Goal: Information Seeking & Learning: Learn about a topic

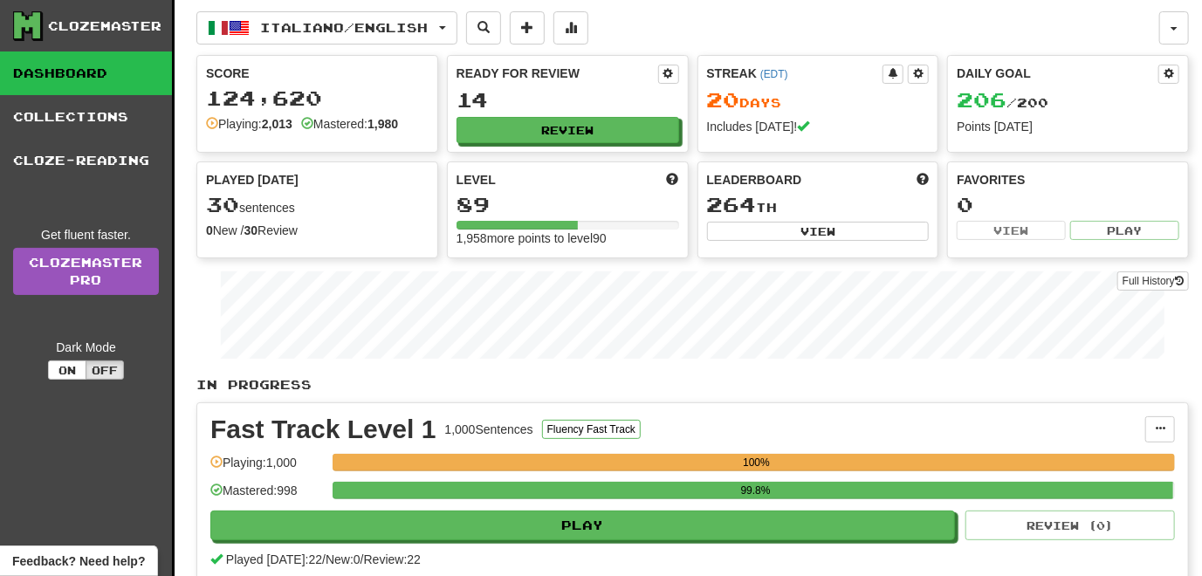
click at [124, 464] on div "Clozemaster Dashboard Collections Cloze-Reading Get fluent faster. Clozemaster …" at bounding box center [87, 539] width 175 height 1078
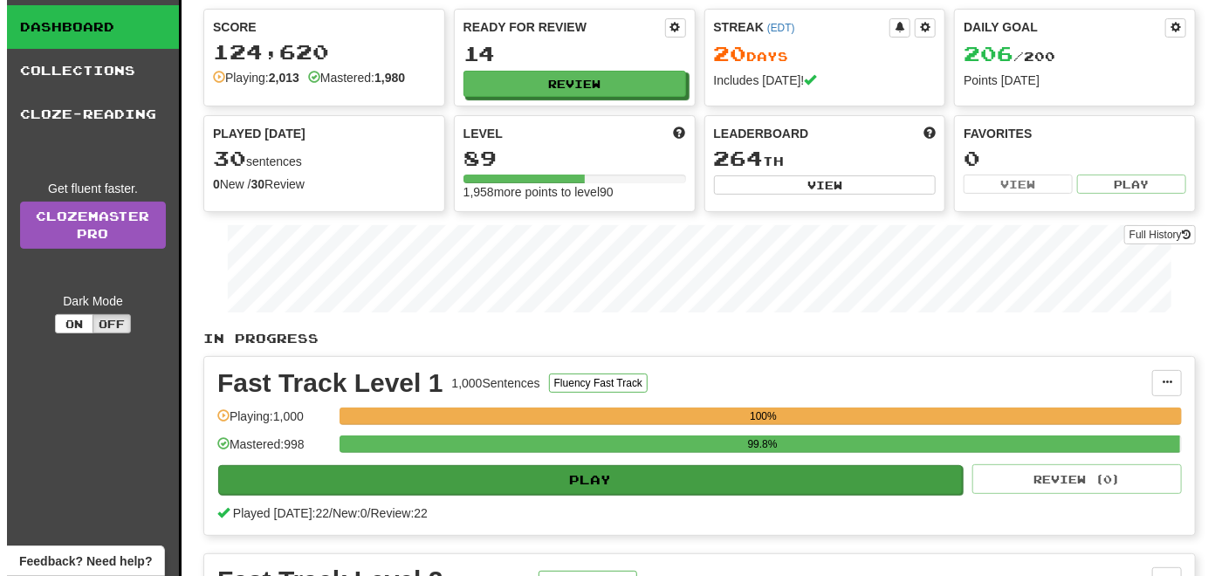
scroll to position [87, 0]
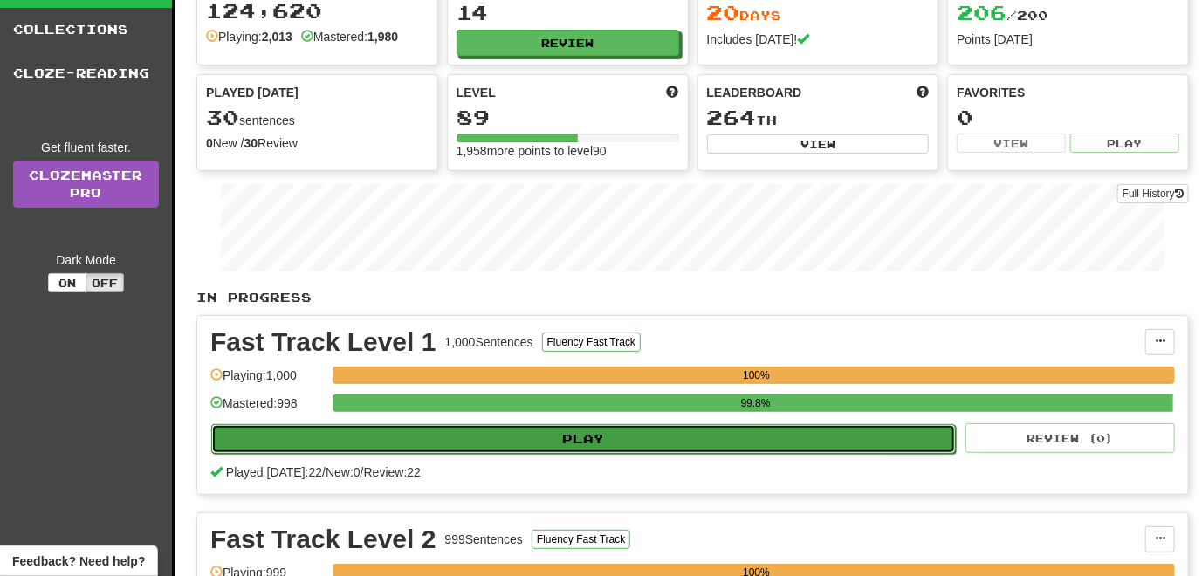
click at [584, 447] on button "Play" at bounding box center [583, 439] width 745 height 30
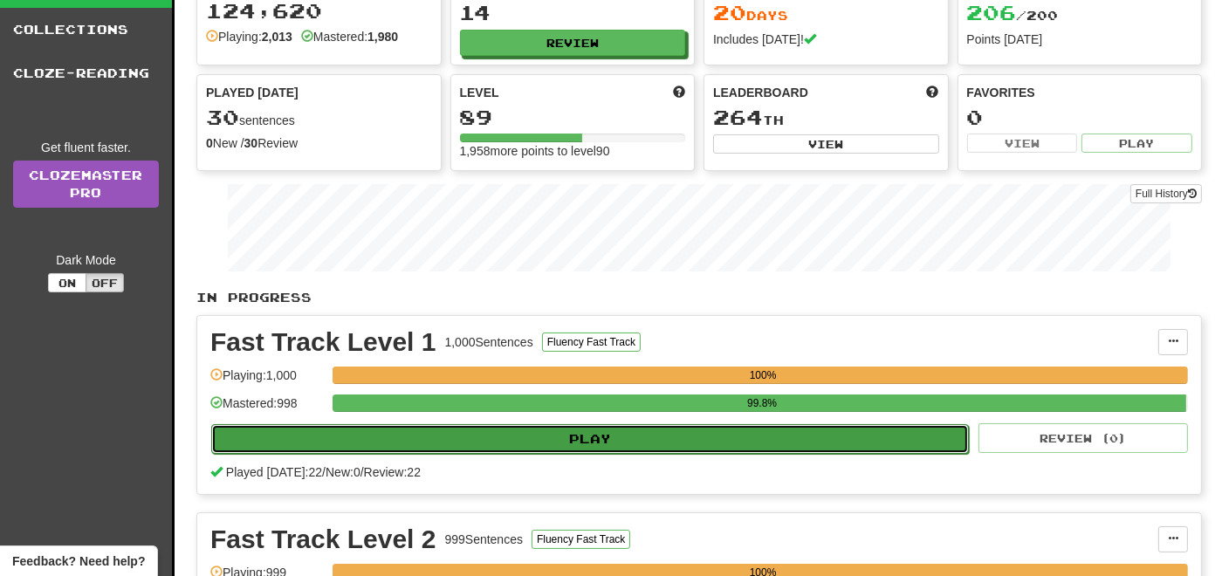
select select "**"
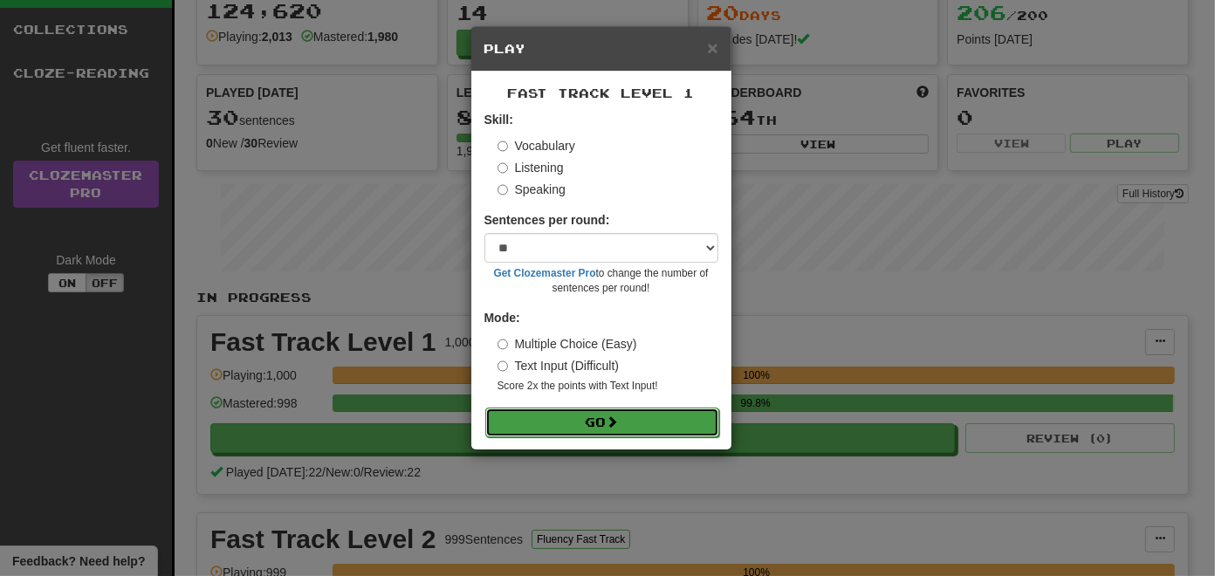
click at [595, 421] on button "Go" at bounding box center [602, 423] width 234 height 30
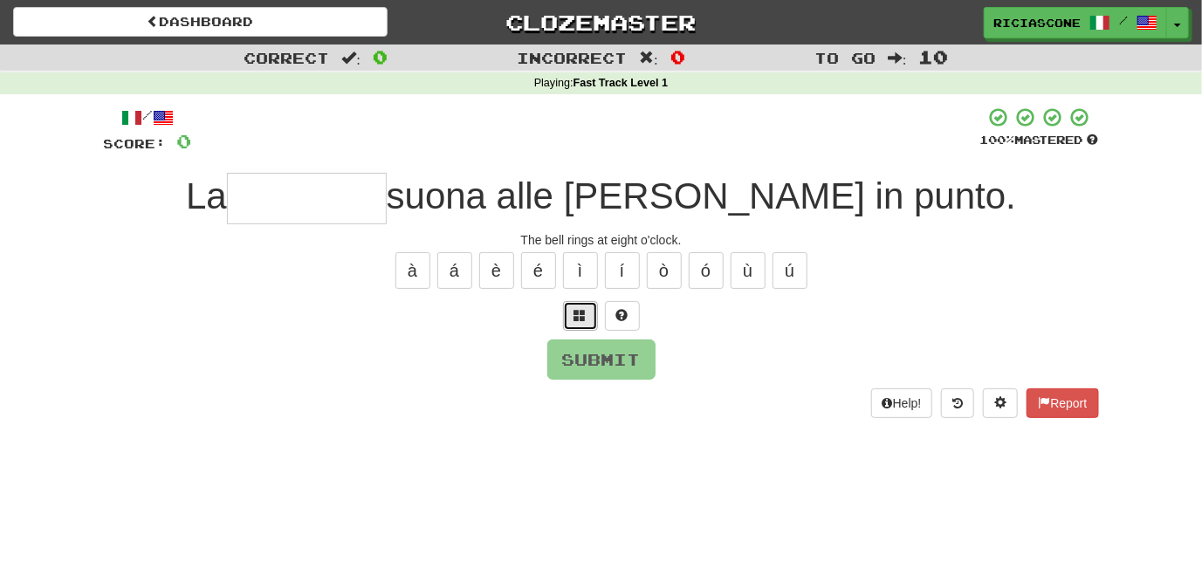
click at [581, 313] on span at bounding box center [580, 315] width 12 height 12
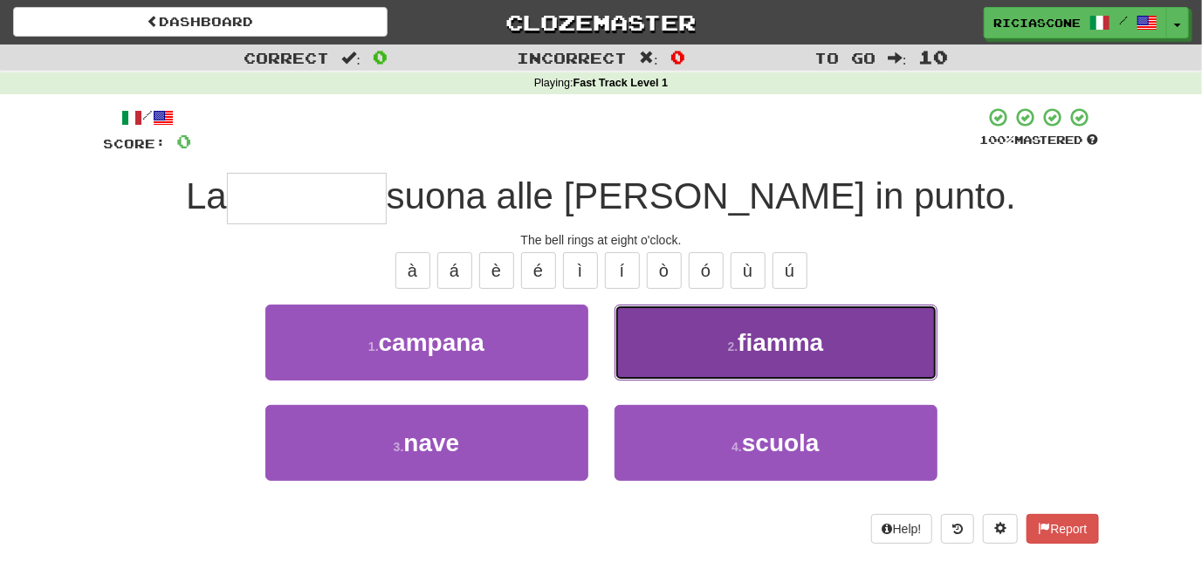
click at [639, 367] on button "2 . fiamma" at bounding box center [776, 343] width 323 height 76
type input "*******"
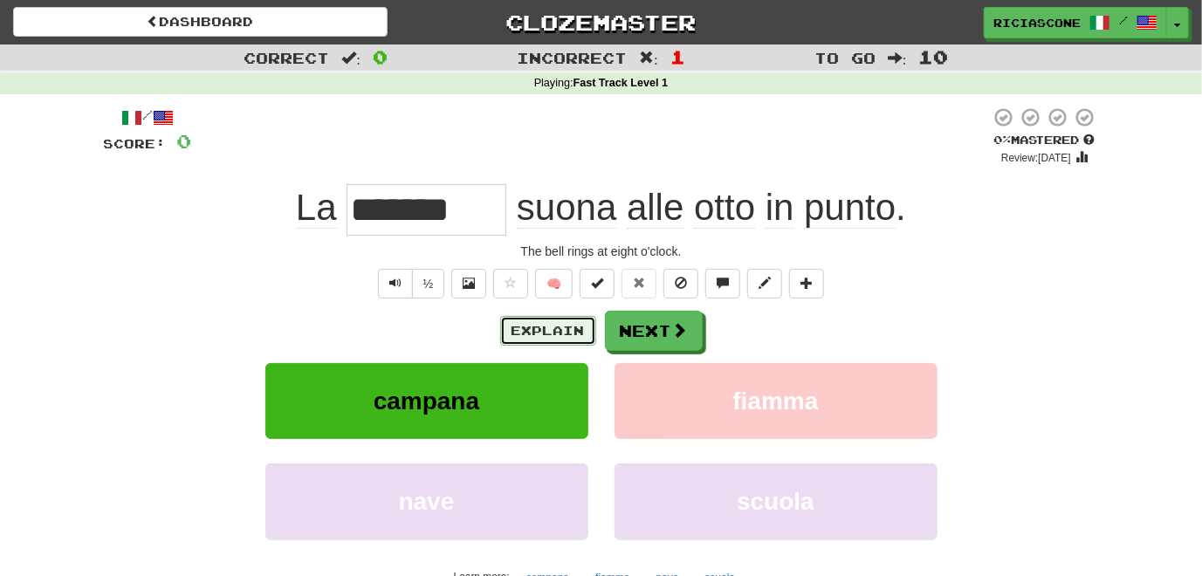
click at [554, 331] on button "Explain" at bounding box center [548, 331] width 96 height 30
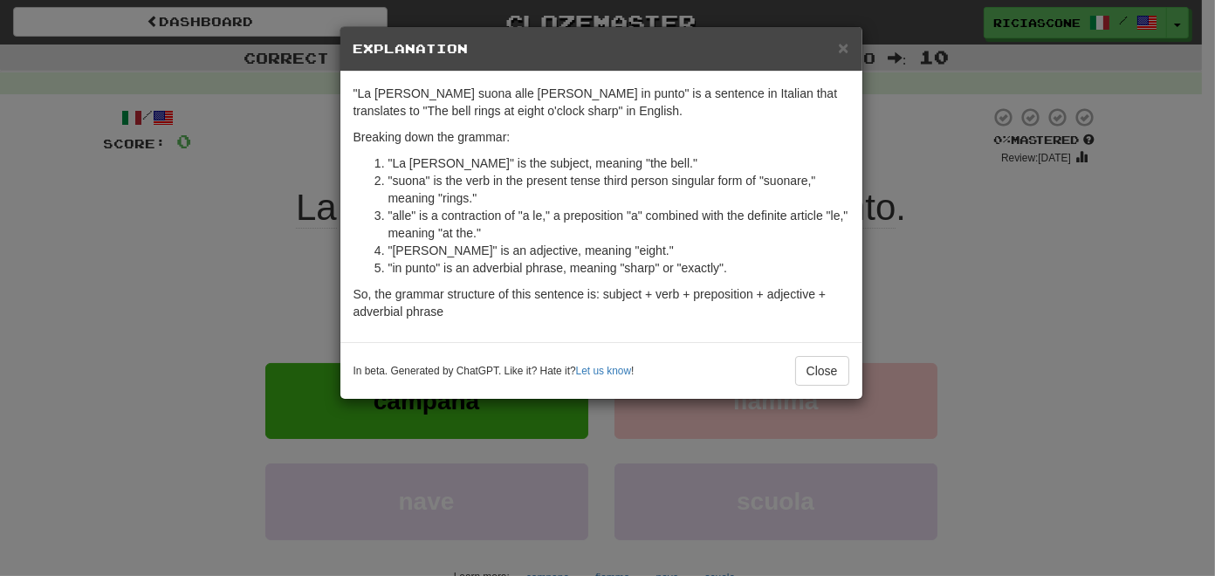
click at [218, 405] on div "× Explanation "La campana suona alle otto in punto" is a sentence in Italian th…" at bounding box center [607, 288] width 1215 height 576
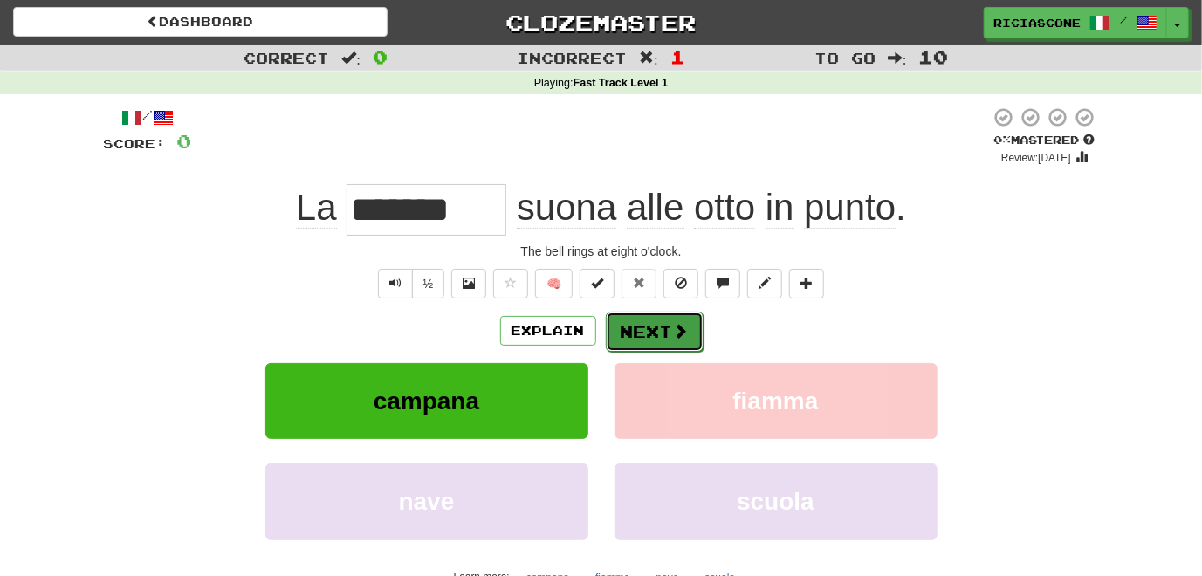
click at [650, 331] on button "Next" at bounding box center [655, 332] width 98 height 40
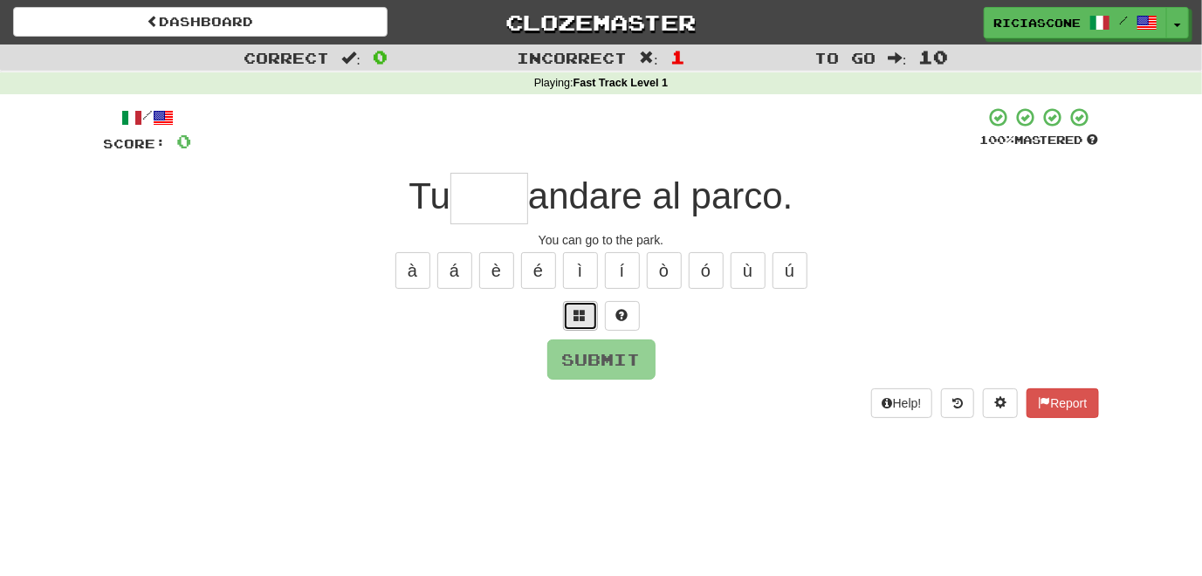
click at [579, 319] on span at bounding box center [580, 315] width 12 height 12
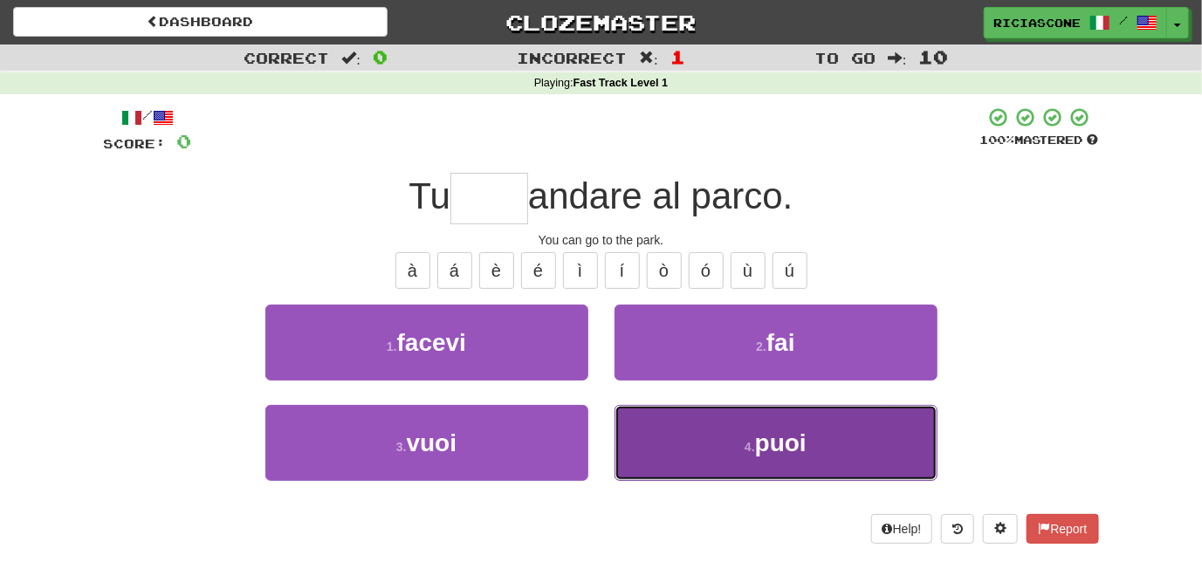
click at [686, 448] on button "4 . puoi" at bounding box center [776, 443] width 323 height 76
type input "****"
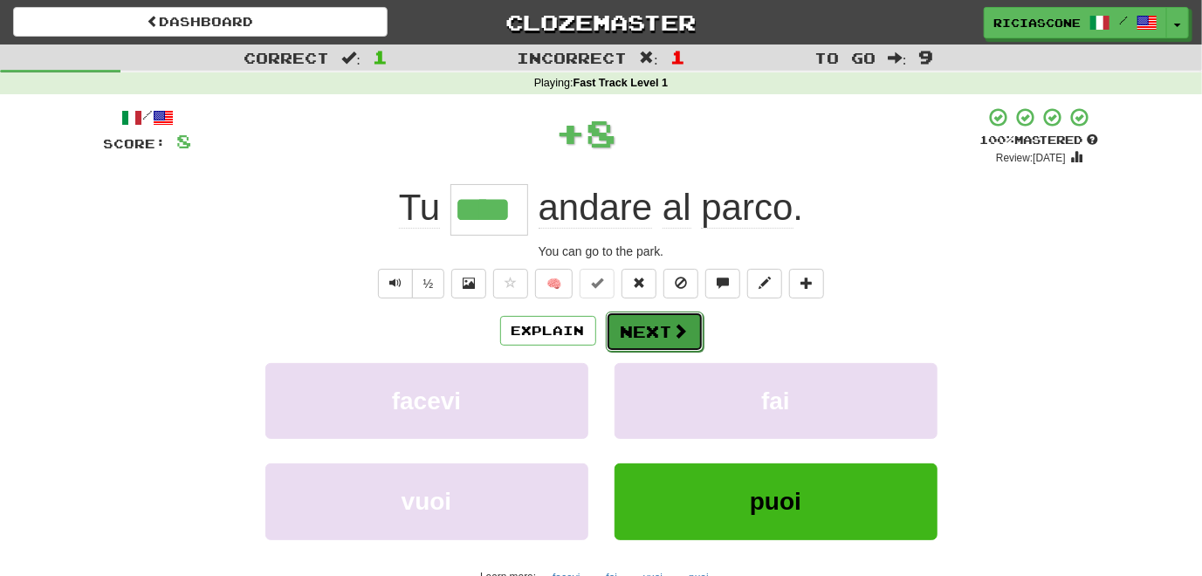
click at [650, 335] on button "Next" at bounding box center [655, 332] width 98 height 40
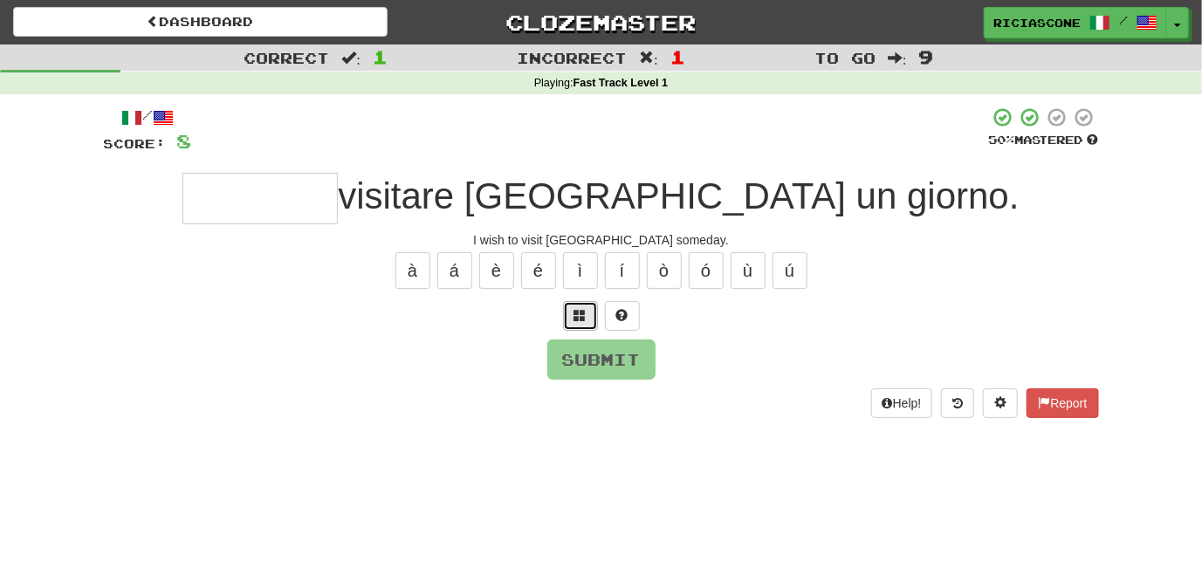
click at [580, 316] on span at bounding box center [580, 315] width 12 height 12
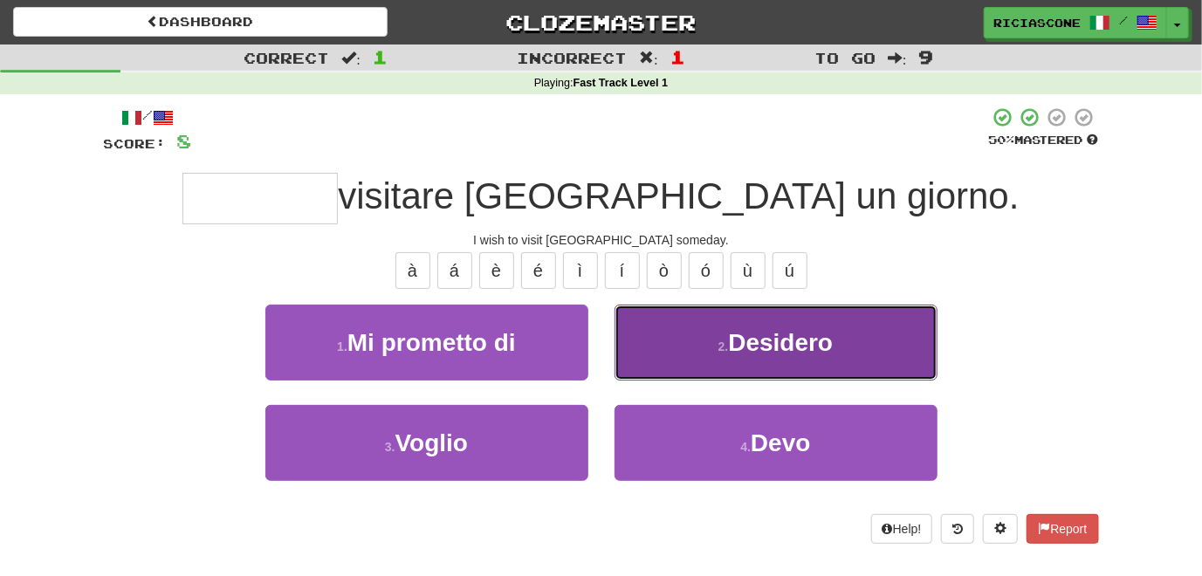
click at [675, 338] on button "2 . Desidero" at bounding box center [776, 343] width 323 height 76
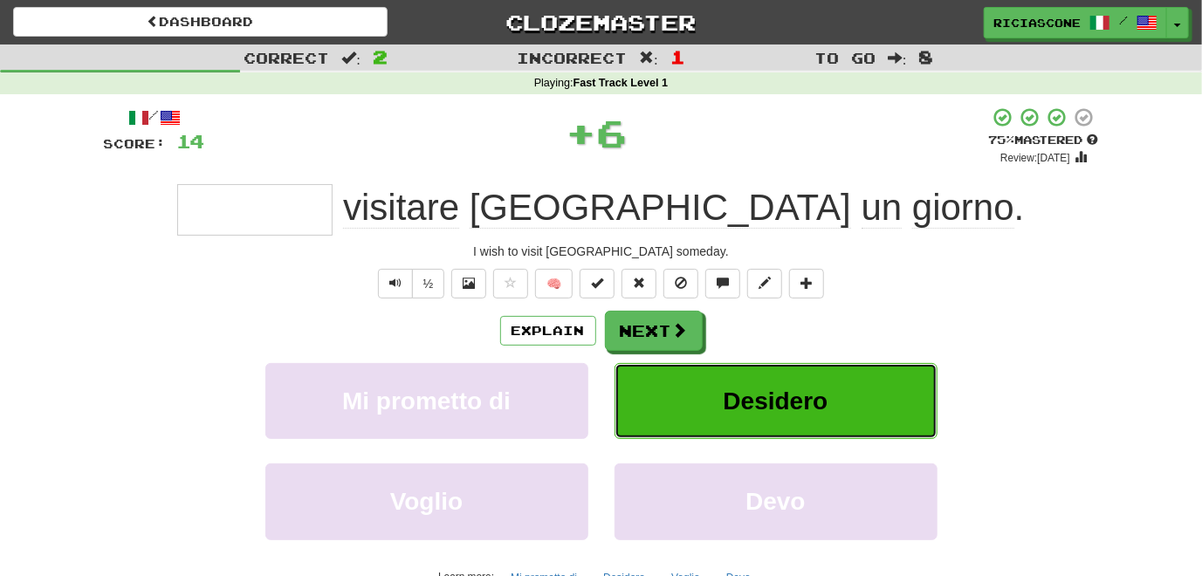
type input "********"
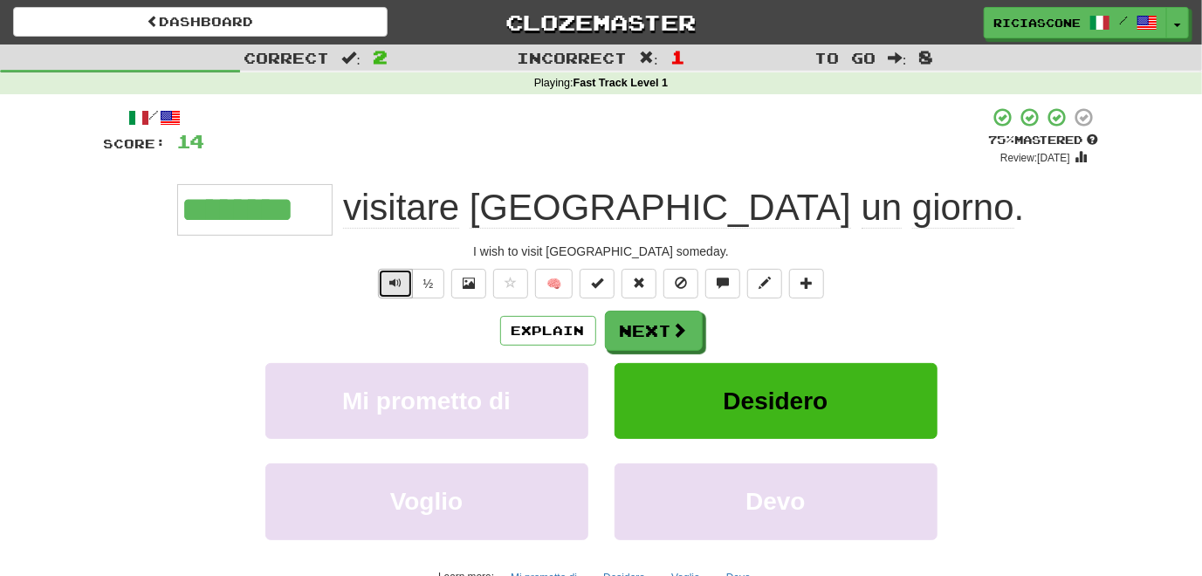
click at [390, 289] on span "Text-to-speech controls" at bounding box center [395, 283] width 12 height 12
click at [398, 285] on span "Text-to-speech controls" at bounding box center [395, 283] width 12 height 12
click at [650, 334] on button "Next" at bounding box center [655, 332] width 98 height 40
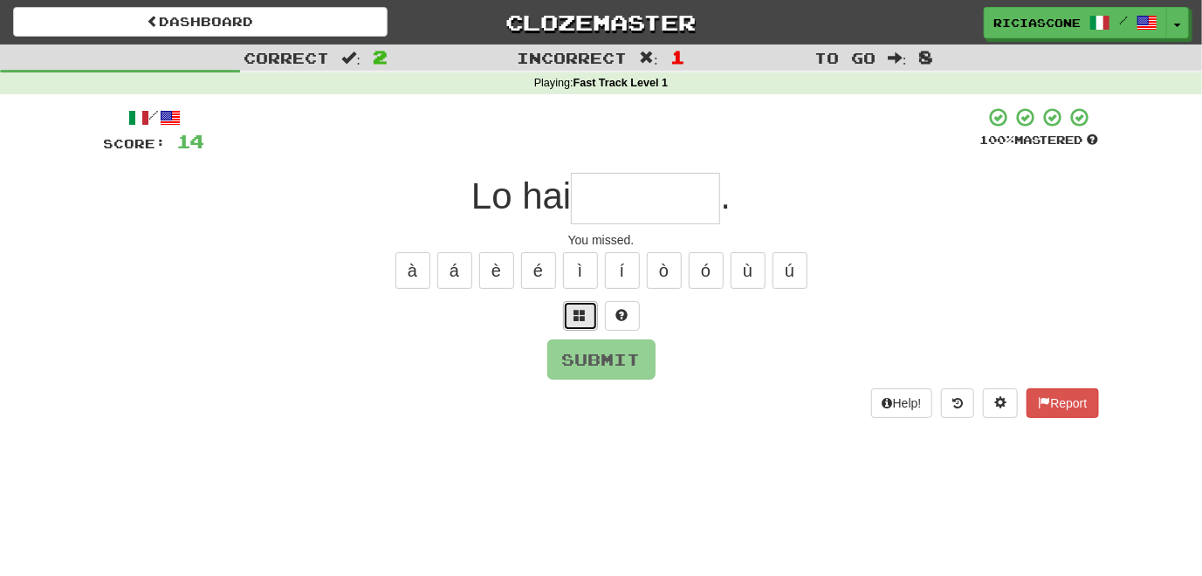
click at [576, 314] on span at bounding box center [580, 315] width 12 height 12
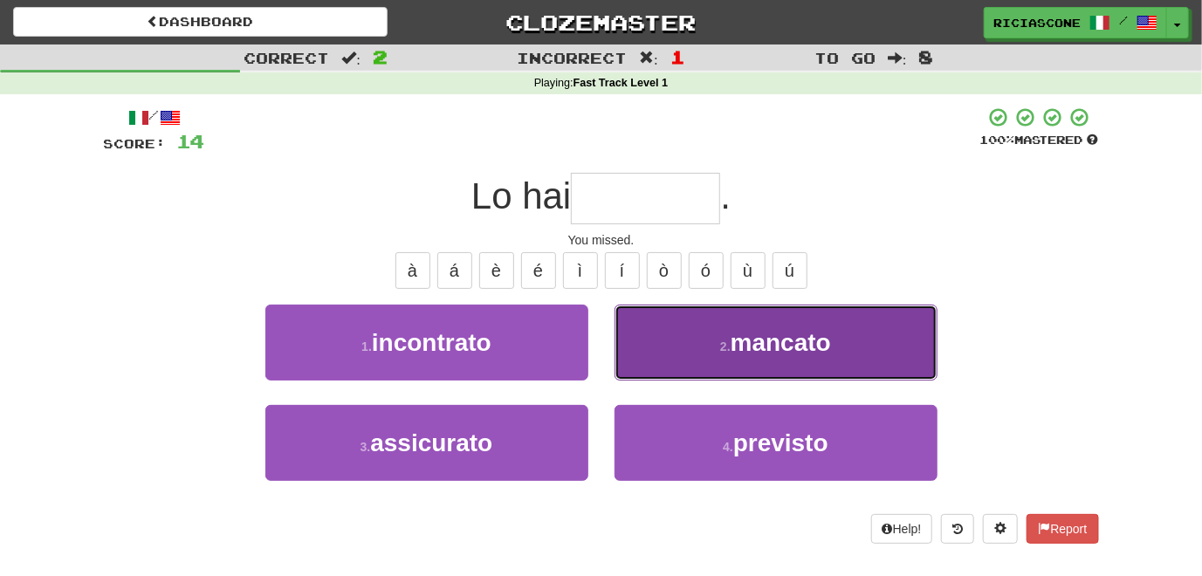
click at [623, 337] on button "2 . mancato" at bounding box center [776, 343] width 323 height 76
type input "*******"
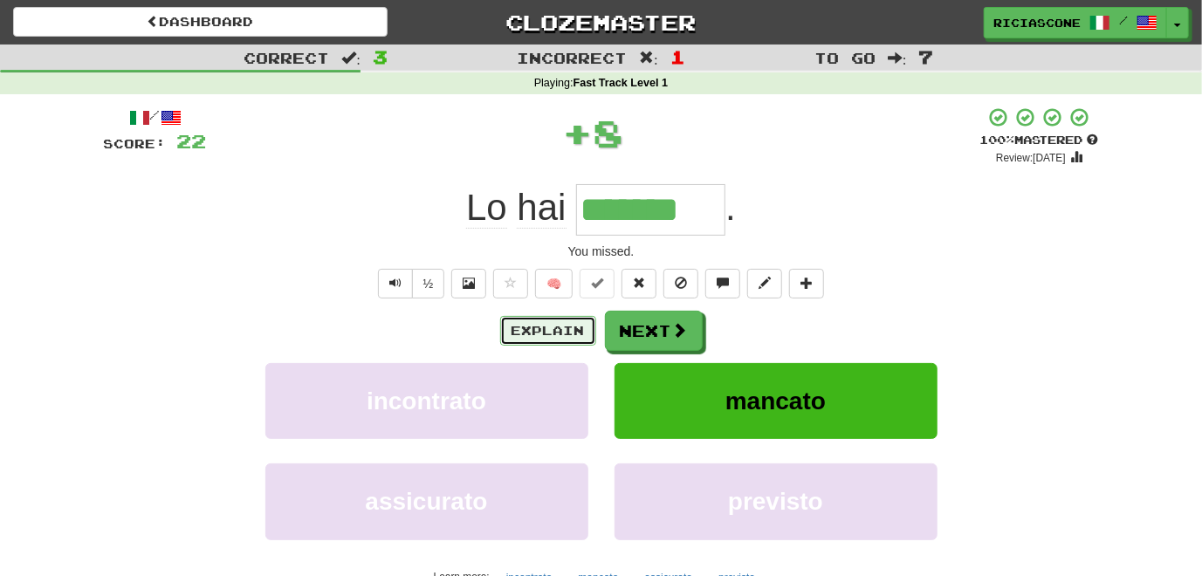
click at [547, 334] on button "Explain" at bounding box center [548, 331] width 96 height 30
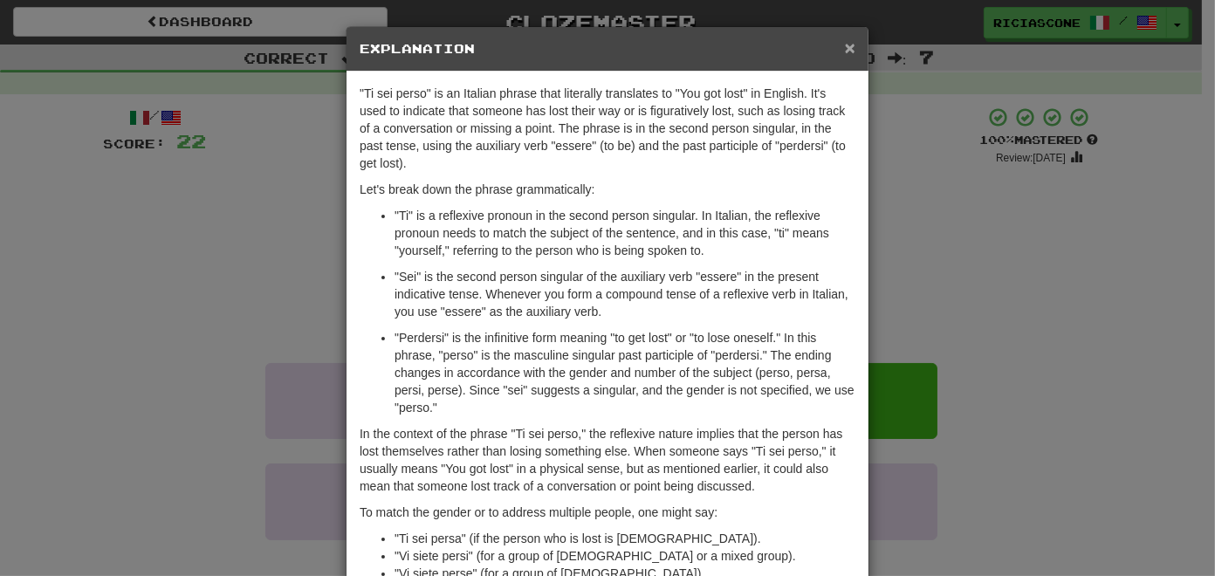
click at [845, 45] on span "×" at bounding box center [850, 48] width 10 height 20
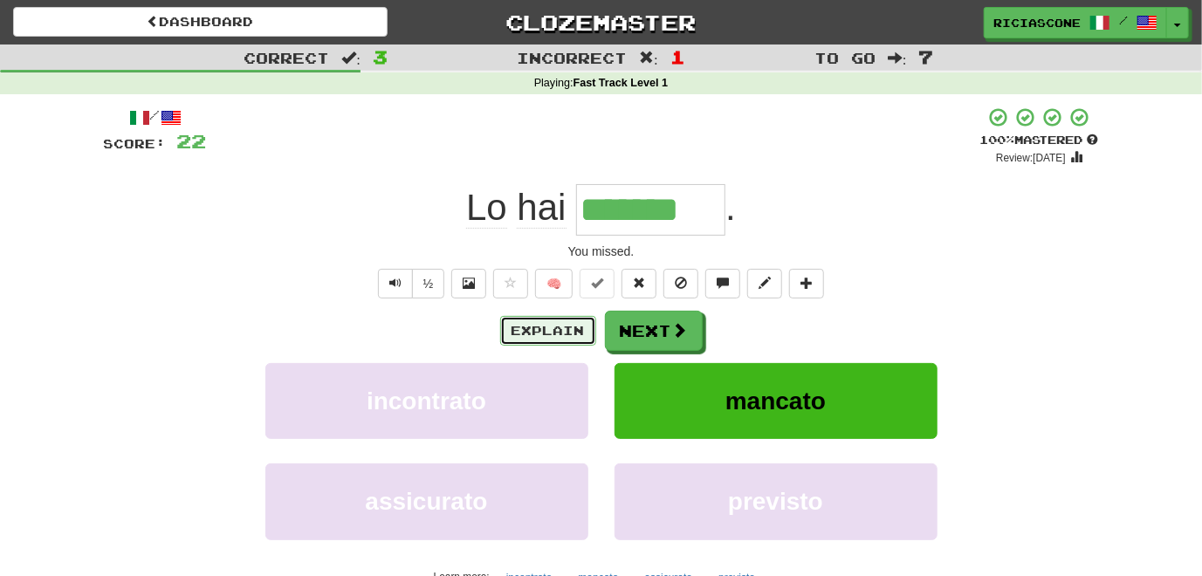
click at [533, 335] on button "Explain" at bounding box center [548, 331] width 96 height 30
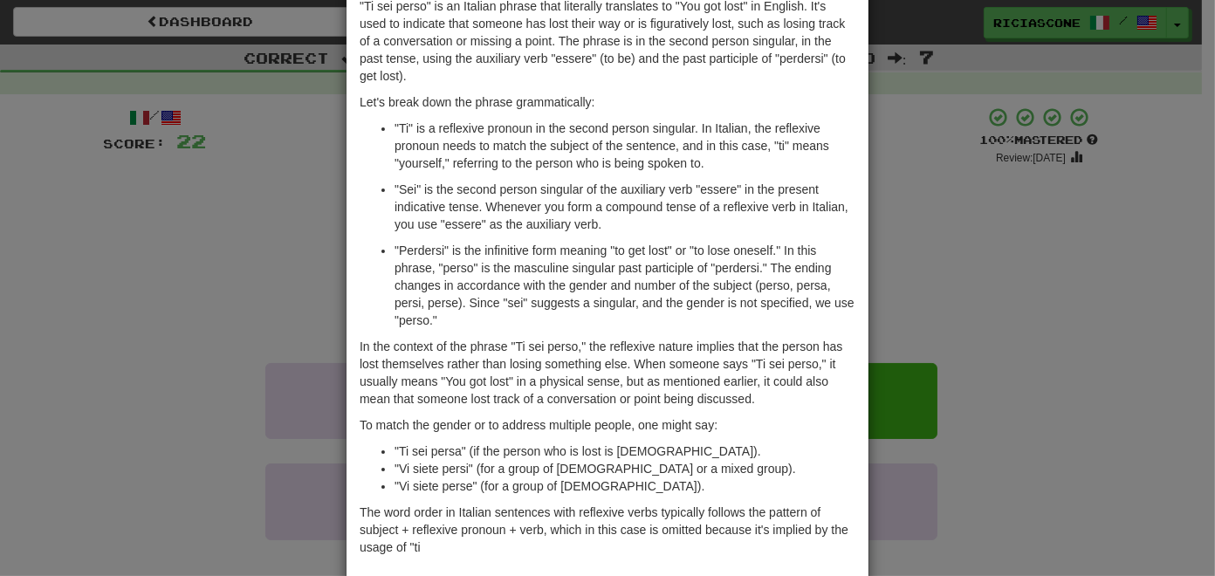
scroll to position [171, 0]
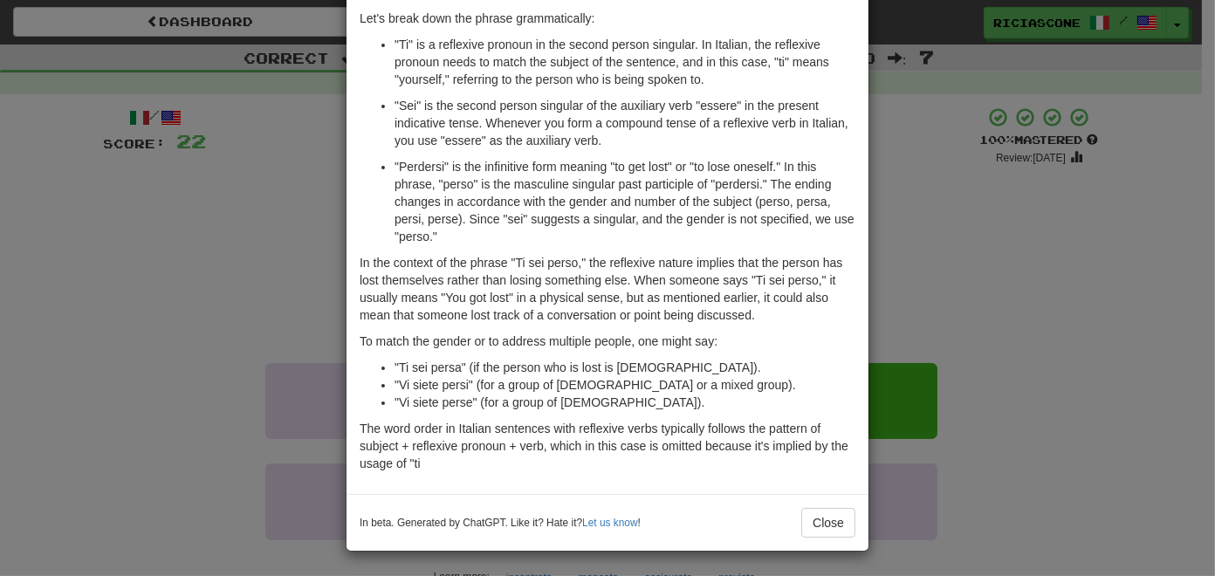
click at [270, 382] on div "× Explanation "Ti sei perso" is an Italian phrase that literally translates to …" at bounding box center [607, 288] width 1215 height 576
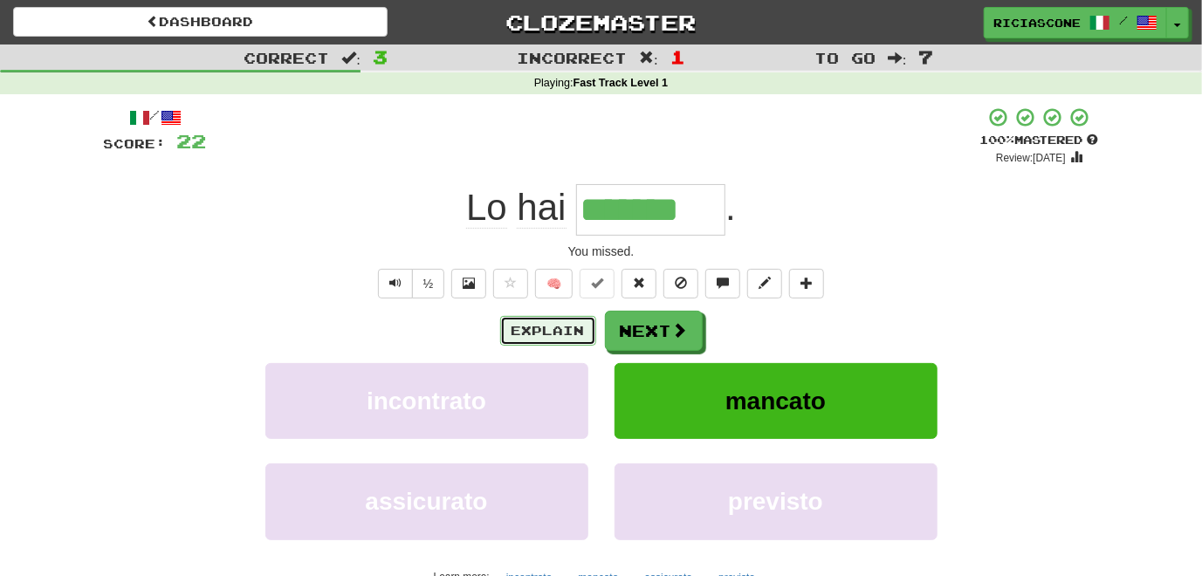
click at [559, 331] on button "Explain" at bounding box center [548, 331] width 96 height 30
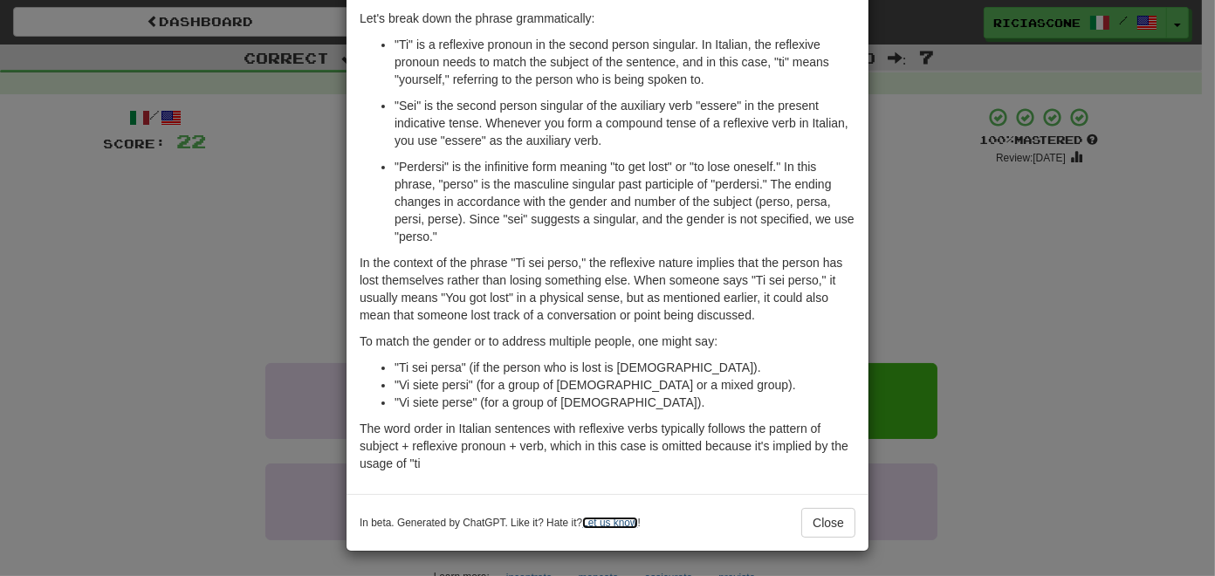
click at [599, 522] on link "Let us know" at bounding box center [609, 523] width 55 height 12
click at [836, 521] on button "Close" at bounding box center [828, 523] width 54 height 30
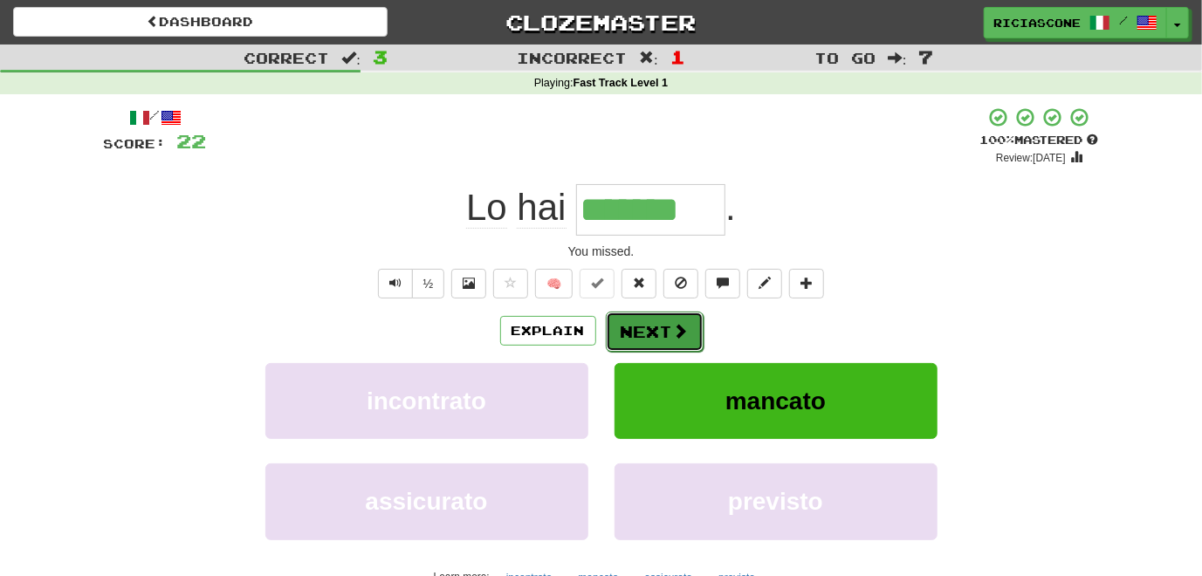
click at [657, 334] on button "Next" at bounding box center [655, 332] width 98 height 40
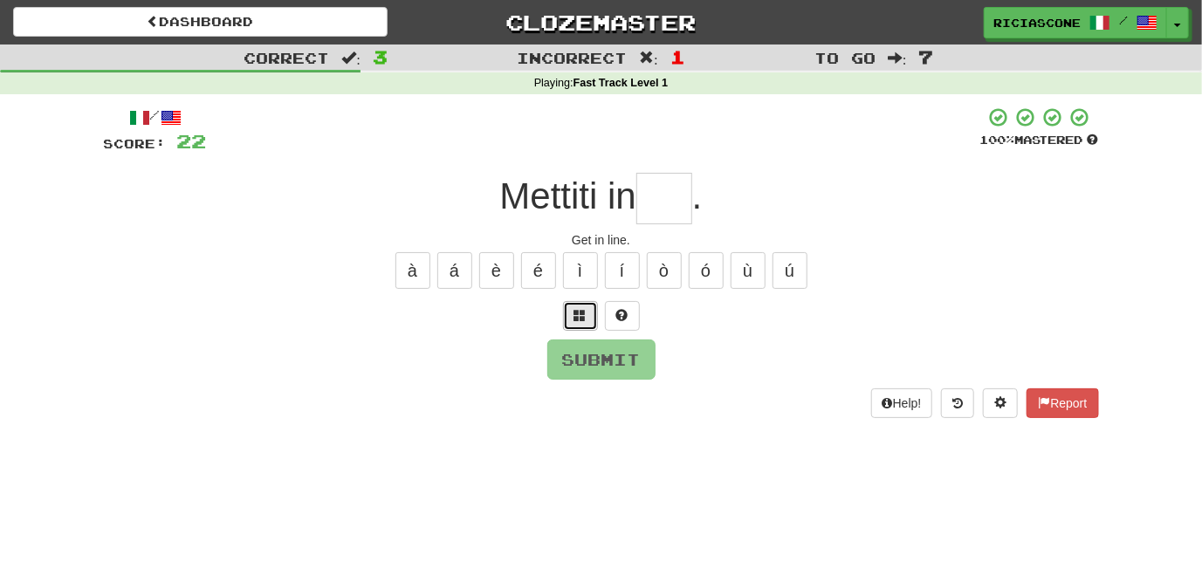
click at [581, 319] on span at bounding box center [580, 315] width 12 height 12
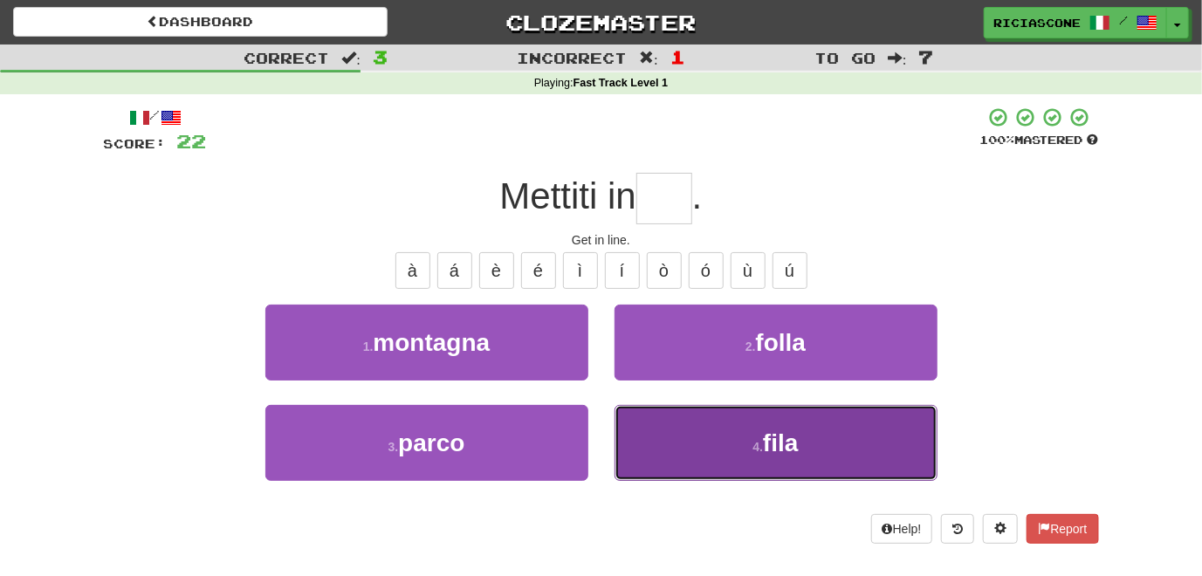
click at [702, 441] on button "4 . fila" at bounding box center [776, 443] width 323 height 76
type input "****"
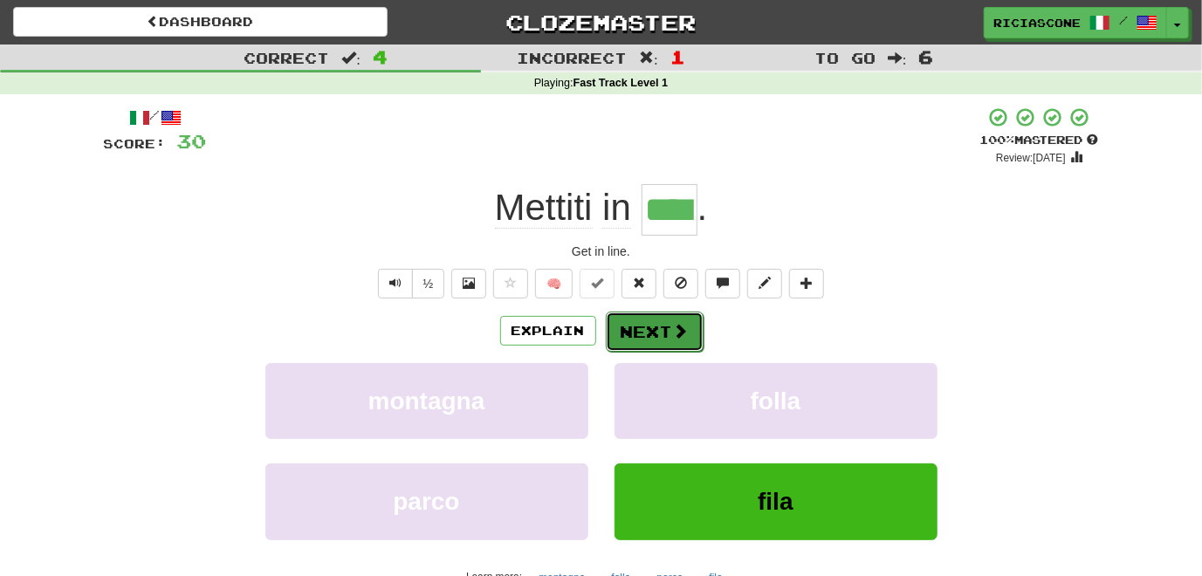
click at [642, 325] on button "Next" at bounding box center [655, 332] width 98 height 40
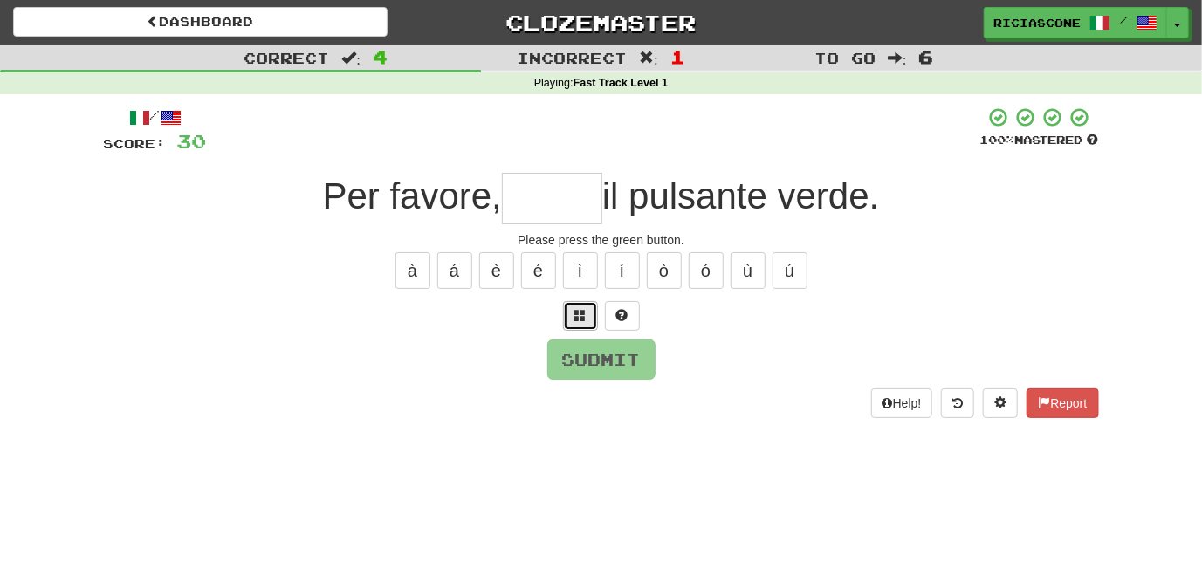
click at [583, 320] on span at bounding box center [580, 315] width 12 height 12
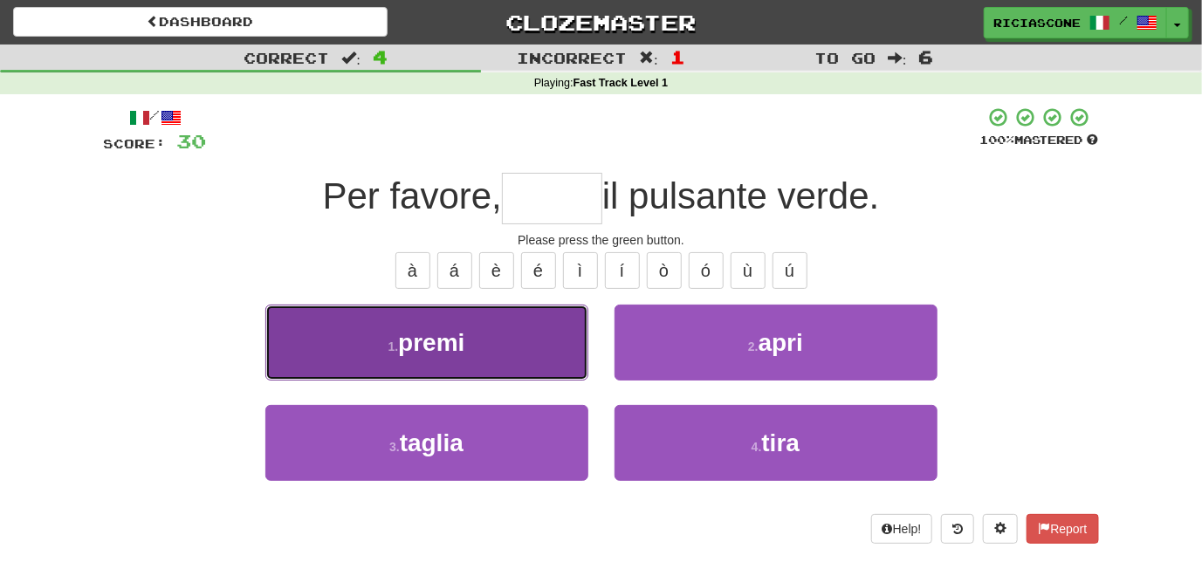
click at [522, 366] on button "1 . premi" at bounding box center [426, 343] width 323 height 76
type input "*****"
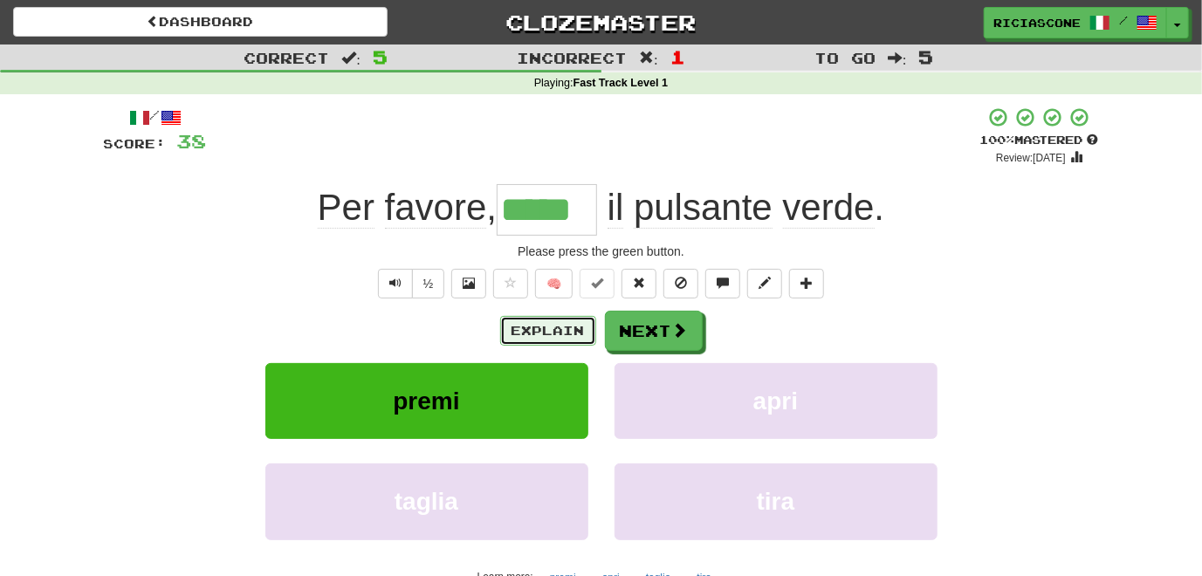
click at [568, 326] on button "Explain" at bounding box center [548, 331] width 96 height 30
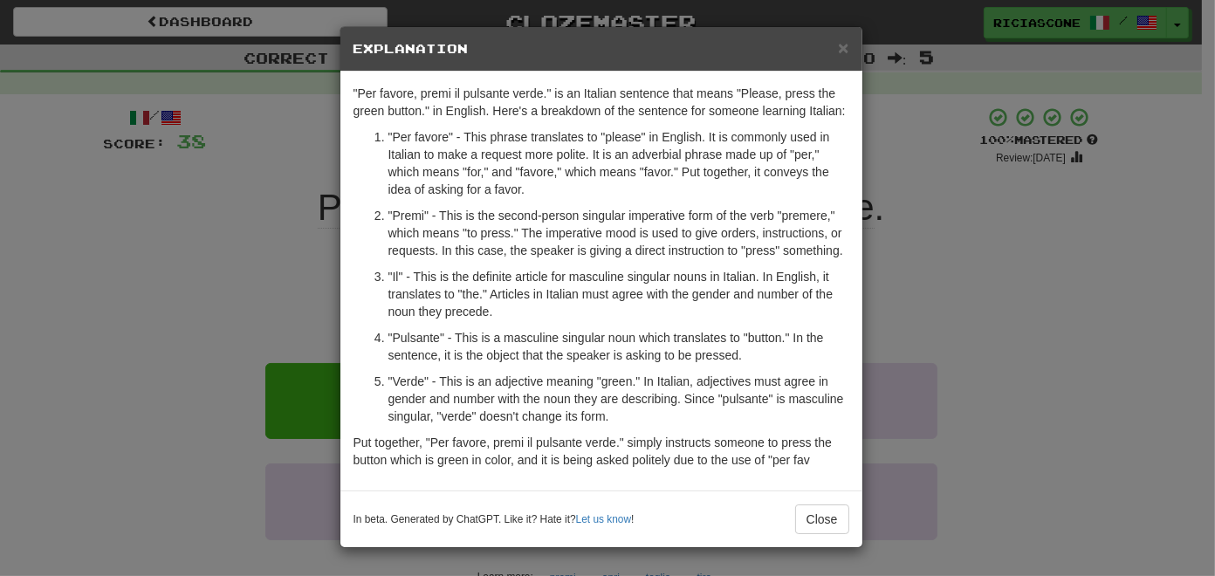
click at [195, 346] on div "× Explanation "Per favore, premi il pulsante verde." is an Italian sentence tha…" at bounding box center [607, 288] width 1215 height 576
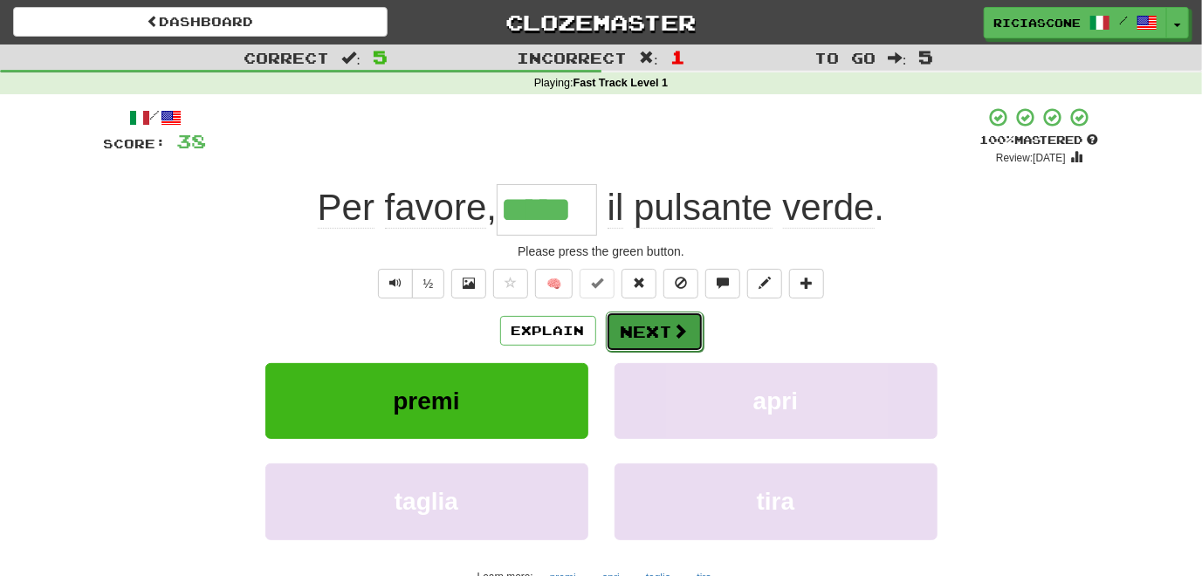
click at [659, 335] on button "Next" at bounding box center [655, 332] width 98 height 40
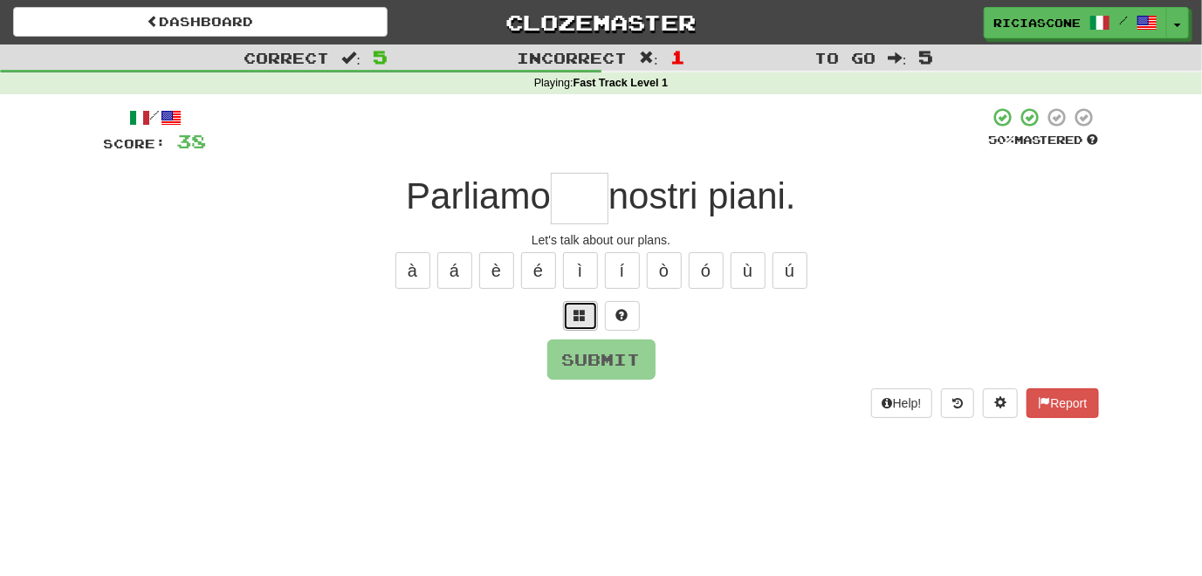
click at [581, 325] on button at bounding box center [580, 316] width 35 height 30
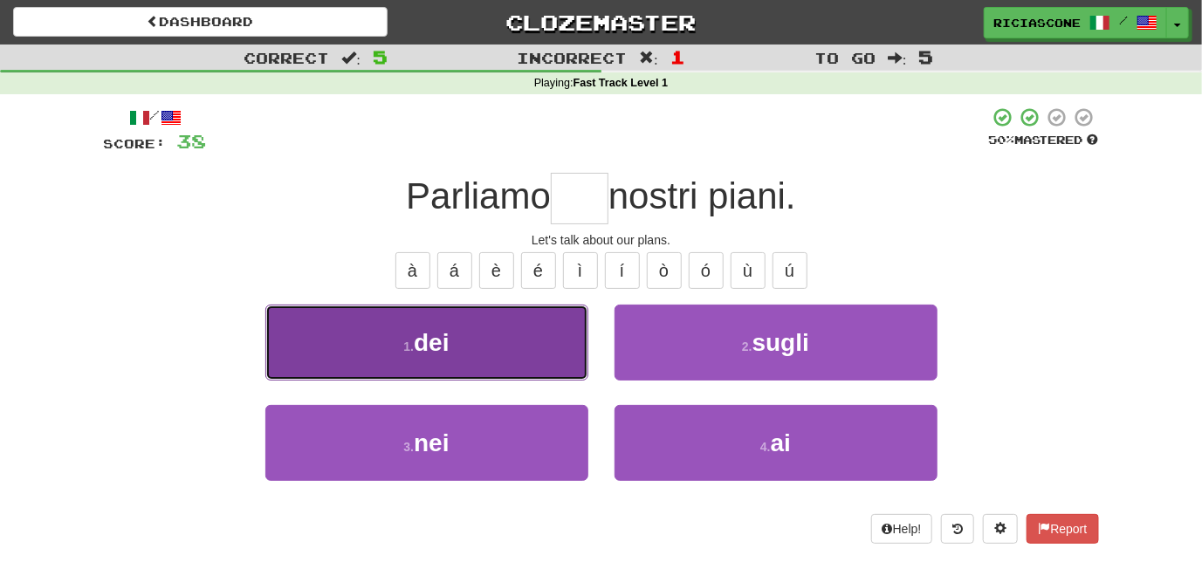
click at [545, 338] on button "1 . dei" at bounding box center [426, 343] width 323 height 76
type input "***"
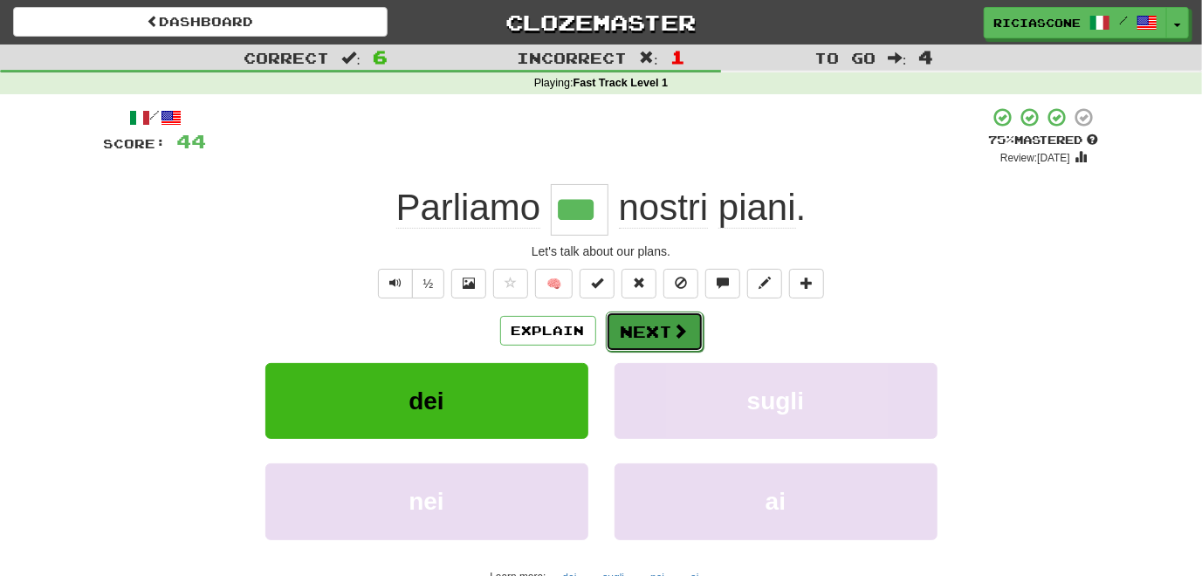
click at [660, 331] on button "Next" at bounding box center [655, 332] width 98 height 40
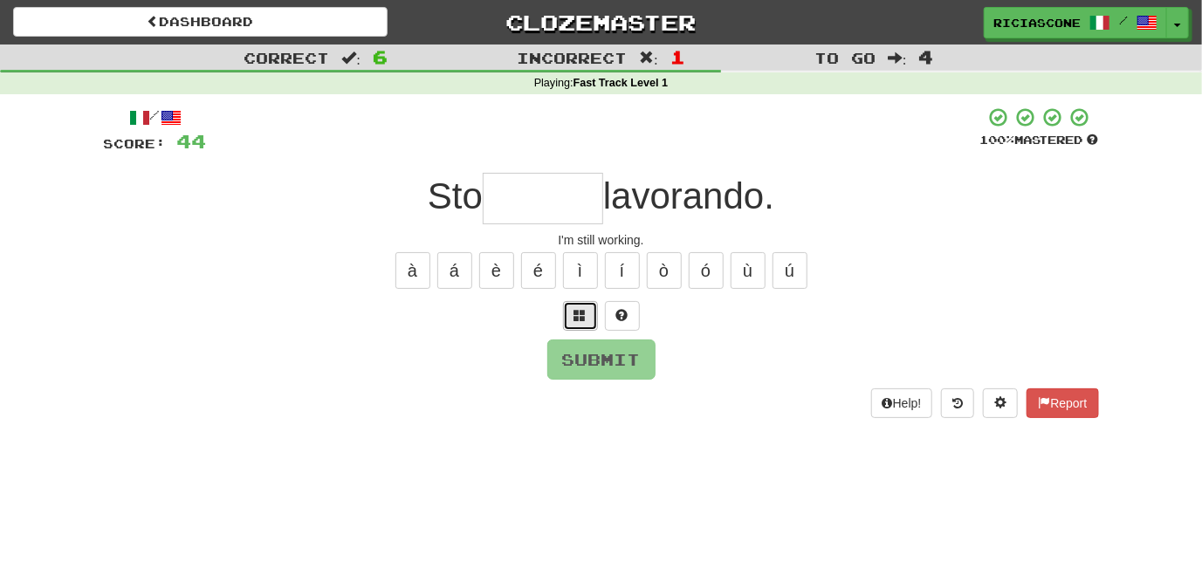
click at [583, 319] on span at bounding box center [580, 315] width 12 height 12
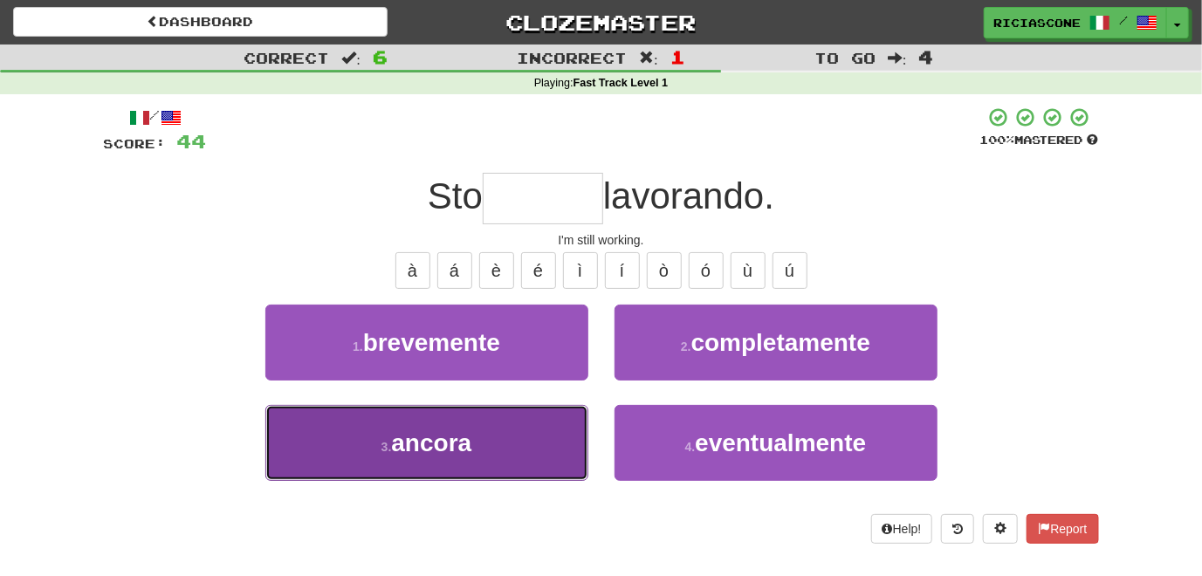
click at [553, 439] on button "3 . ancora" at bounding box center [426, 443] width 323 height 76
type input "******"
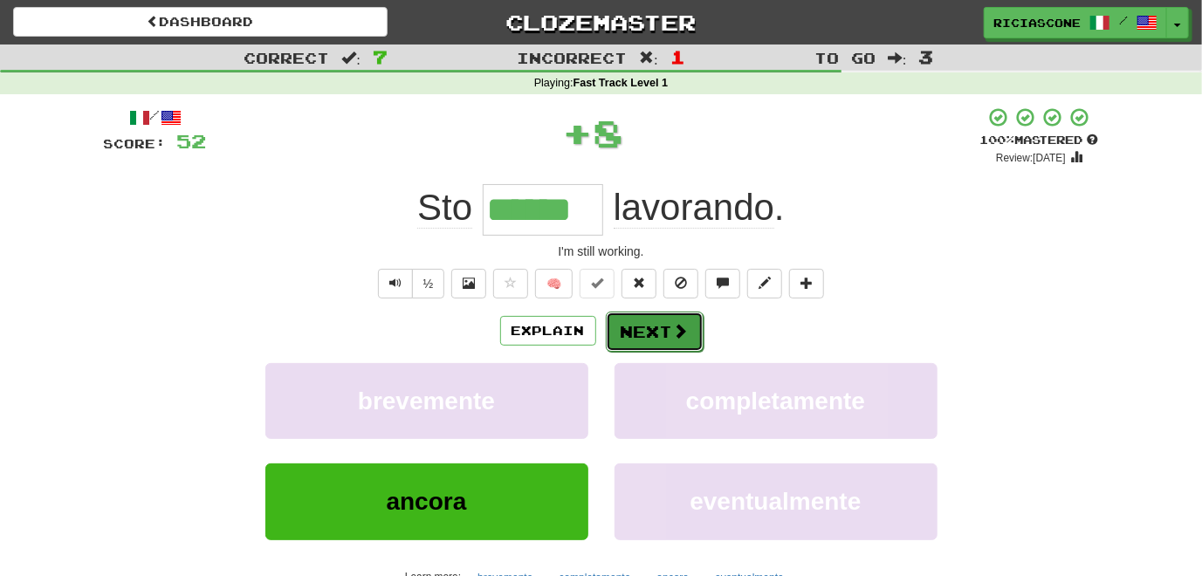
click at [652, 325] on button "Next" at bounding box center [655, 332] width 98 height 40
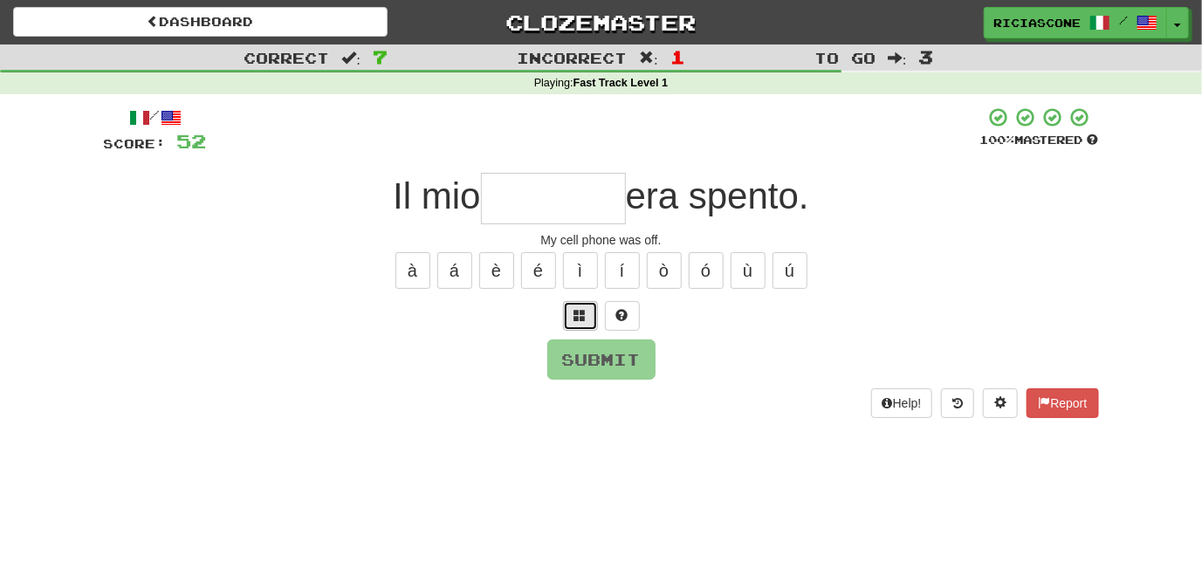
click at [582, 314] on span at bounding box center [580, 315] width 12 height 12
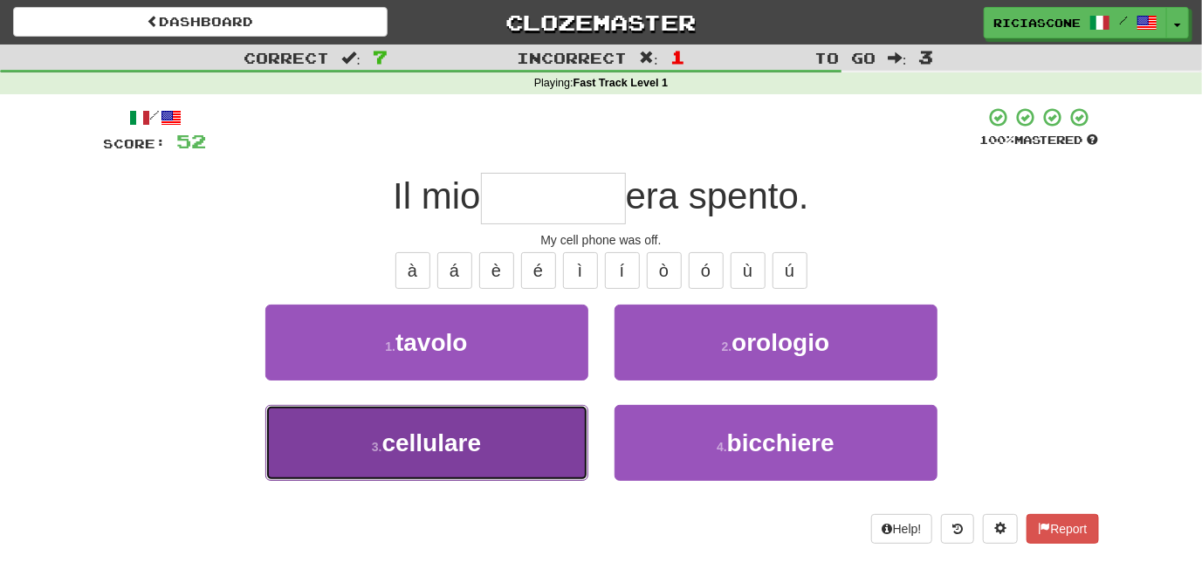
click at [564, 443] on button "3 . cellulare" at bounding box center [426, 443] width 323 height 76
type input "*********"
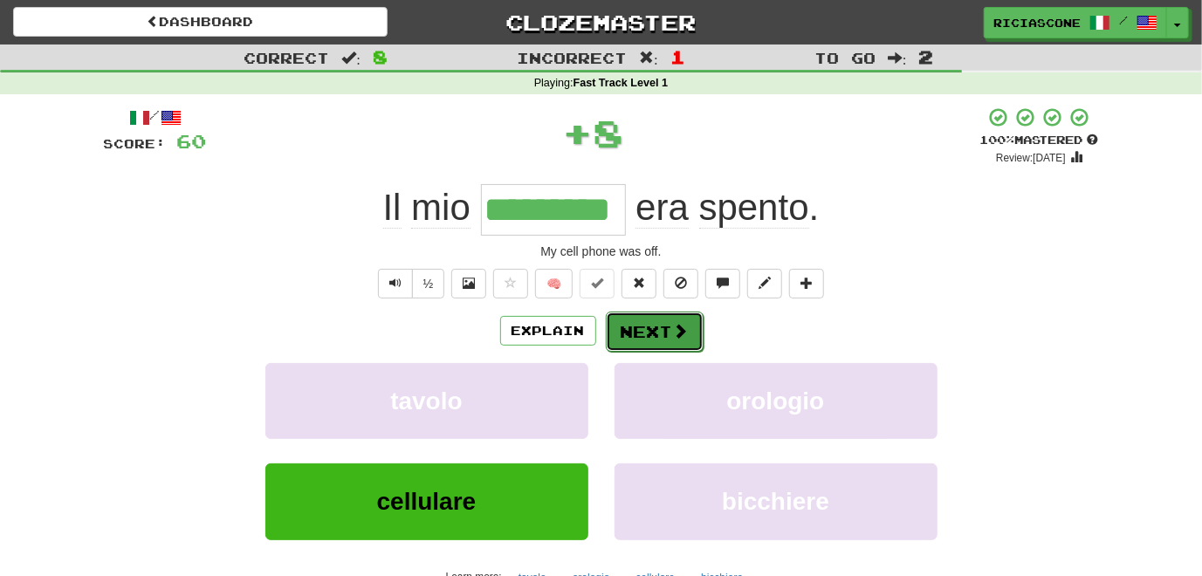
click at [648, 327] on button "Next" at bounding box center [655, 332] width 98 height 40
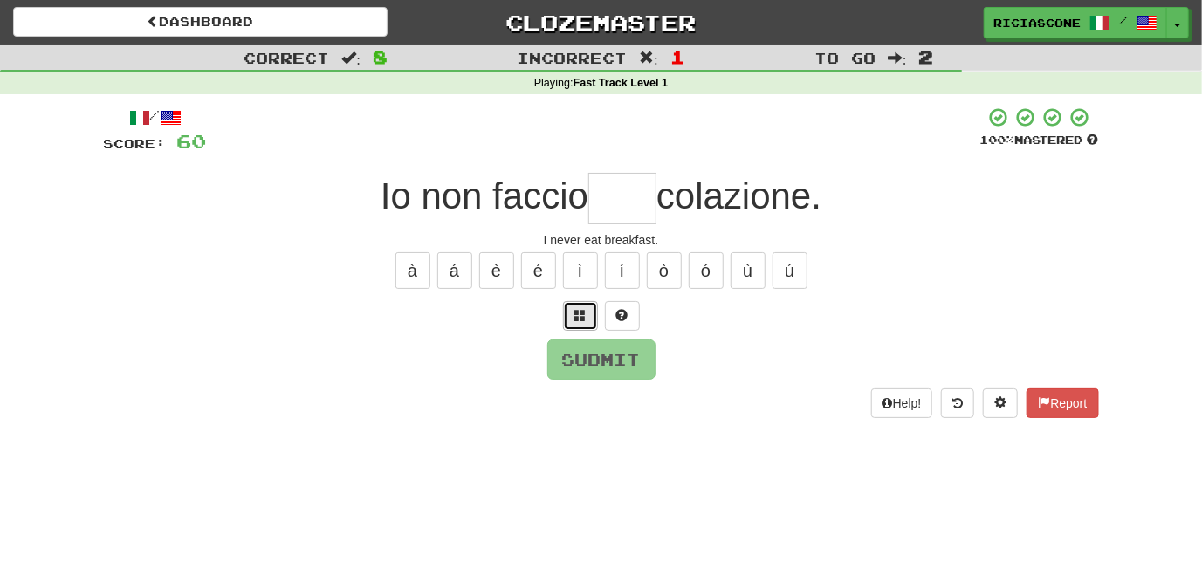
click at [576, 320] on span at bounding box center [580, 315] width 12 height 12
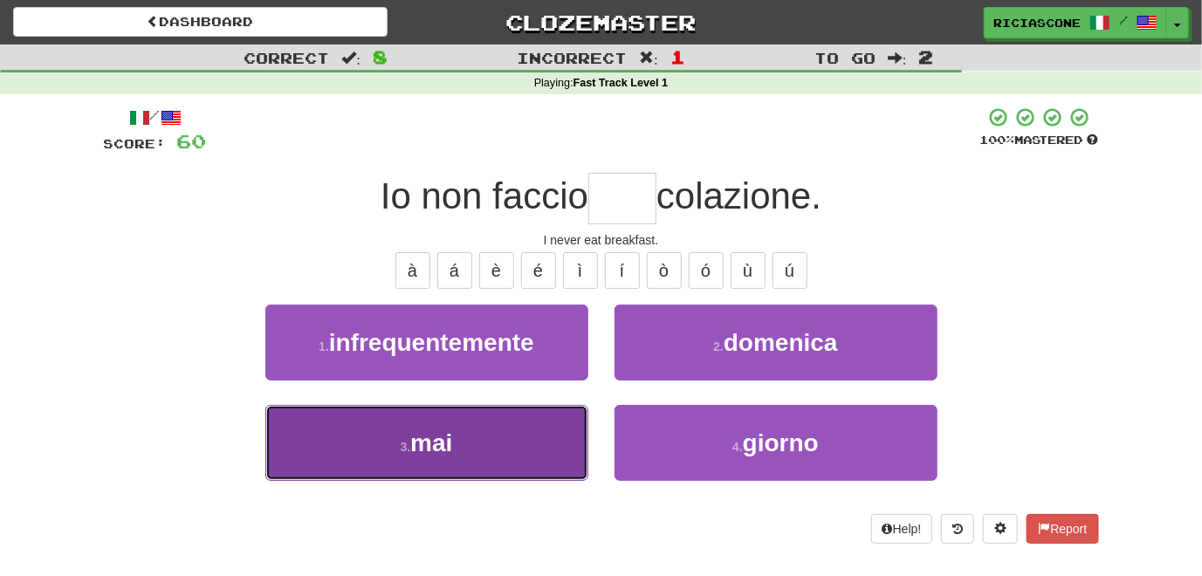
click at [547, 416] on button "3 . mai" at bounding box center [426, 443] width 323 height 76
type input "***"
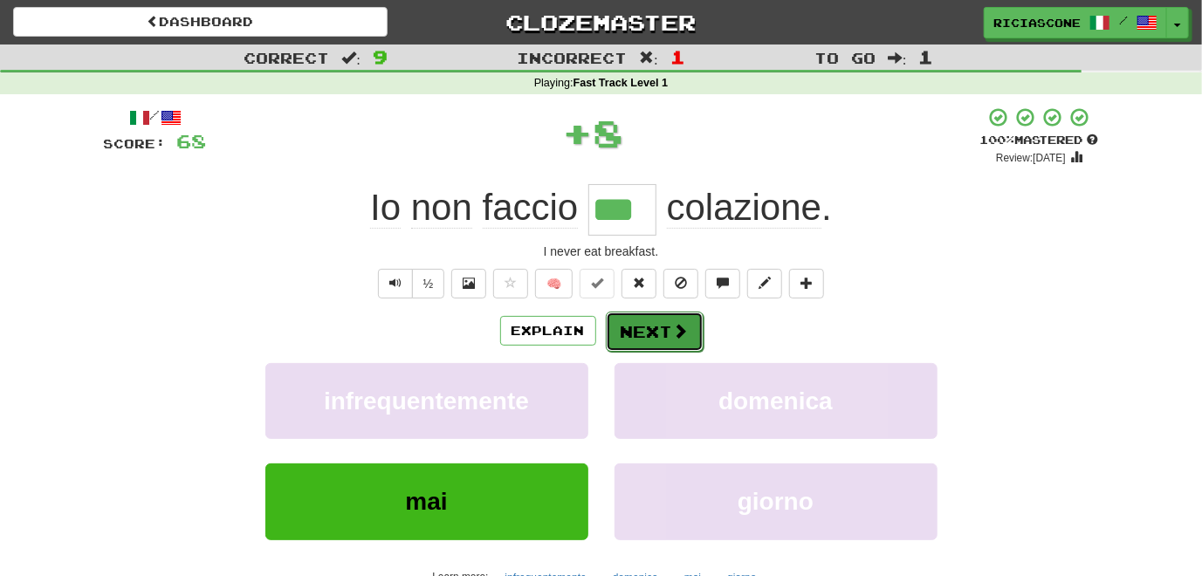
click at [650, 315] on button "Next" at bounding box center [655, 332] width 98 height 40
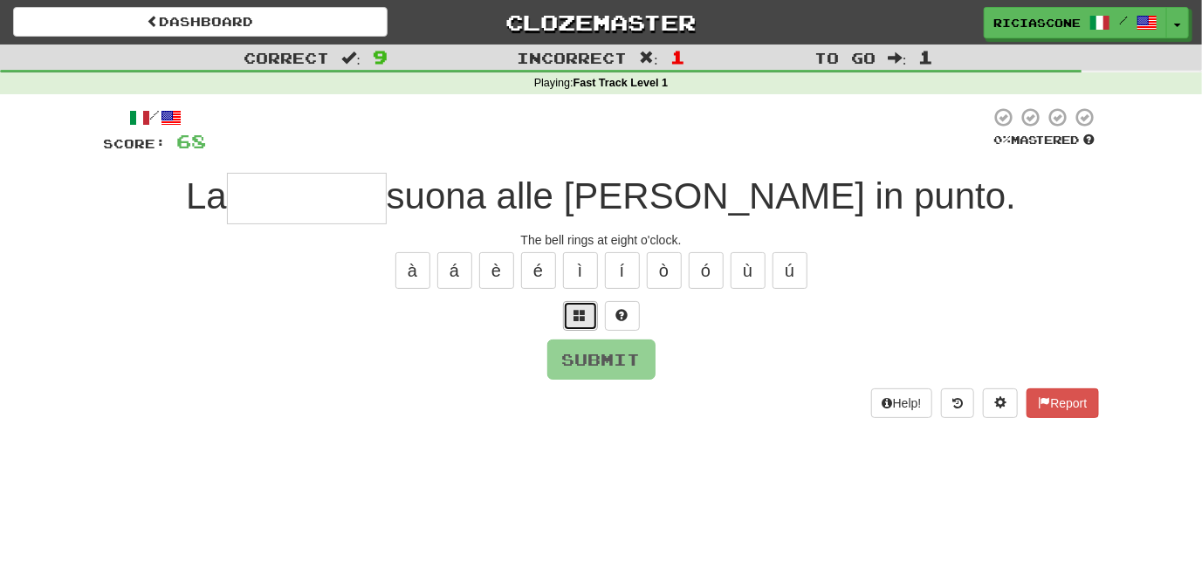
click at [583, 318] on span at bounding box center [580, 315] width 12 height 12
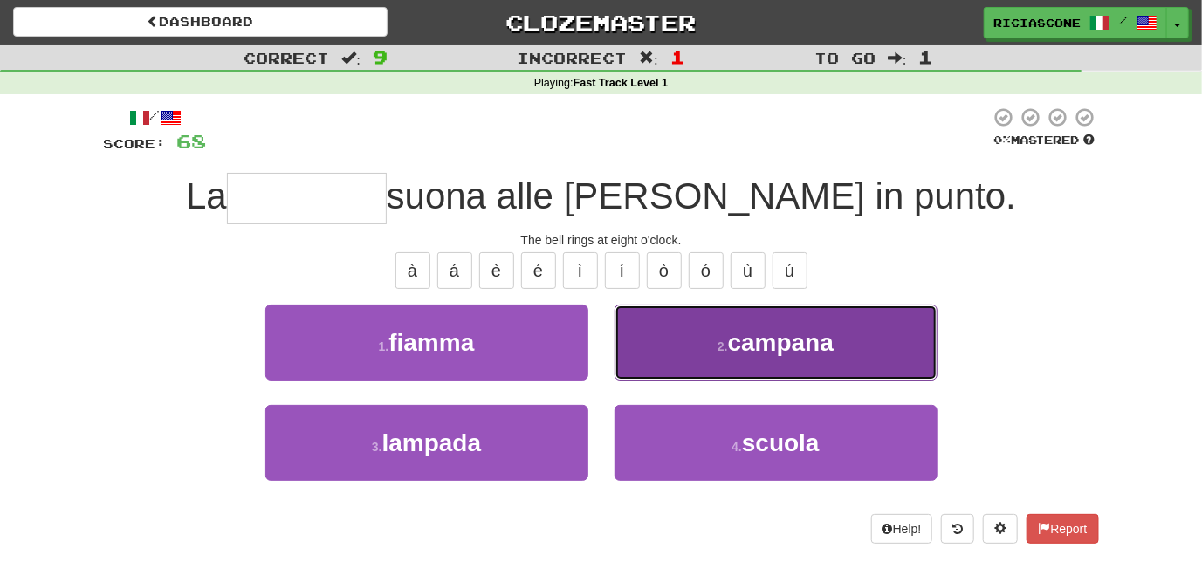
click at [667, 354] on button "2 . campana" at bounding box center [776, 343] width 323 height 76
type input "*******"
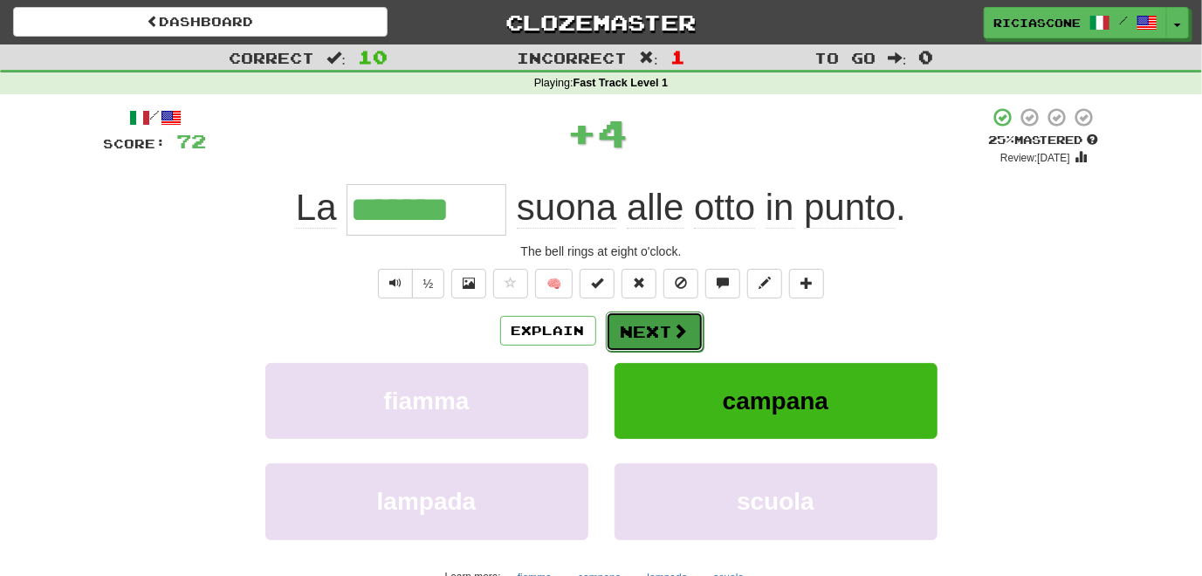
click at [665, 331] on button "Next" at bounding box center [655, 332] width 98 height 40
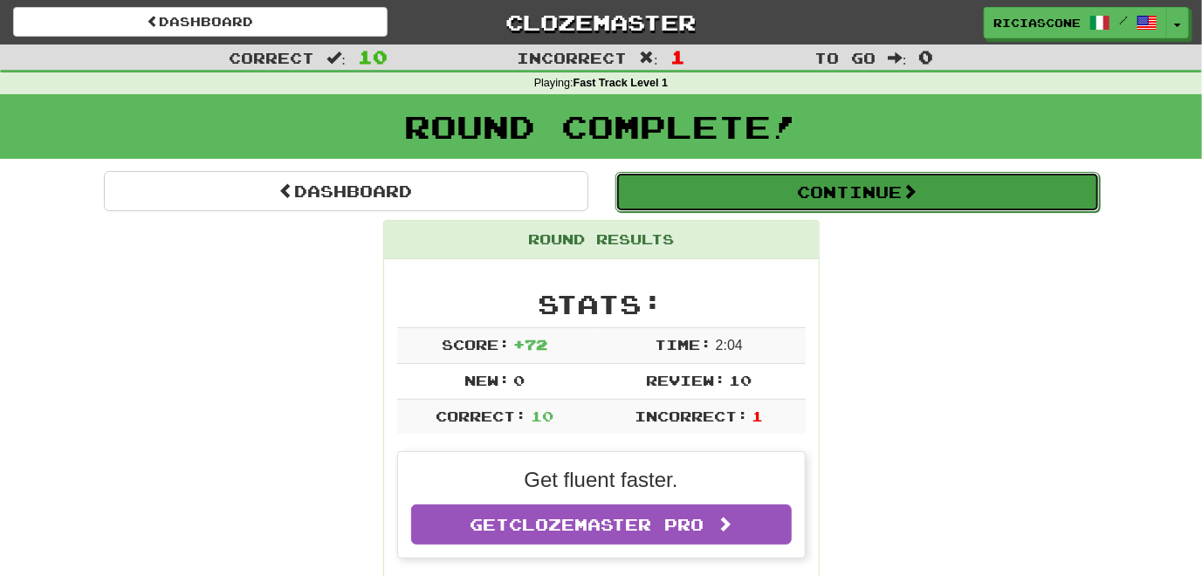
click at [686, 196] on button "Continue" at bounding box center [858, 192] width 485 height 40
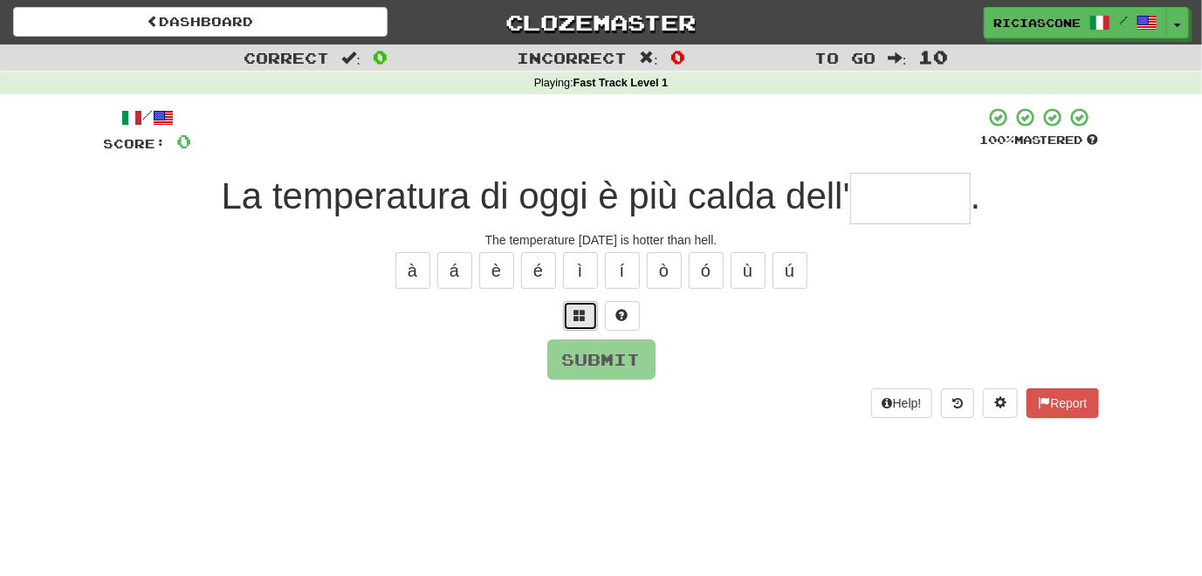
click at [574, 320] on span at bounding box center [580, 315] width 12 height 12
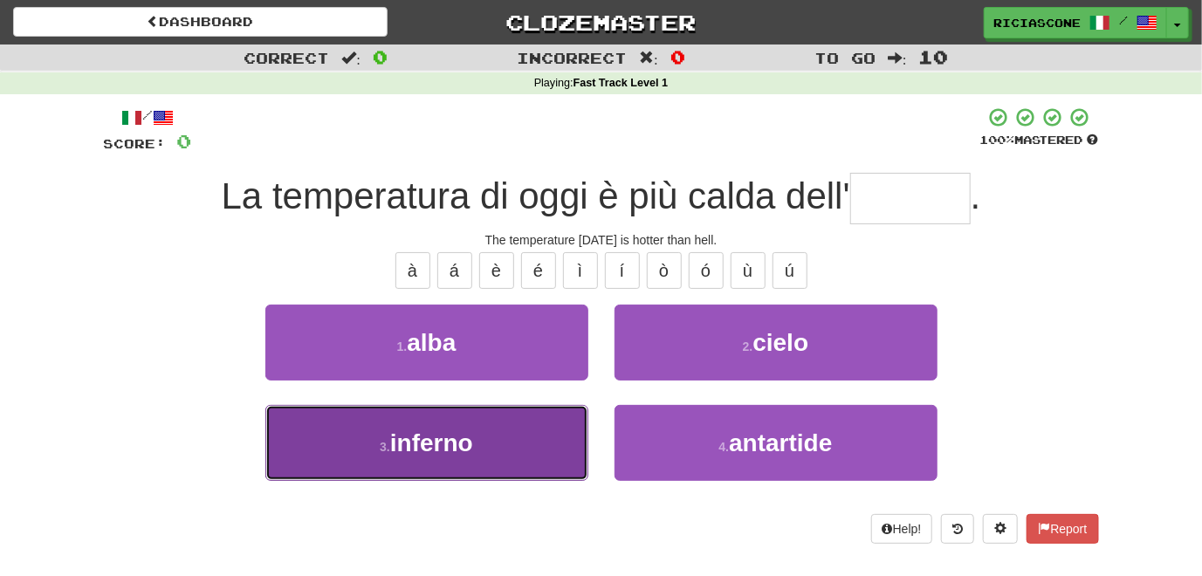
click at [525, 442] on button "3 . inferno" at bounding box center [426, 443] width 323 height 76
type input "*******"
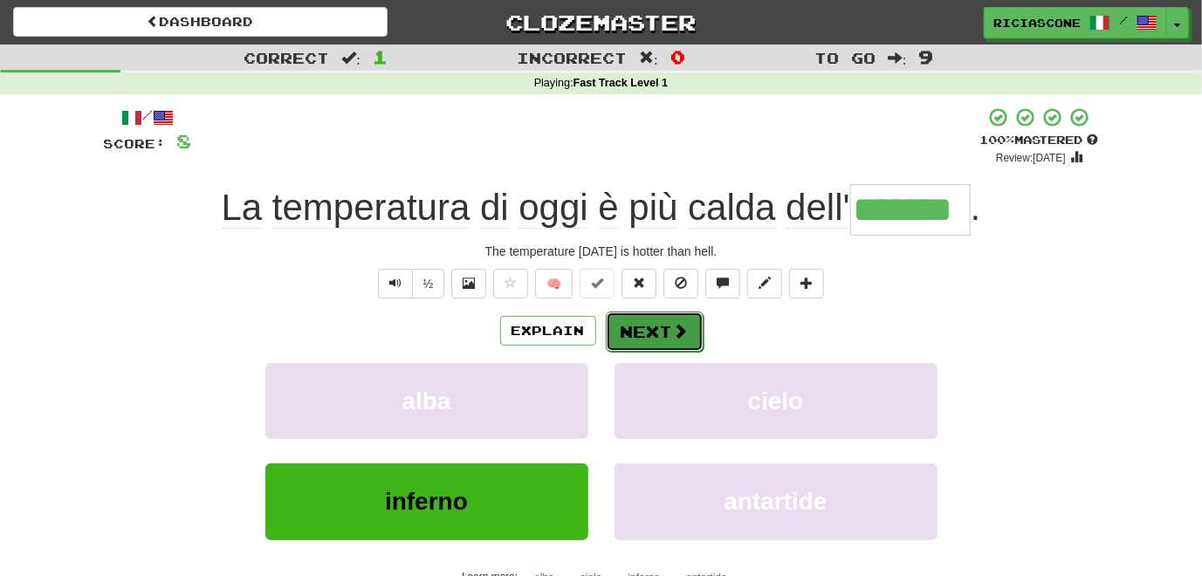
click at [644, 336] on button "Next" at bounding box center [655, 332] width 98 height 40
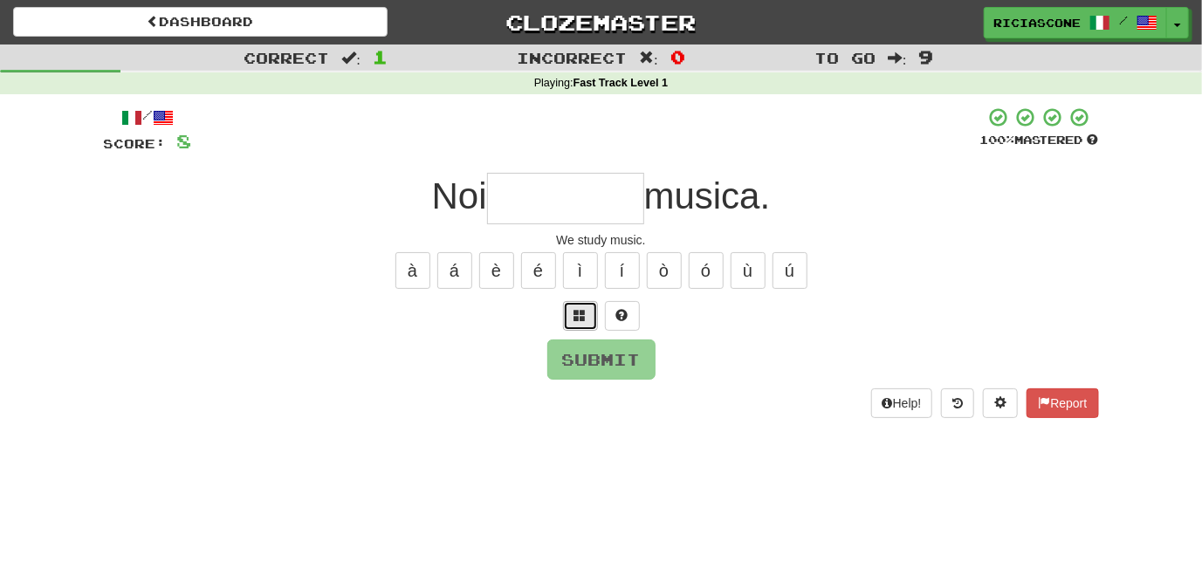
click at [580, 320] on span at bounding box center [580, 315] width 12 height 12
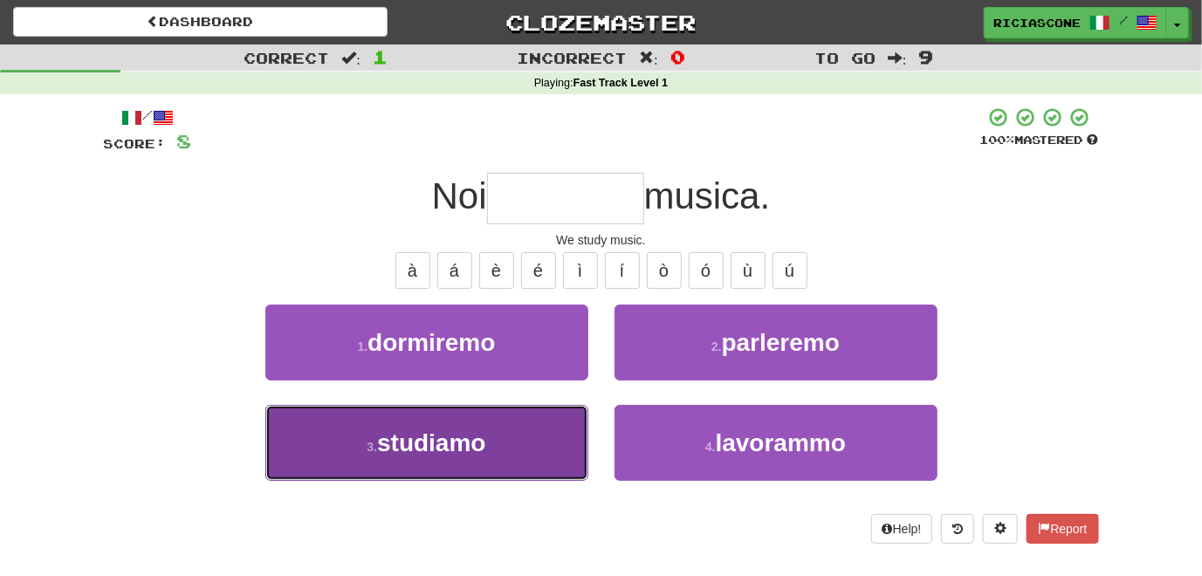
click at [544, 418] on button "3 . studiamo" at bounding box center [426, 443] width 323 height 76
type input "********"
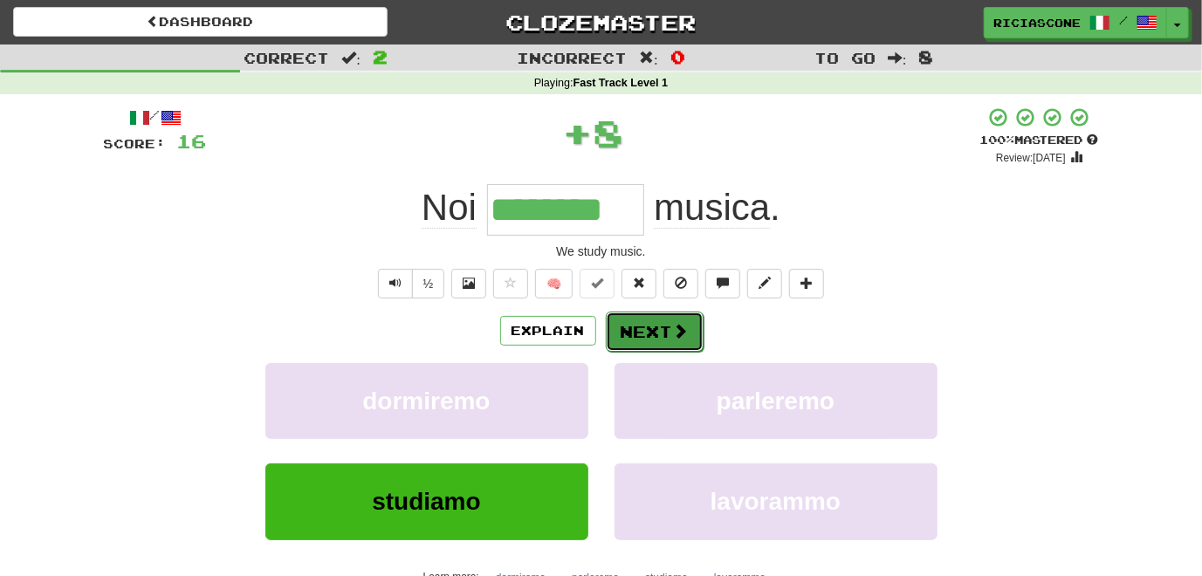
click at [638, 327] on button "Next" at bounding box center [655, 332] width 98 height 40
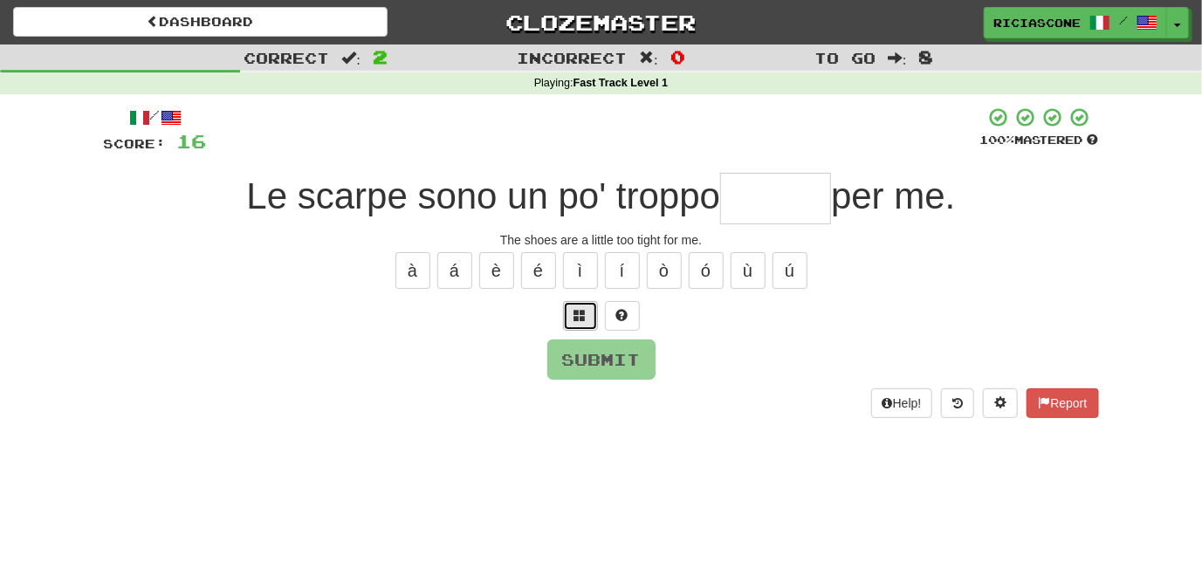
click at [581, 320] on span at bounding box center [580, 315] width 12 height 12
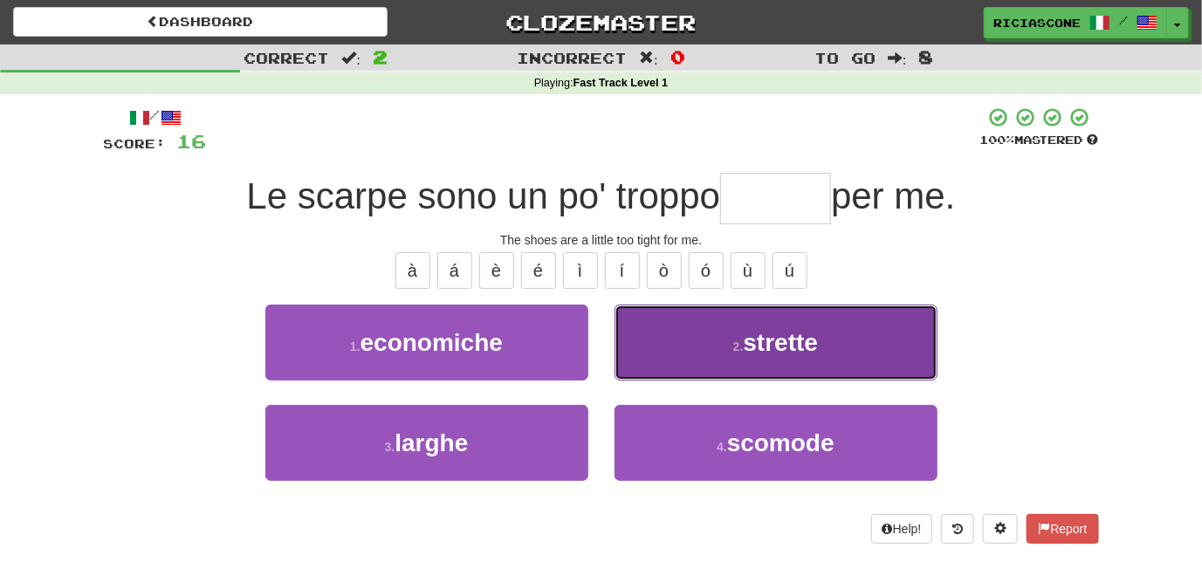
click at [661, 368] on button "2 . strette" at bounding box center [776, 343] width 323 height 76
type input "*******"
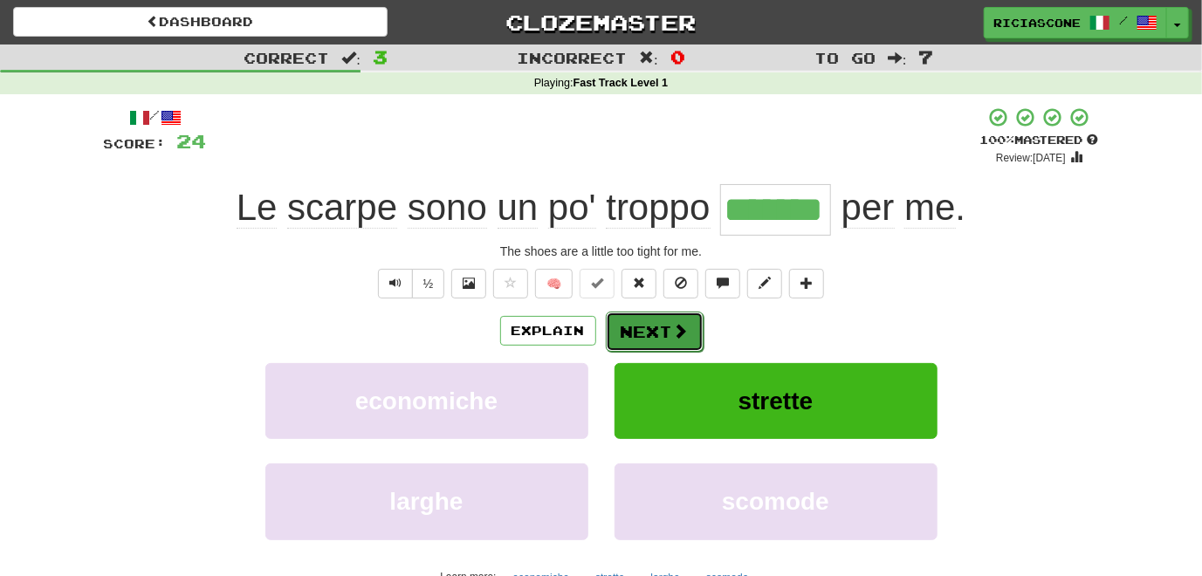
click at [646, 335] on button "Next" at bounding box center [655, 332] width 98 height 40
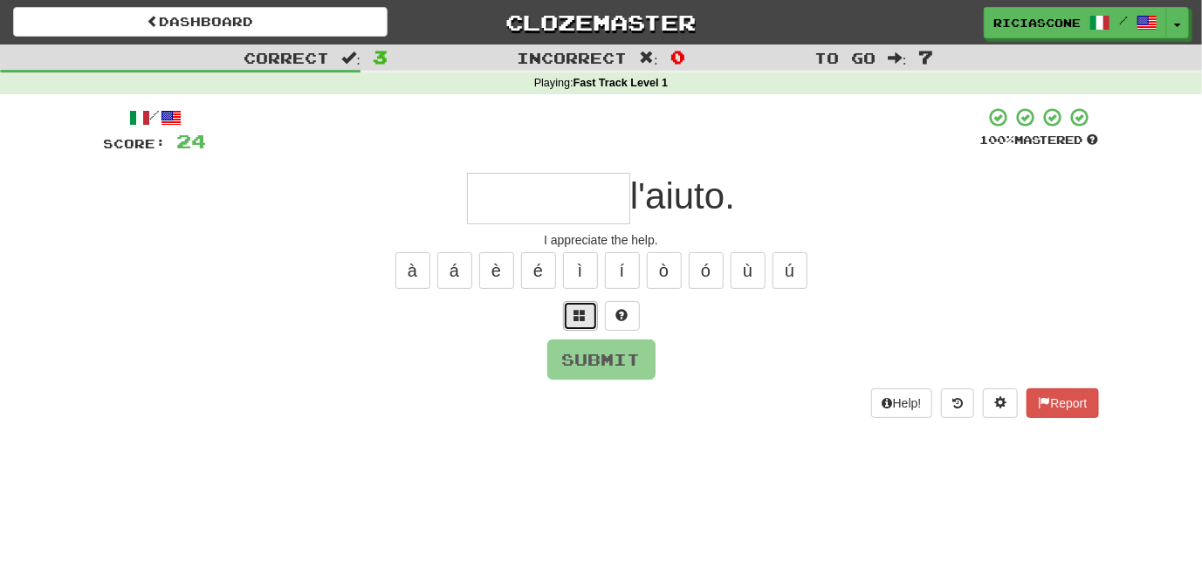
click at [588, 316] on button at bounding box center [580, 316] width 35 height 30
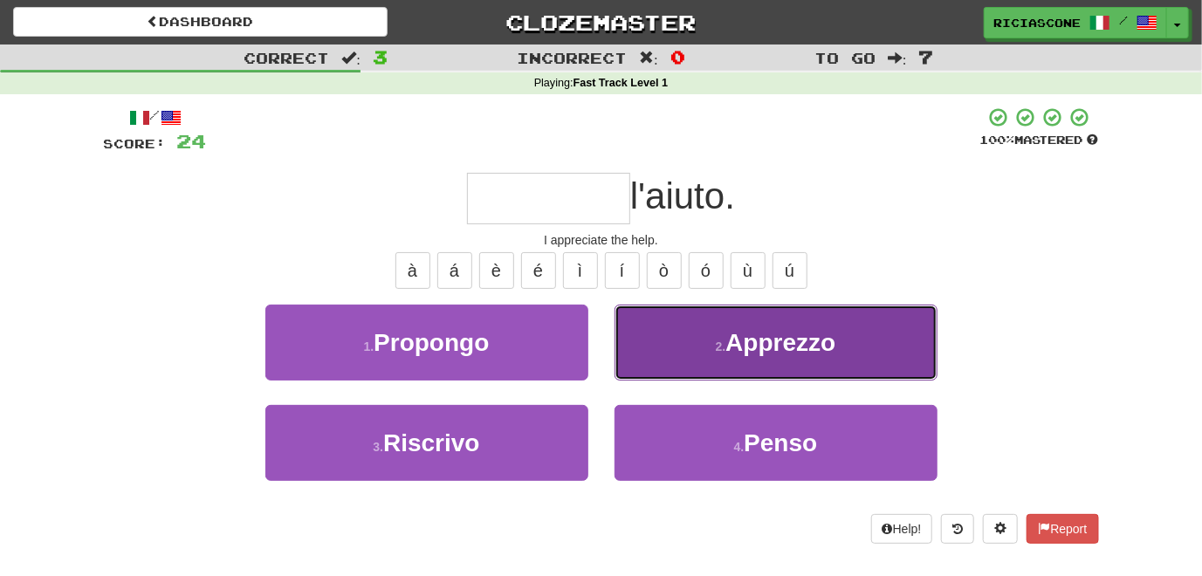
click at [643, 327] on button "2 . Apprezzo" at bounding box center [776, 343] width 323 height 76
type input "********"
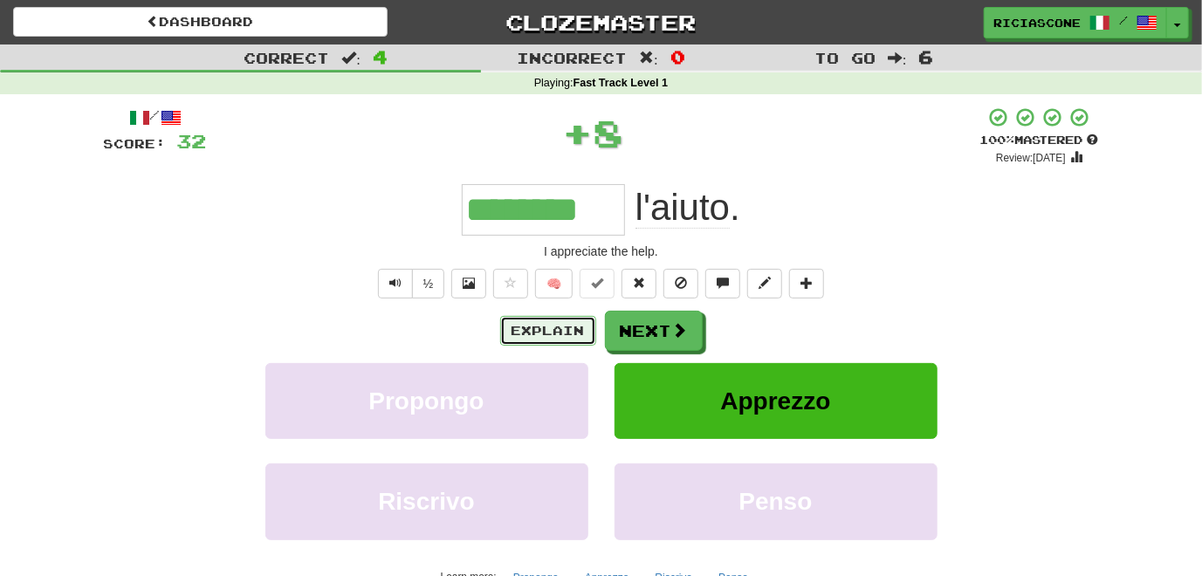
click at [559, 325] on button "Explain" at bounding box center [548, 331] width 96 height 30
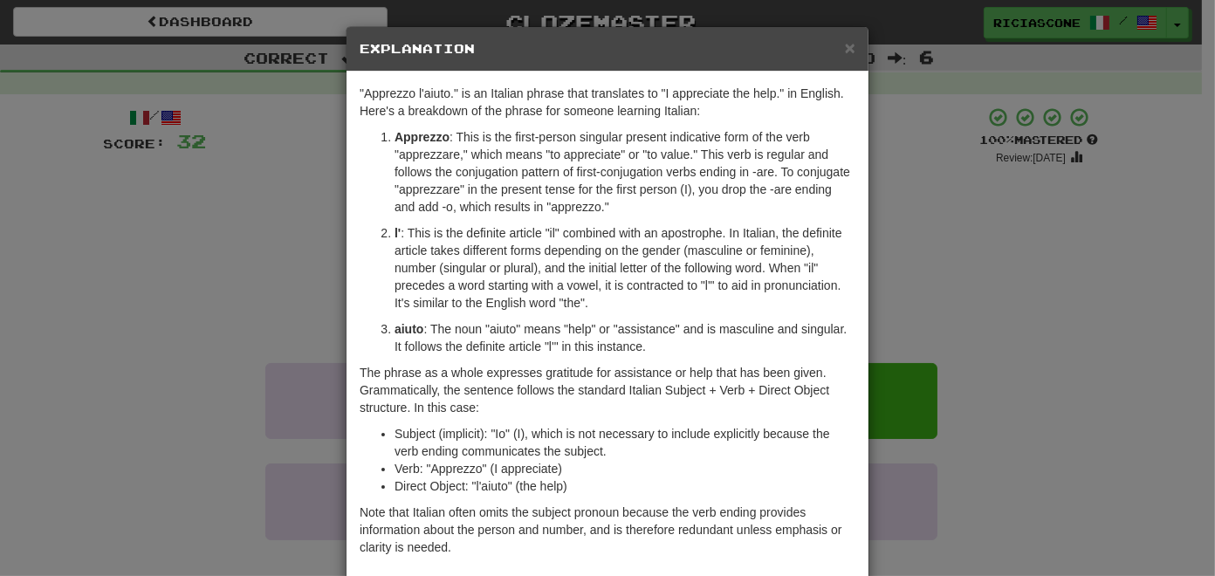
click at [225, 313] on div "× Explanation "Apprezzo l'aiuto." is an Italian phrase that translates to "I ap…" at bounding box center [607, 288] width 1215 height 576
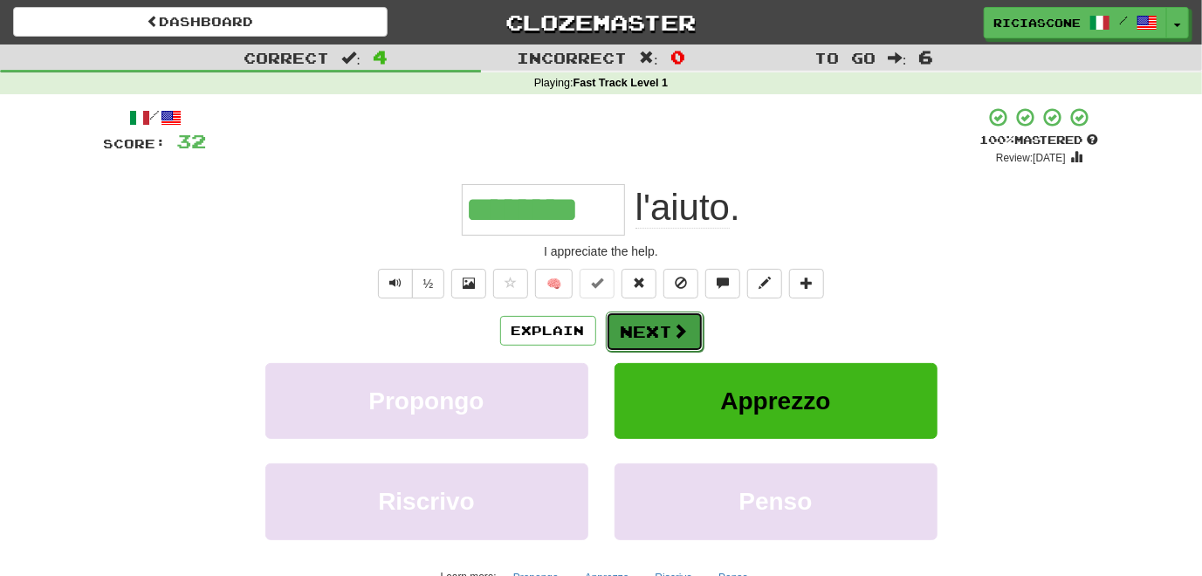
click at [615, 337] on button "Next" at bounding box center [655, 332] width 98 height 40
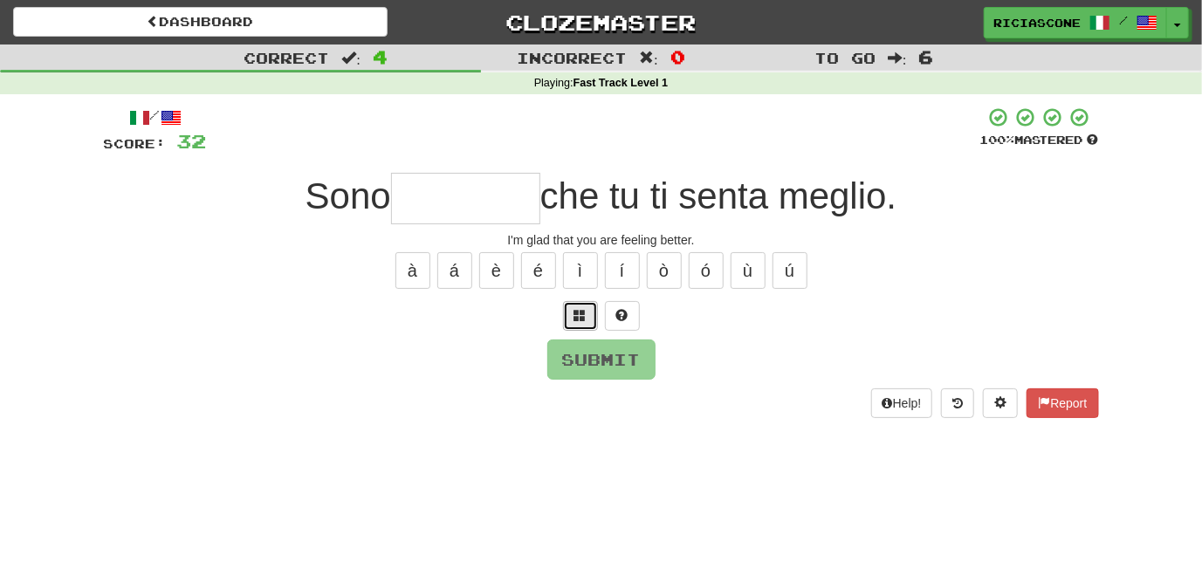
click at [568, 319] on button at bounding box center [580, 316] width 35 height 30
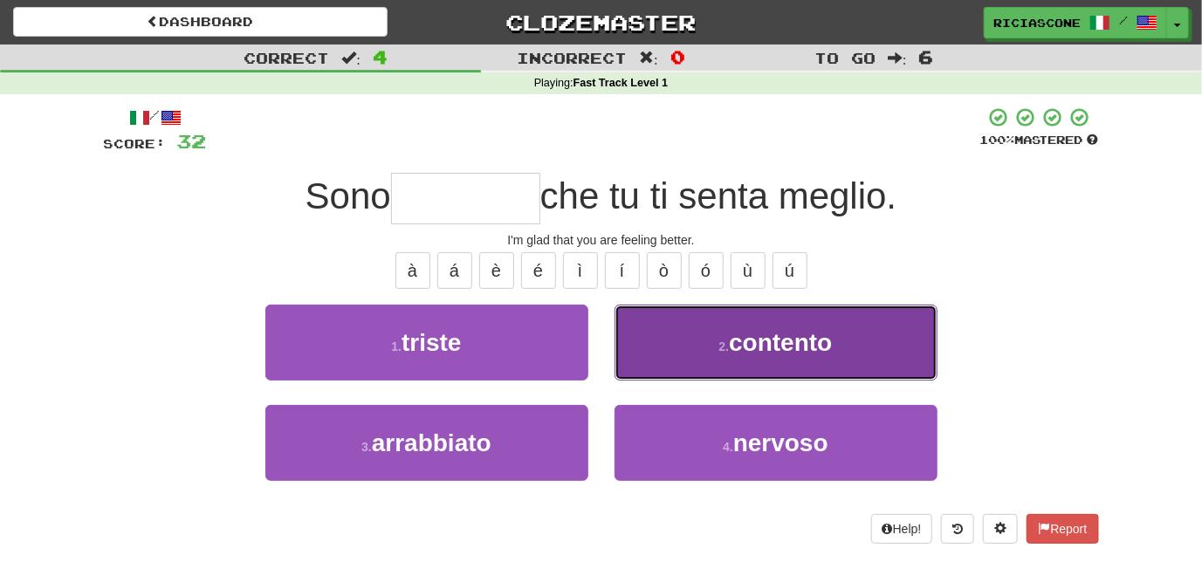
click at [667, 357] on button "2 . contento" at bounding box center [776, 343] width 323 height 76
type input "********"
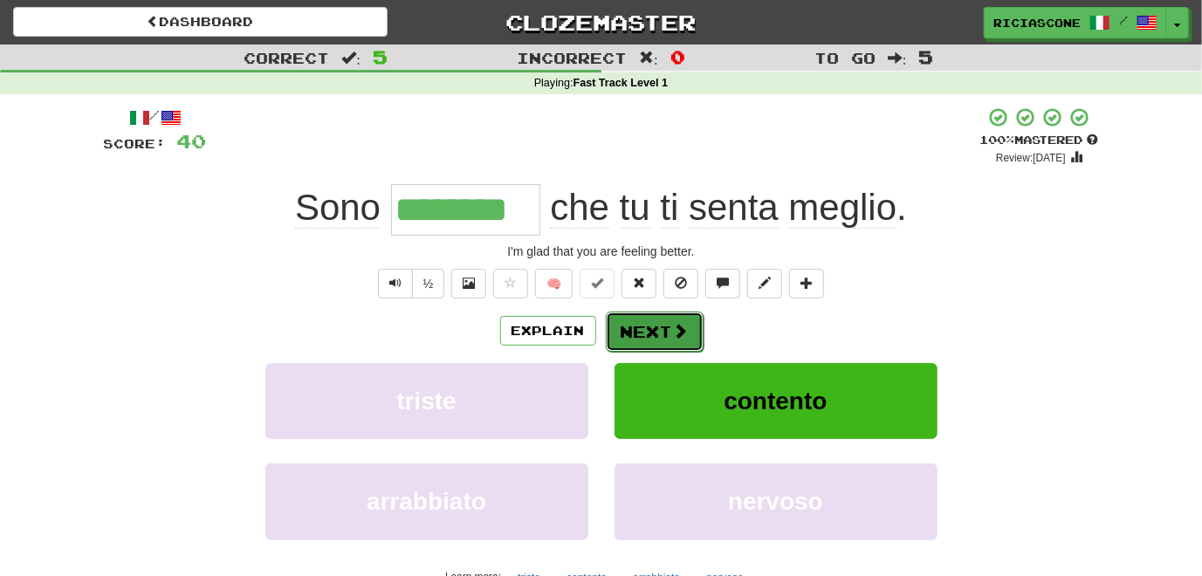
click at [645, 332] on button "Next" at bounding box center [655, 332] width 98 height 40
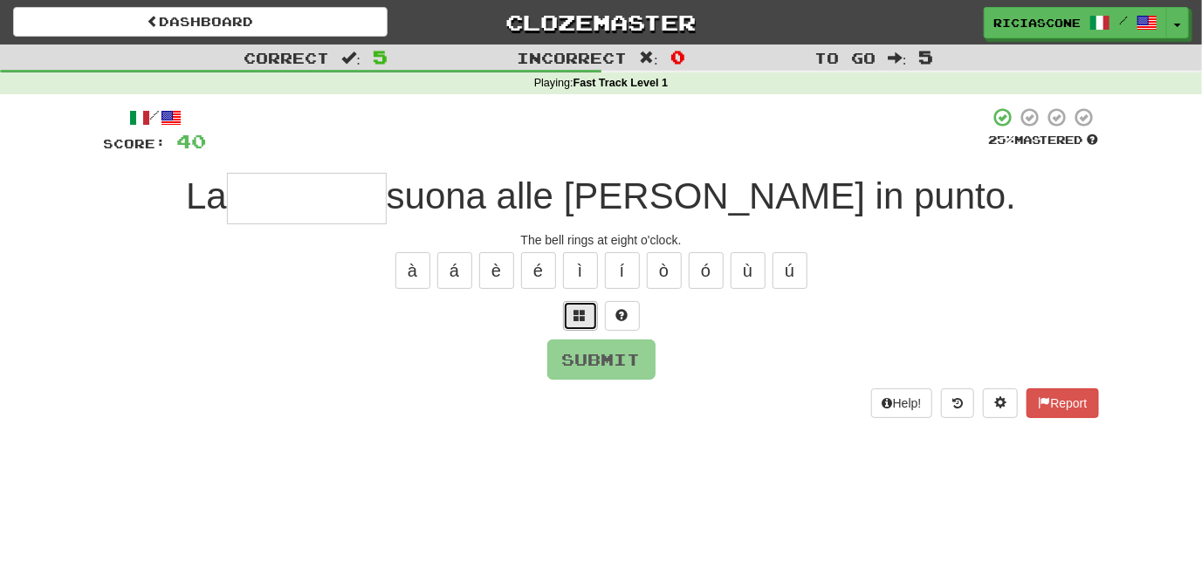
click at [590, 313] on button at bounding box center [580, 316] width 35 height 30
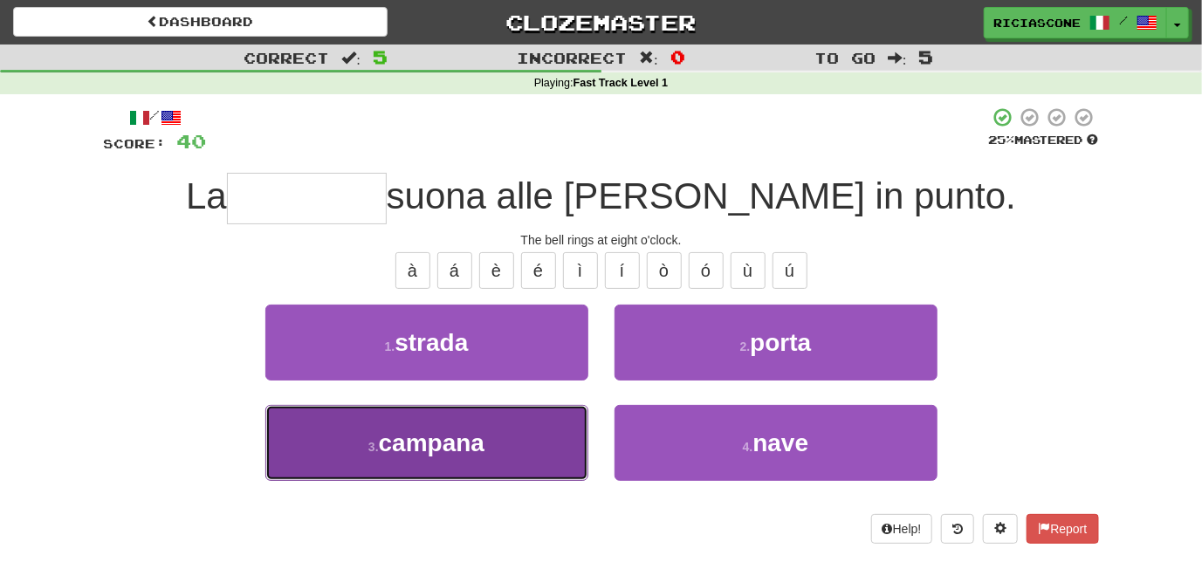
click at [546, 437] on button "3 . campana" at bounding box center [426, 443] width 323 height 76
type input "*******"
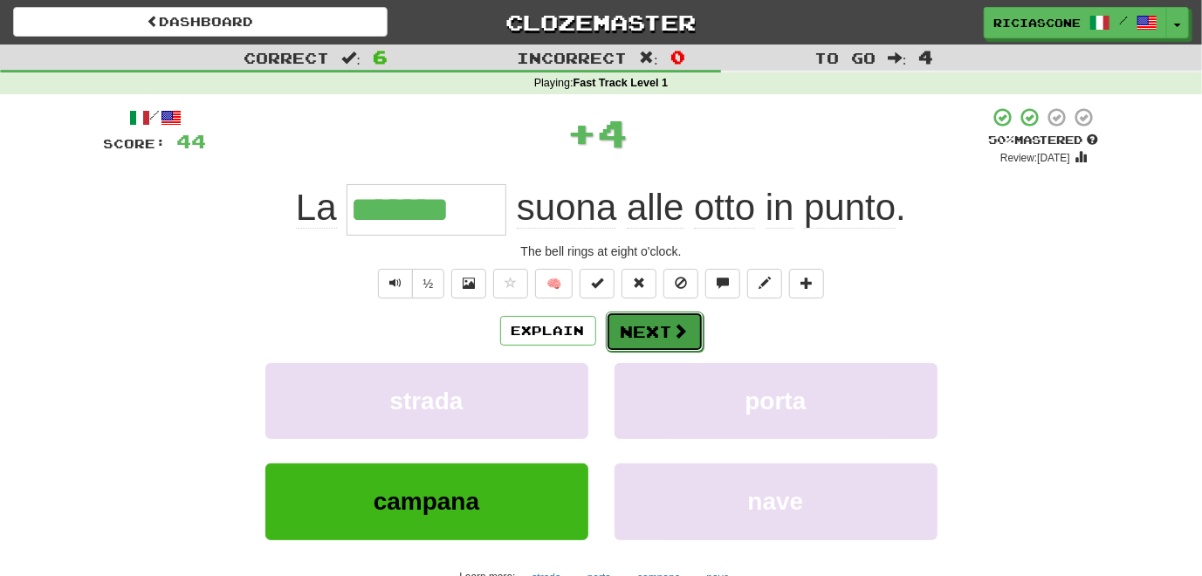
click at [659, 323] on button "Next" at bounding box center [655, 332] width 98 height 40
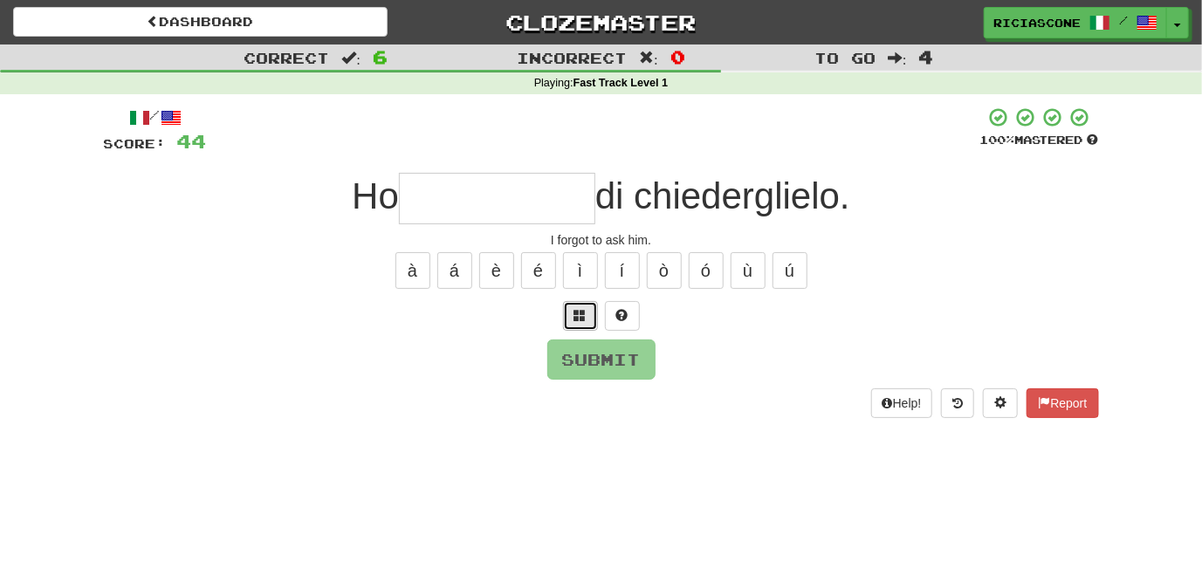
click at [581, 315] on span at bounding box center [580, 315] width 12 height 12
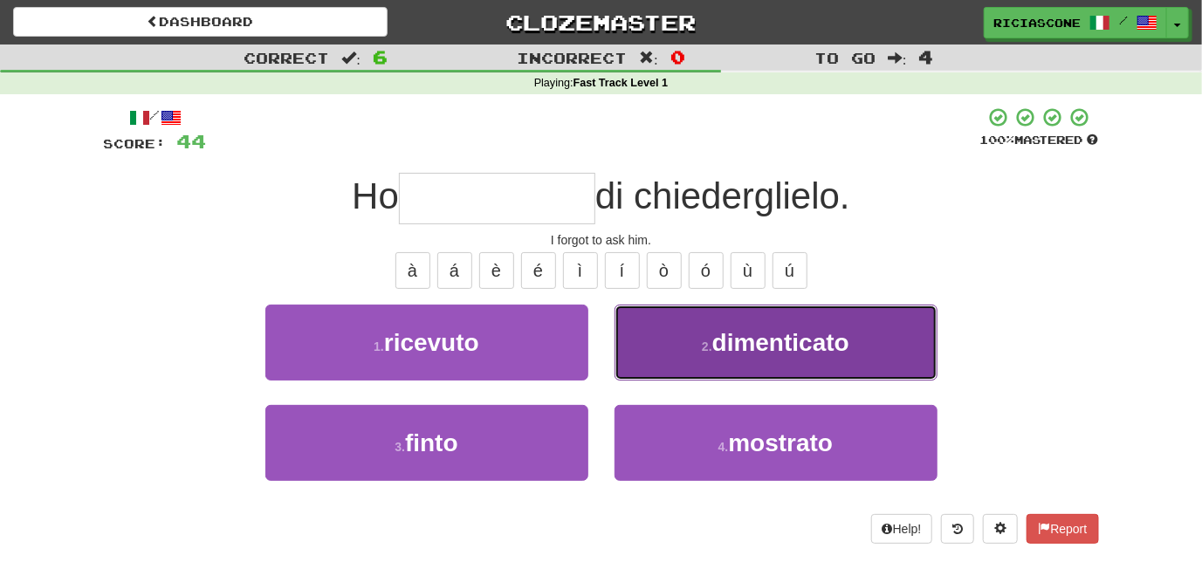
click at [636, 325] on button "2 . dimenticato" at bounding box center [776, 343] width 323 height 76
type input "**********"
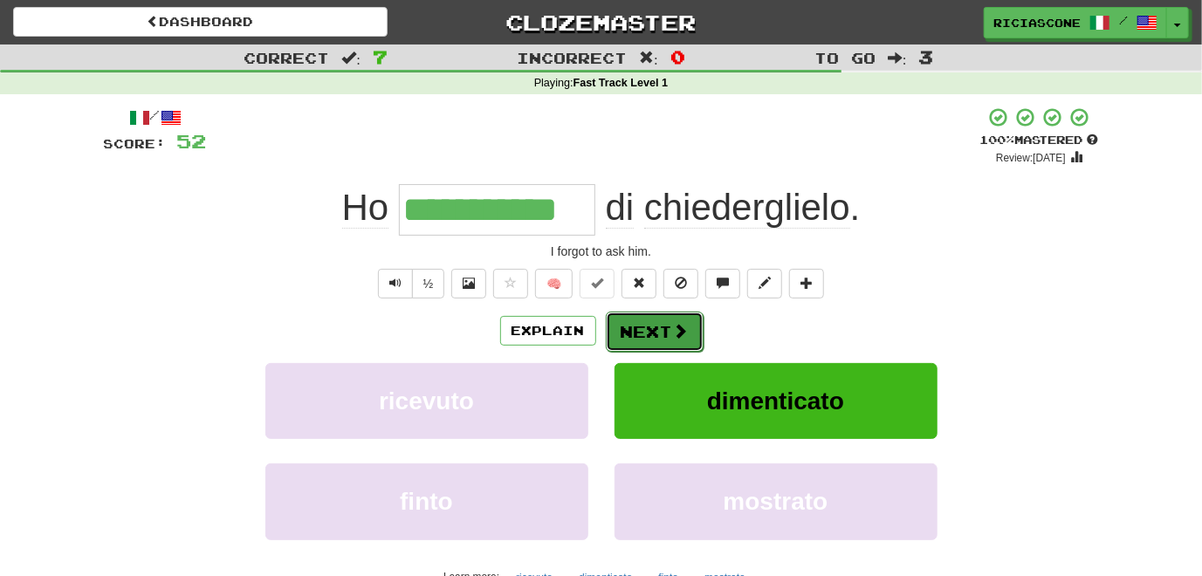
click at [636, 331] on button "Next" at bounding box center [655, 332] width 98 height 40
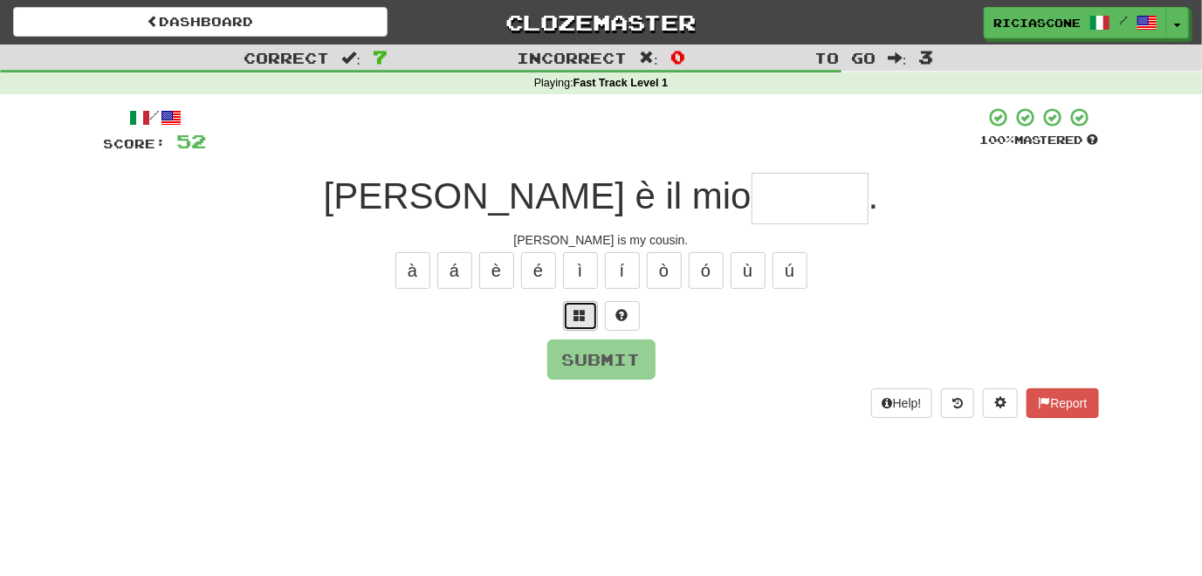
click at [581, 314] on span at bounding box center [580, 315] width 12 height 12
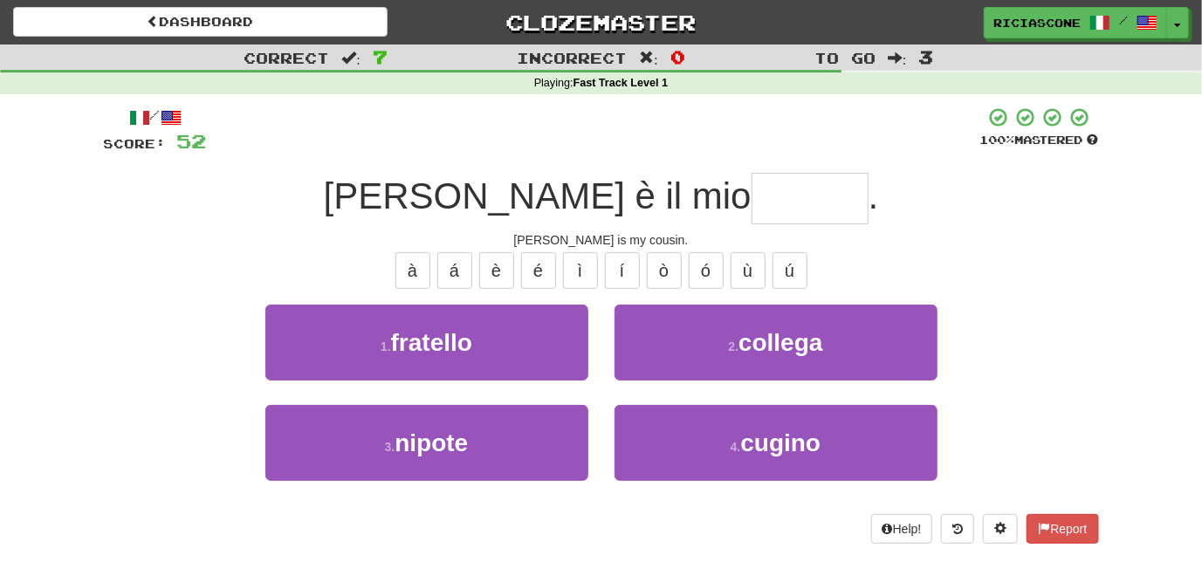
click at [657, 398] on div "2 . collega" at bounding box center [776, 355] width 349 height 100
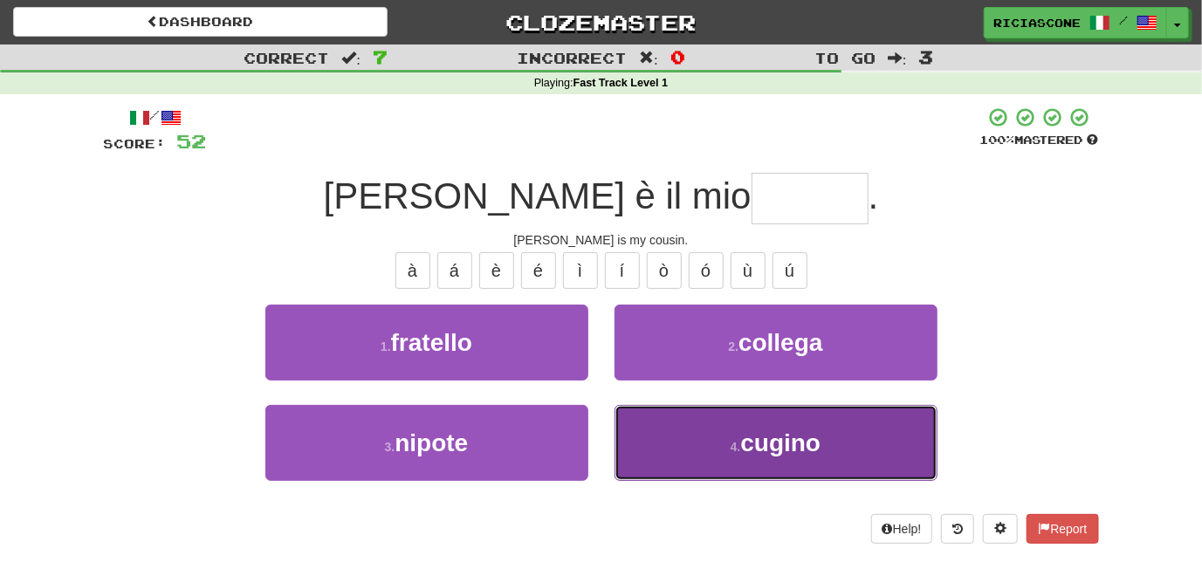
click at [657, 408] on button "4 . cugino" at bounding box center [776, 443] width 323 height 76
type input "******"
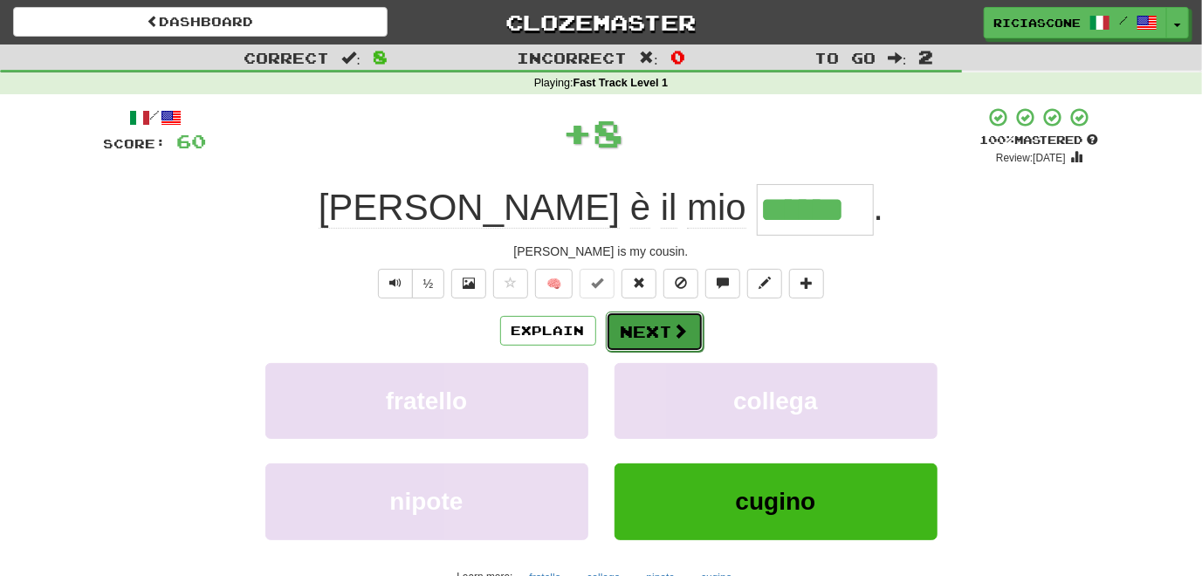
click at [631, 325] on button "Next" at bounding box center [655, 332] width 98 height 40
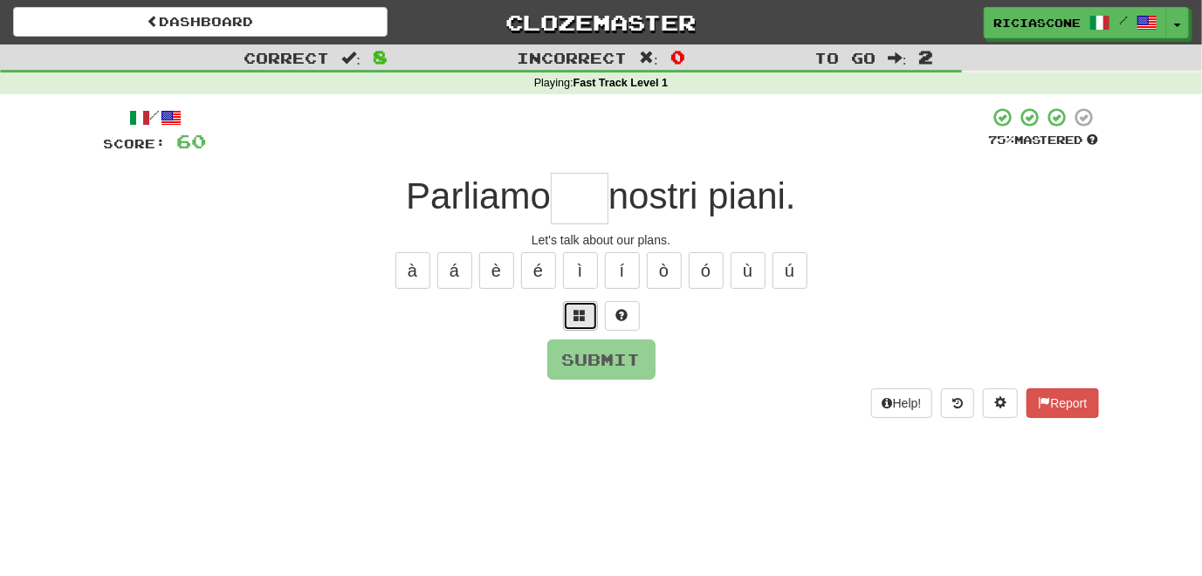
click at [587, 315] on button at bounding box center [580, 316] width 35 height 30
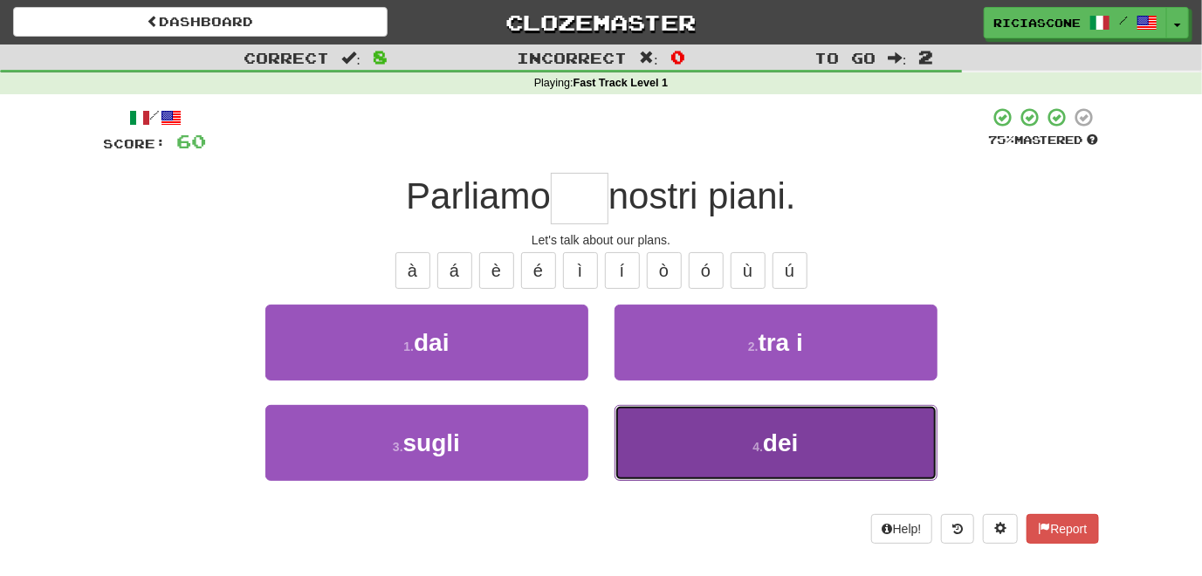
click at [704, 422] on button "4 . dei" at bounding box center [776, 443] width 323 height 76
type input "***"
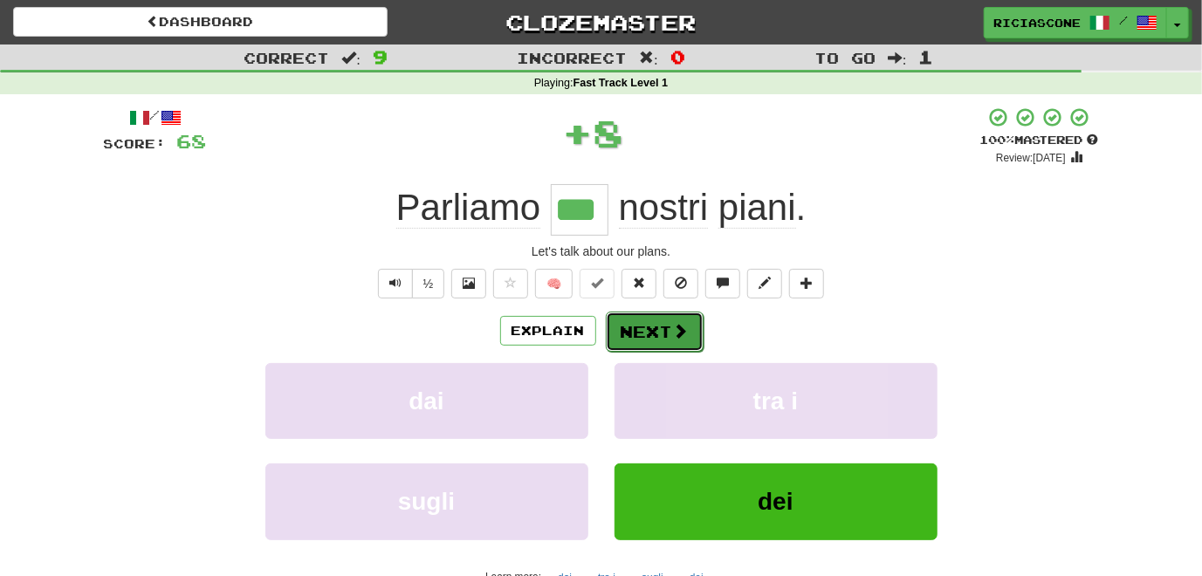
click at [650, 325] on button "Next" at bounding box center [655, 332] width 98 height 40
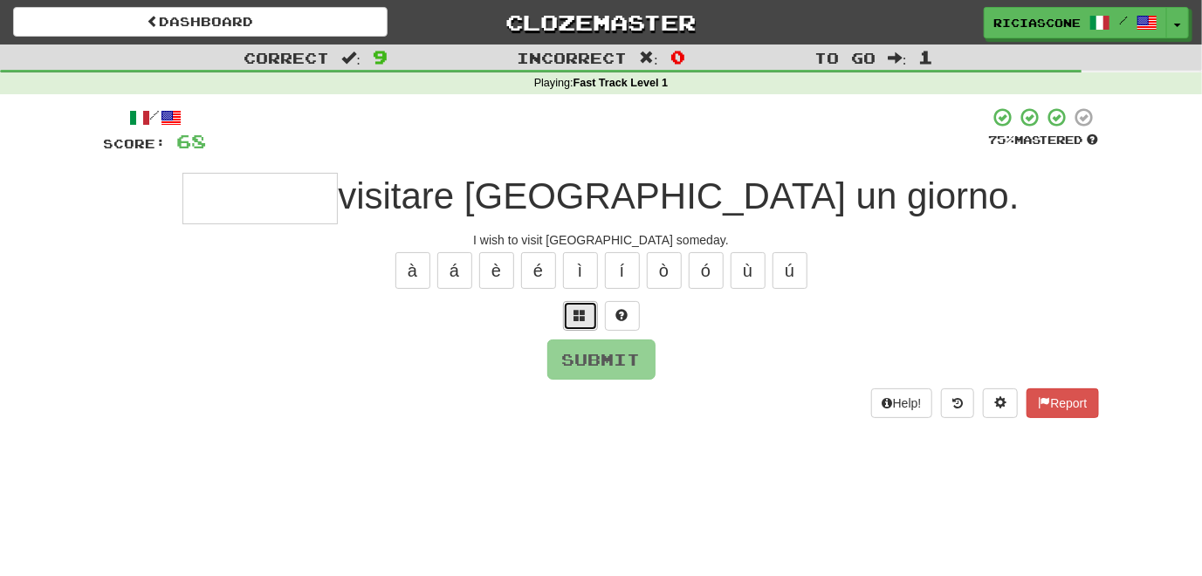
click at [578, 315] on span at bounding box center [580, 315] width 12 height 12
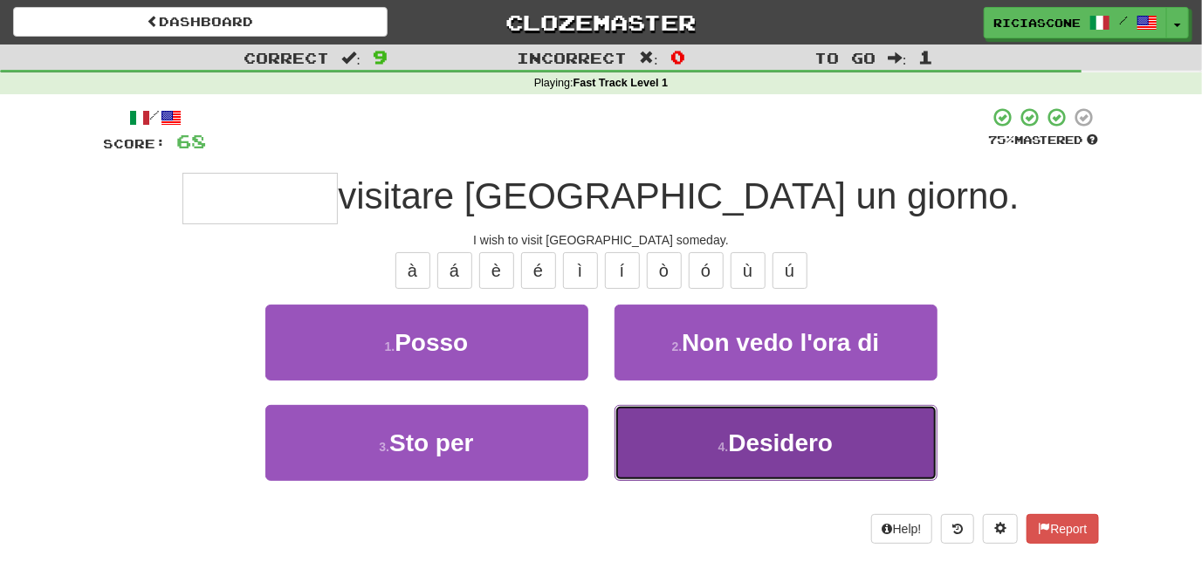
click at [678, 434] on button "4 . Desidero" at bounding box center [776, 443] width 323 height 76
type input "********"
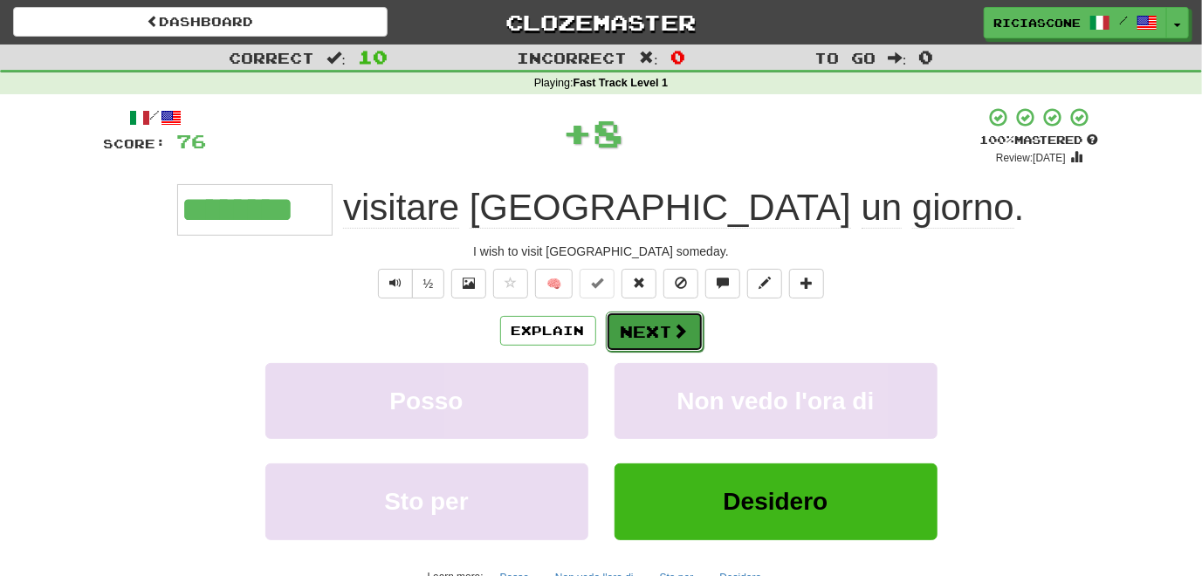
click at [633, 341] on button "Next" at bounding box center [655, 332] width 98 height 40
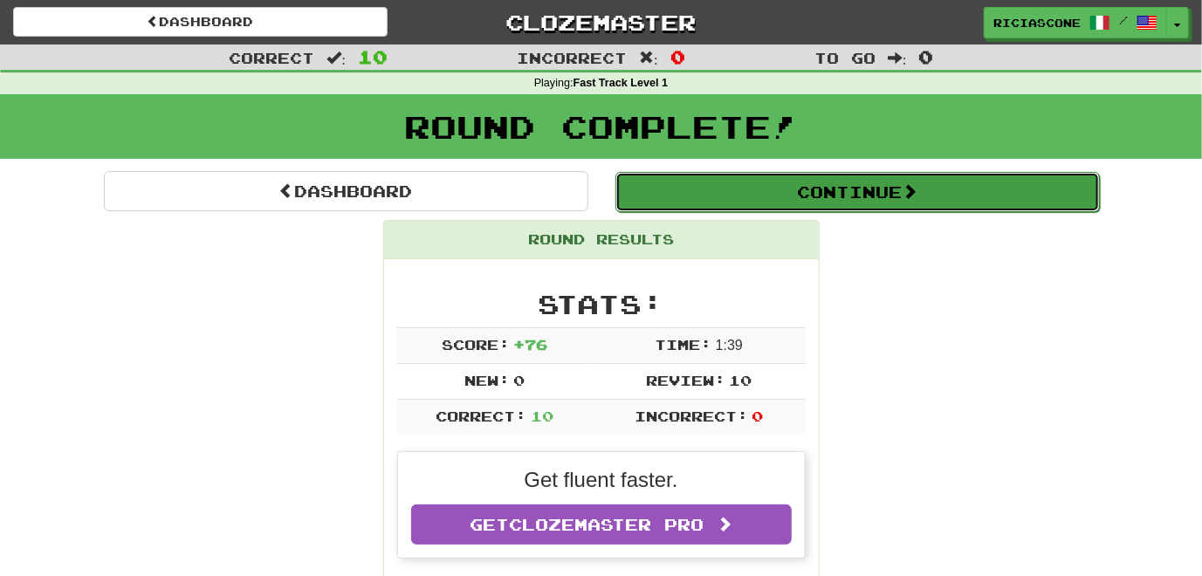
click at [735, 205] on button "Continue" at bounding box center [858, 192] width 485 height 40
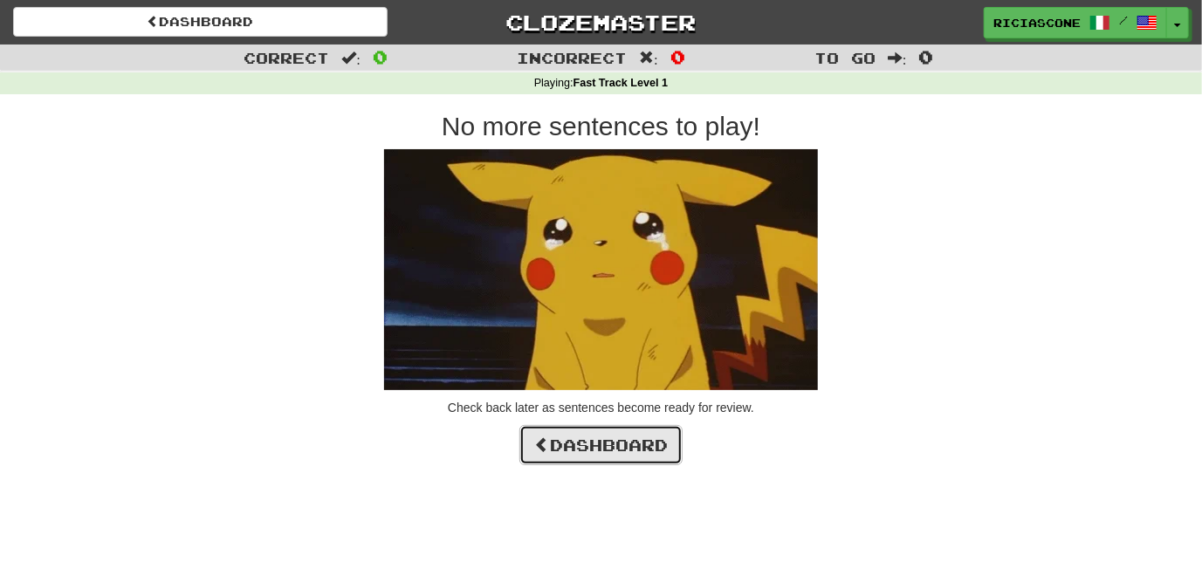
click at [609, 436] on link "Dashboard" at bounding box center [600, 445] width 163 height 40
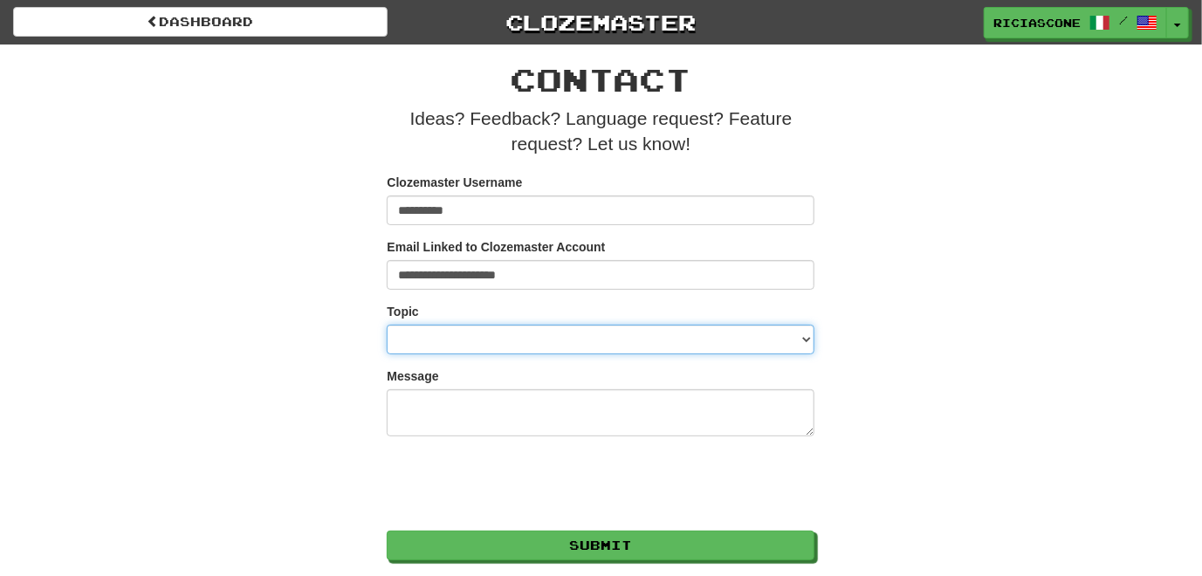
click at [437, 331] on select "**********" at bounding box center [601, 340] width 428 height 30
select select "**********"
click at [387, 325] on select "**********" at bounding box center [601, 340] width 428 height 30
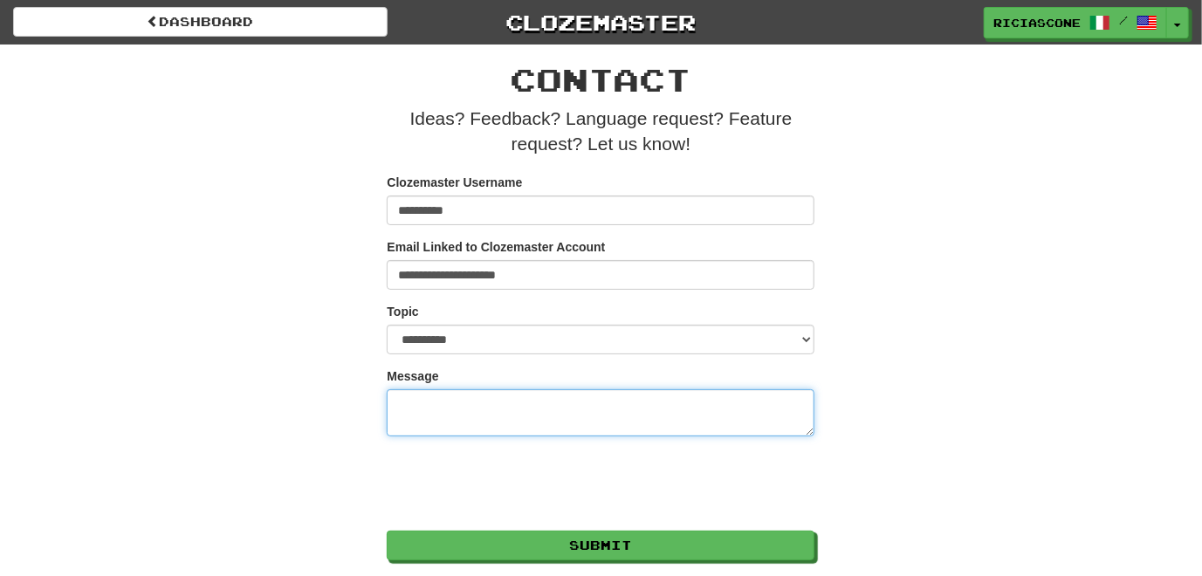
click at [437, 413] on textarea "Message" at bounding box center [601, 412] width 428 height 47
click at [447, 416] on textarea "**********" at bounding box center [601, 412] width 428 height 47
click at [611, 402] on textarea "**********" at bounding box center [601, 412] width 428 height 47
type textarea "**********"
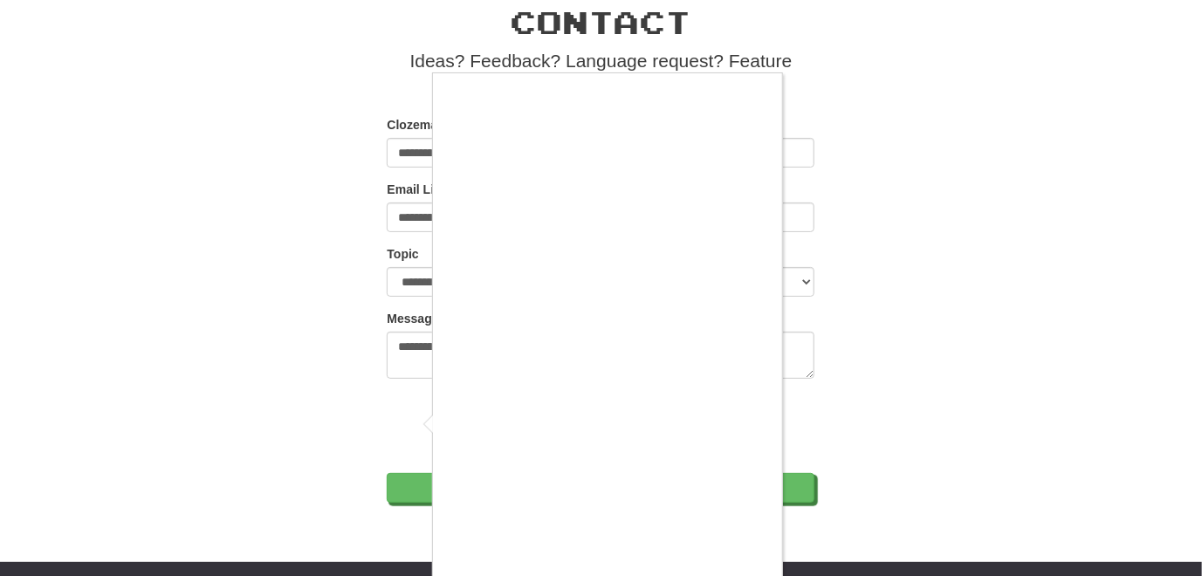
scroll to position [87, 0]
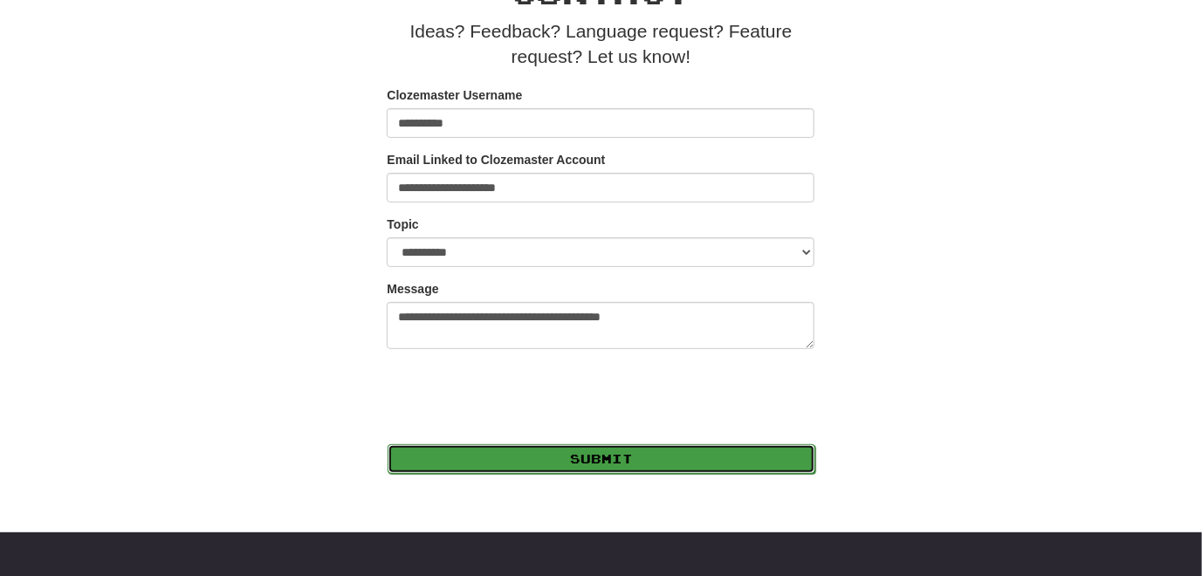
click at [541, 454] on button "Submit" at bounding box center [602, 459] width 428 height 30
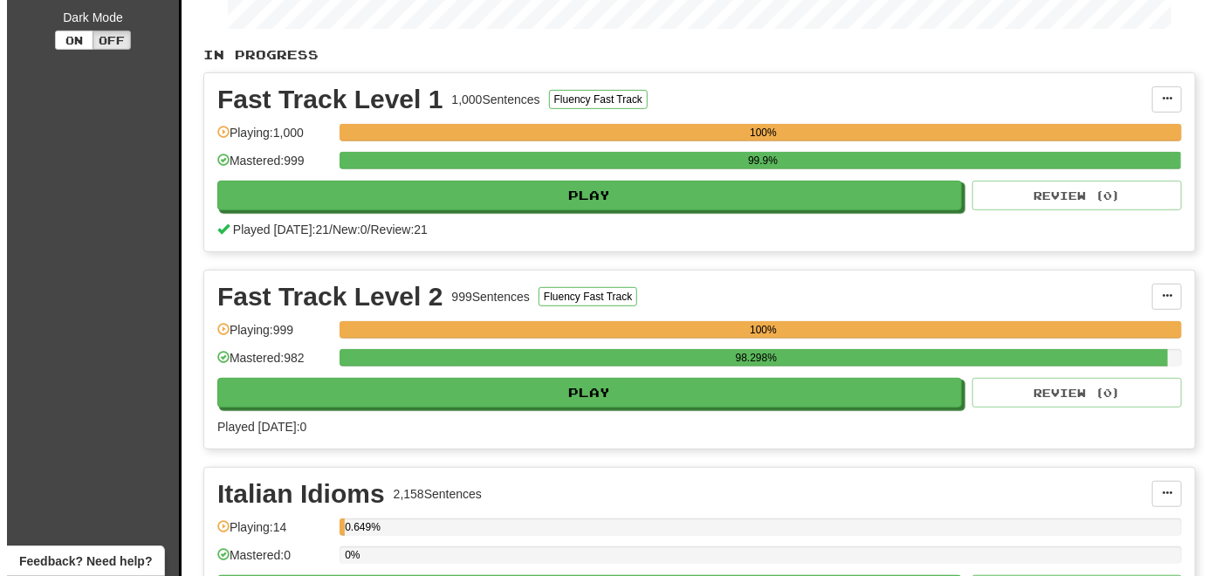
scroll to position [349, 0]
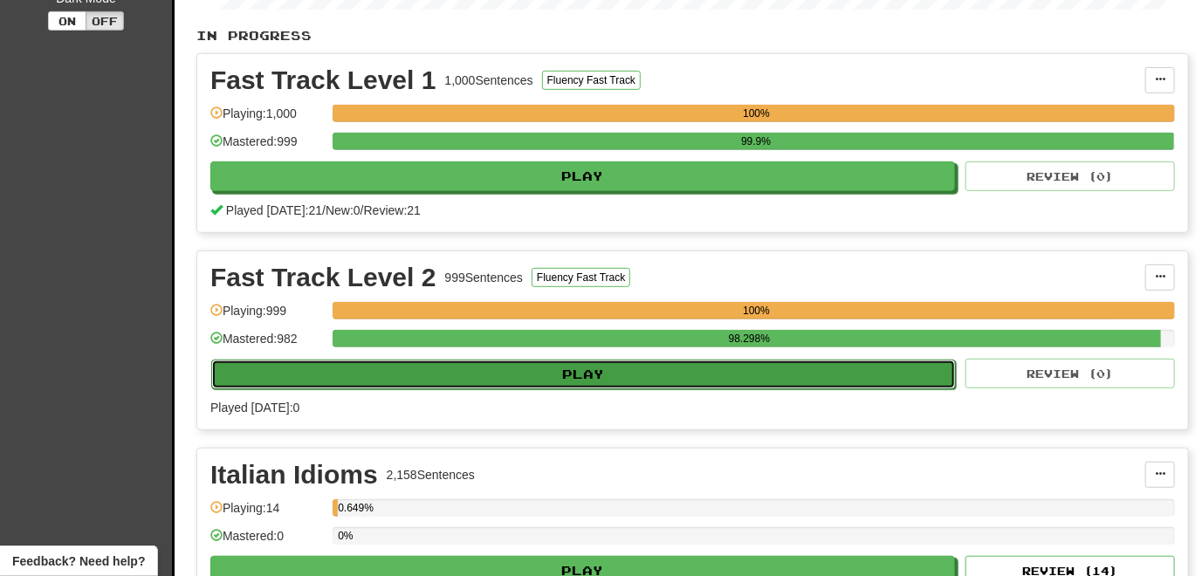
click at [540, 375] on button "Play" at bounding box center [583, 375] width 745 height 30
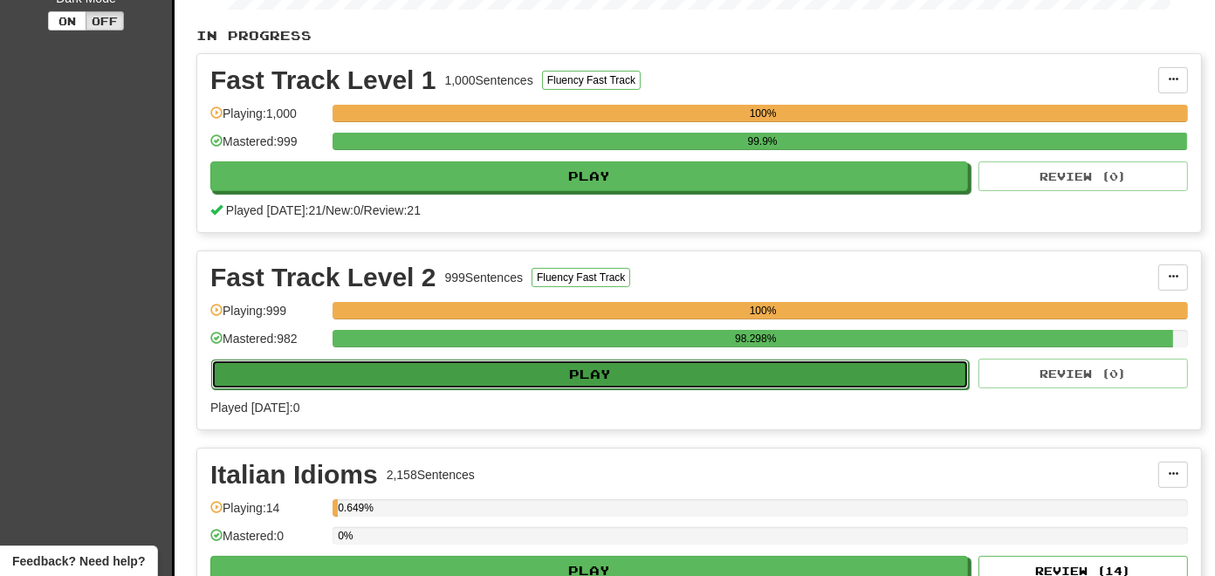
select select "**"
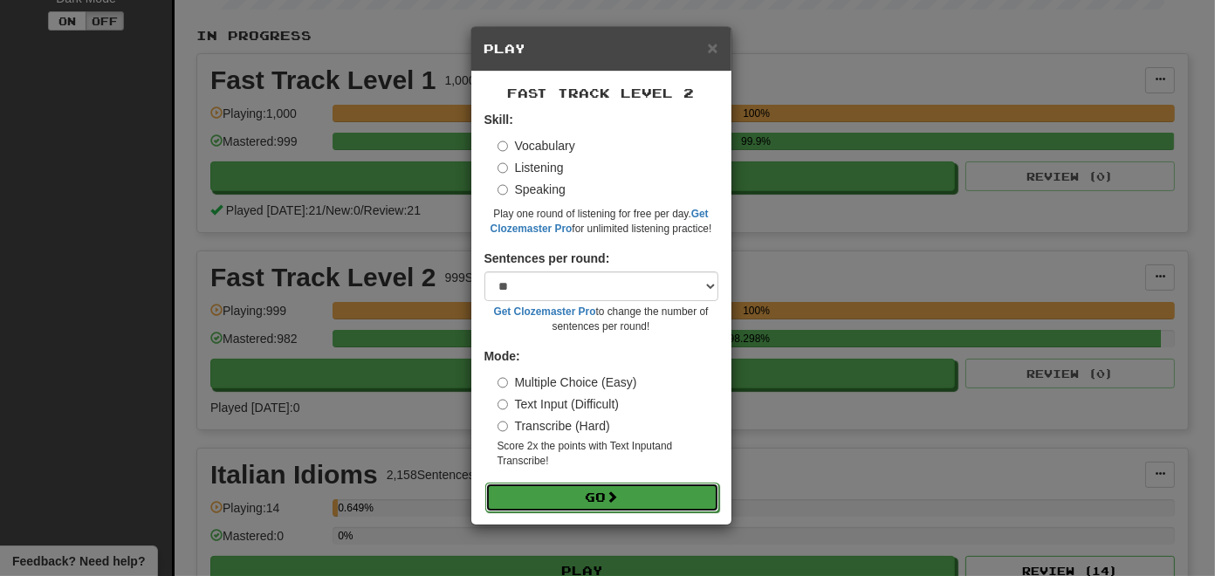
click at [582, 496] on button "Go" at bounding box center [602, 498] width 234 height 30
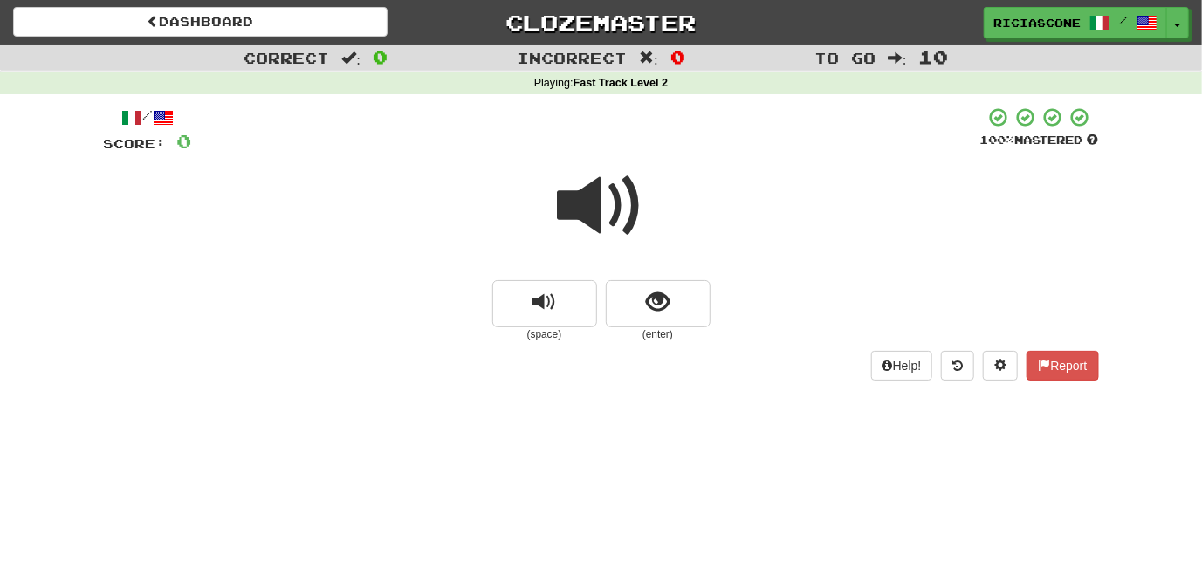
click at [586, 207] on span at bounding box center [601, 205] width 87 height 87
click at [584, 207] on span at bounding box center [601, 205] width 87 height 87
click at [579, 207] on span at bounding box center [601, 205] width 87 height 87
click at [586, 214] on span at bounding box center [601, 205] width 87 height 87
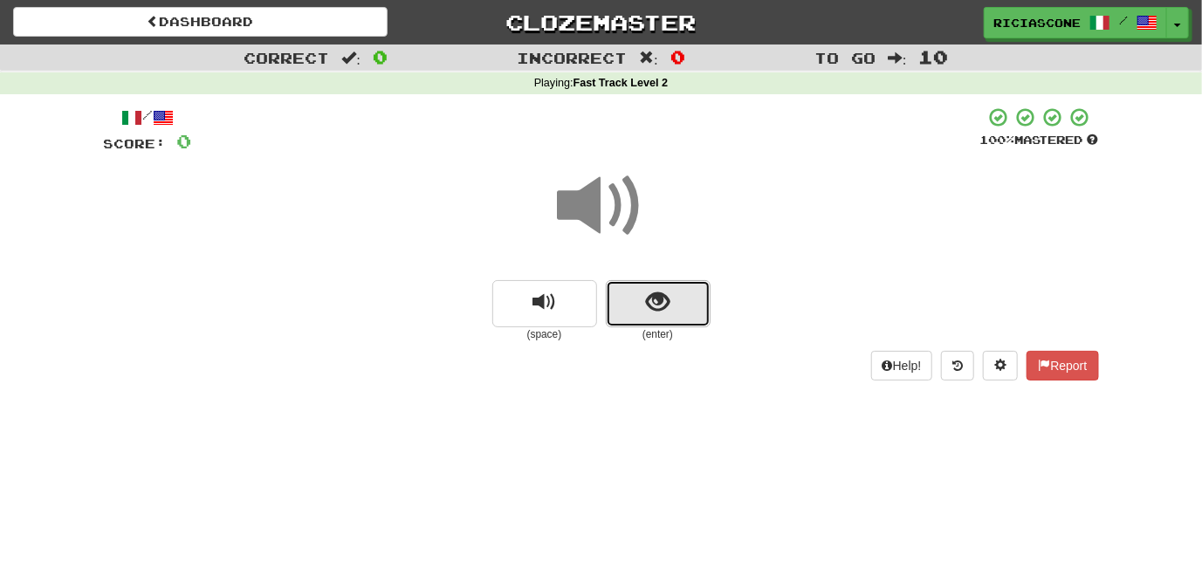
click at [635, 301] on button "show sentence" at bounding box center [658, 303] width 105 height 47
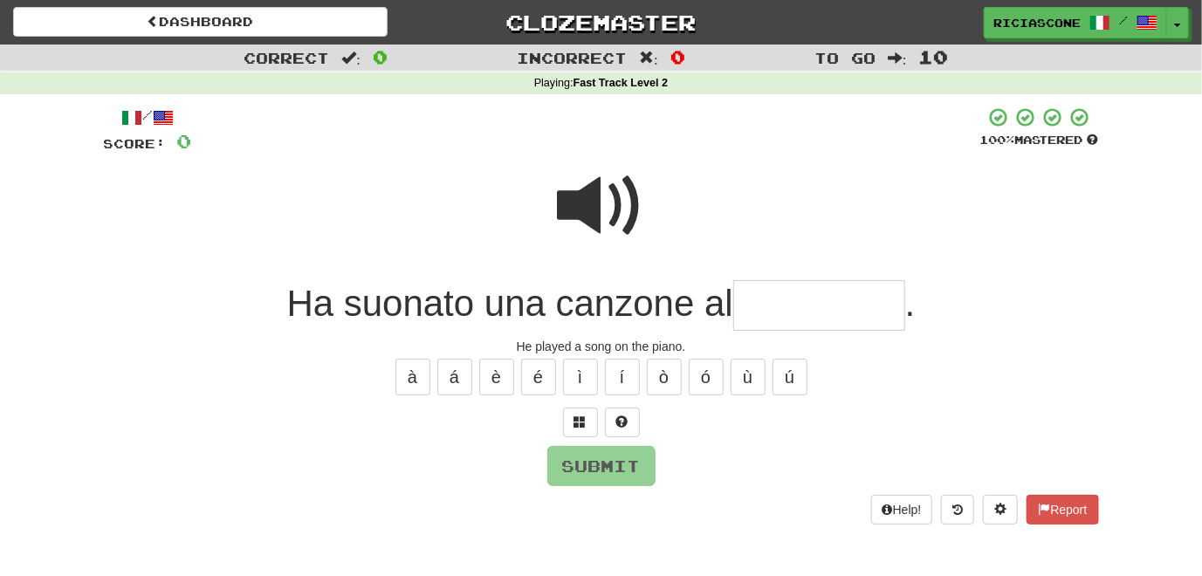
click at [588, 196] on span at bounding box center [601, 205] width 87 height 87
click at [597, 221] on span at bounding box center [601, 205] width 87 height 87
click at [597, 211] on span at bounding box center [601, 205] width 87 height 87
click at [575, 425] on span at bounding box center [580, 422] width 12 height 12
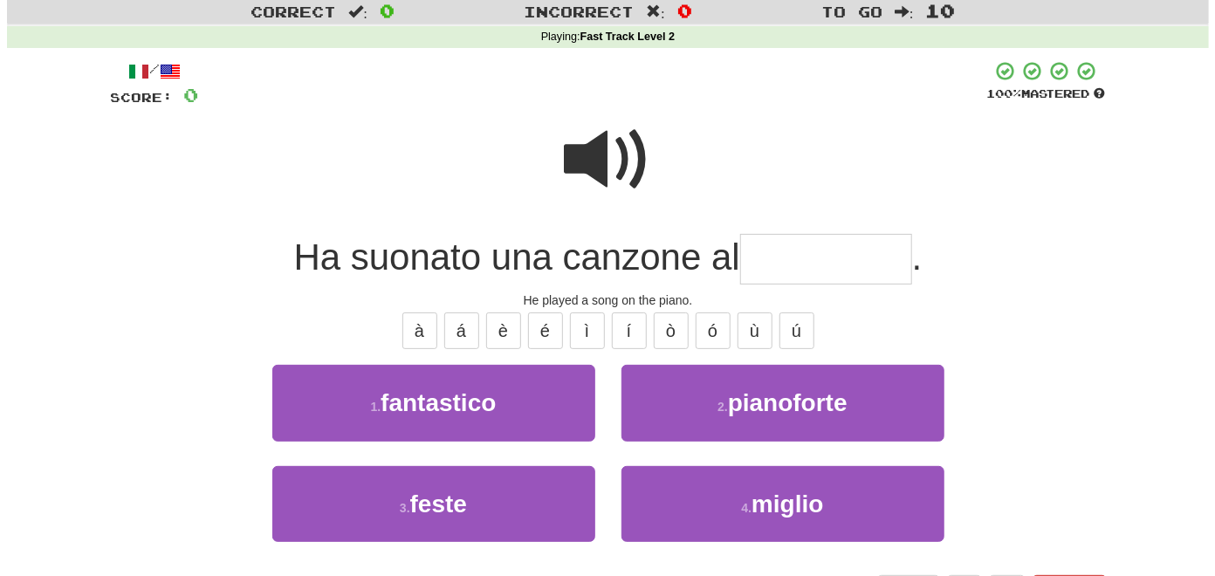
scroll to position [87, 0]
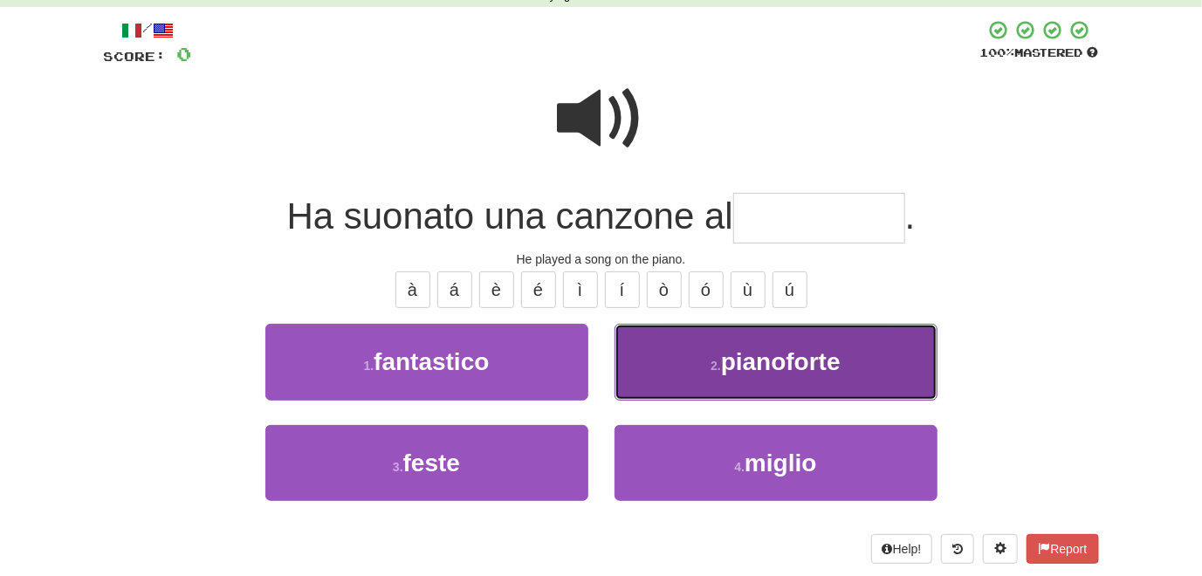
click at [692, 381] on button "2 . pianoforte" at bounding box center [776, 362] width 323 height 76
type input "**********"
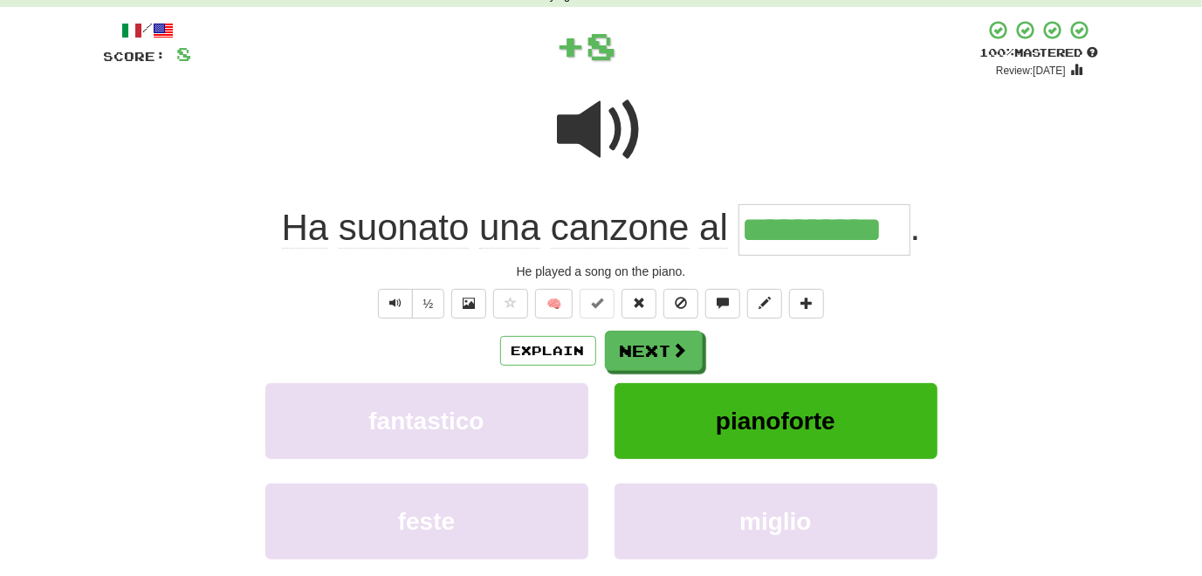
click at [582, 139] on span at bounding box center [601, 129] width 87 height 87
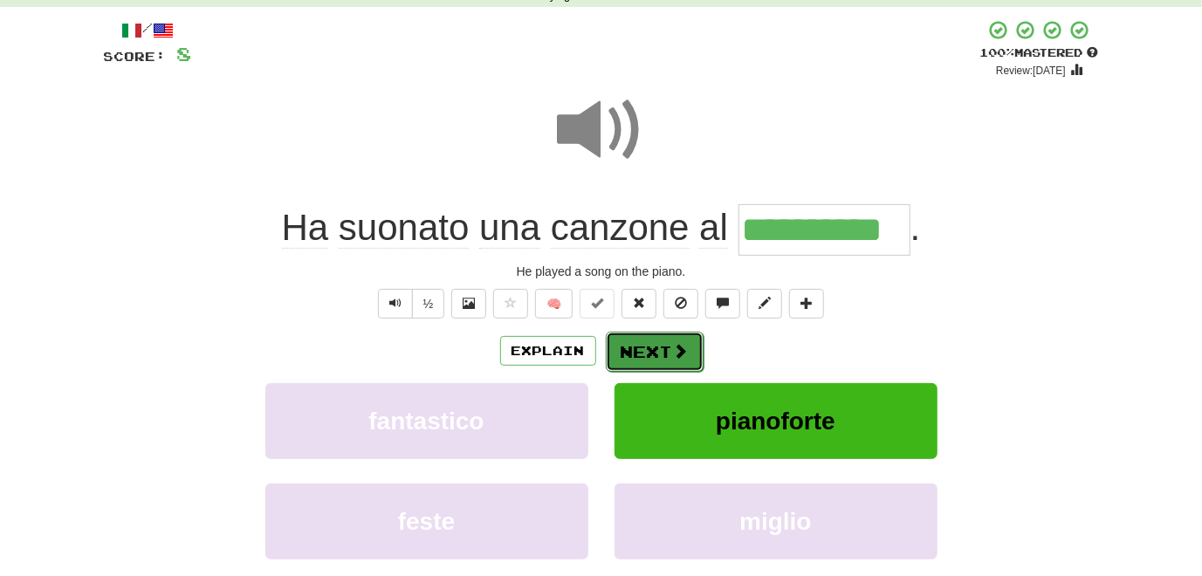
click at [647, 354] on button "Next" at bounding box center [655, 352] width 98 height 40
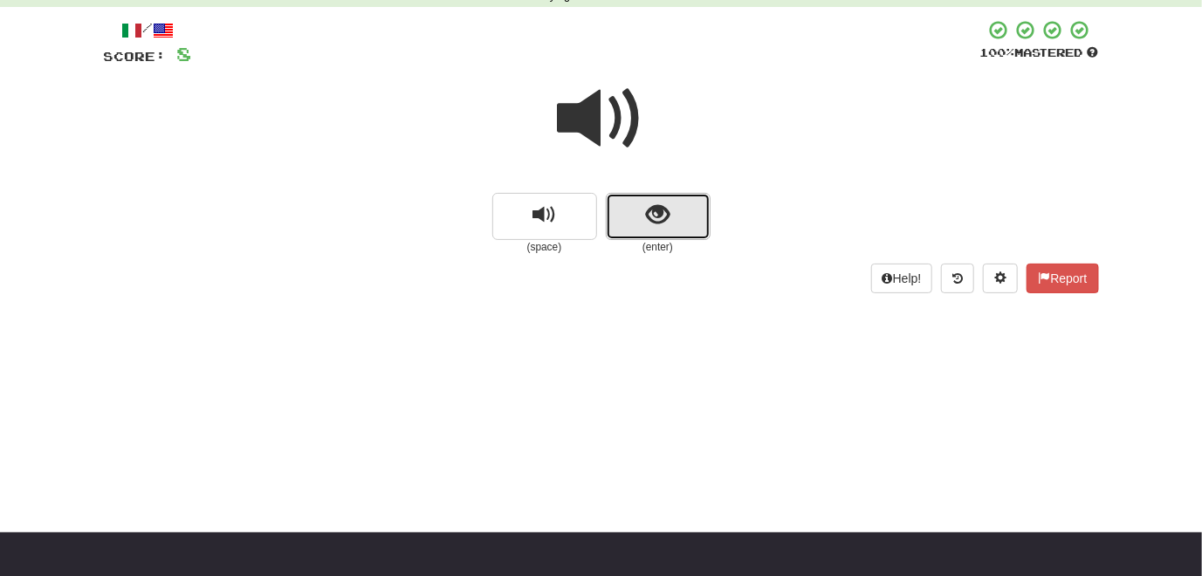
click at [657, 234] on button "show sentence" at bounding box center [658, 216] width 105 height 47
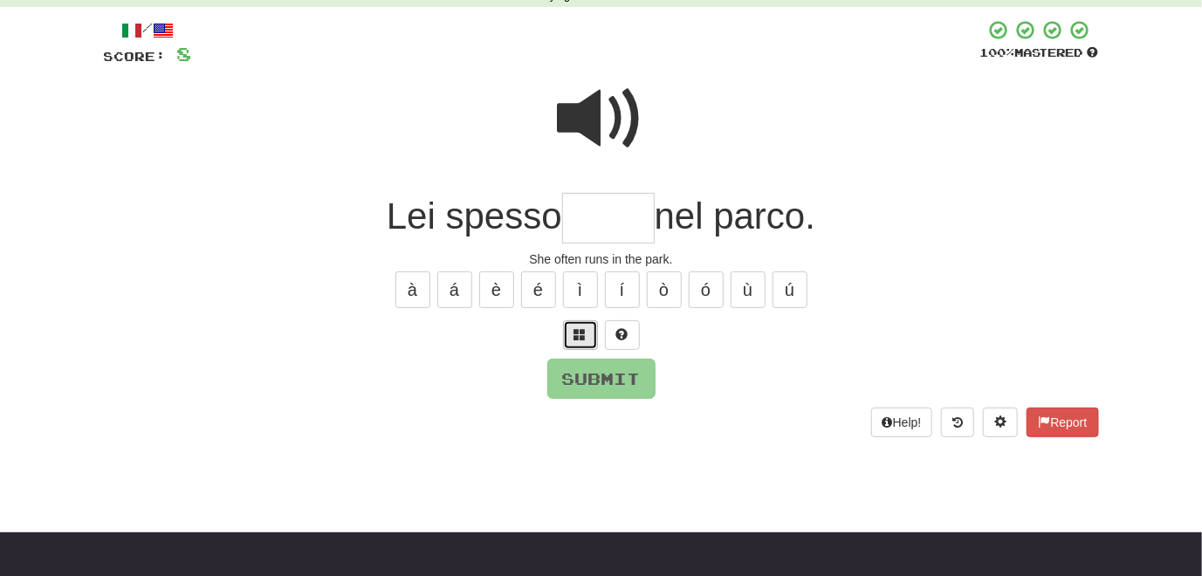
click at [582, 334] on span at bounding box center [580, 334] width 12 height 12
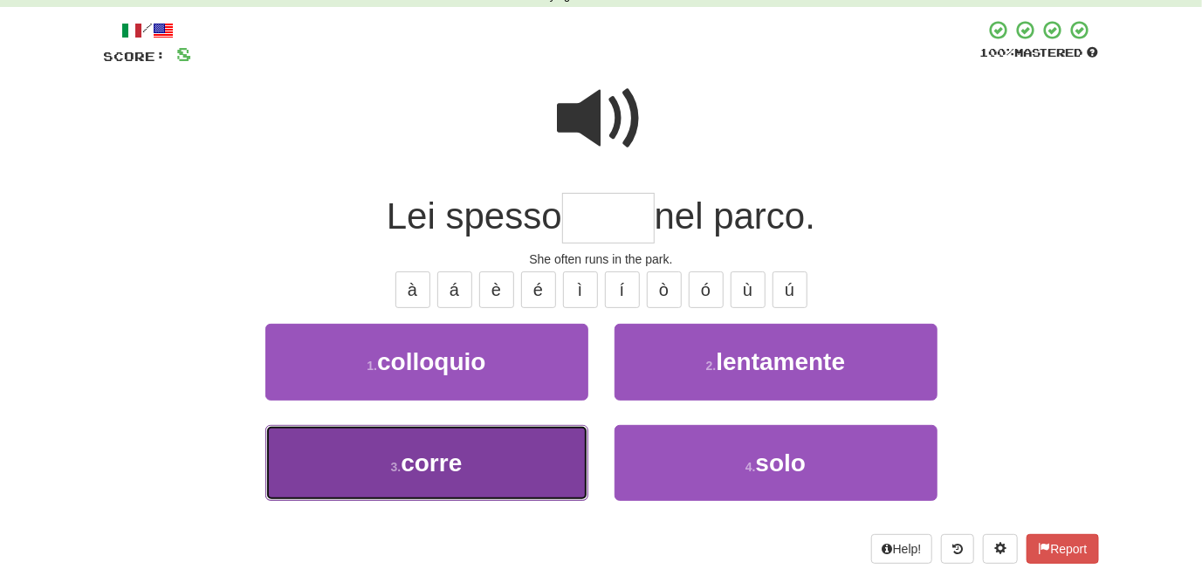
click at [533, 451] on button "3 . corre" at bounding box center [426, 463] width 323 height 76
type input "*****"
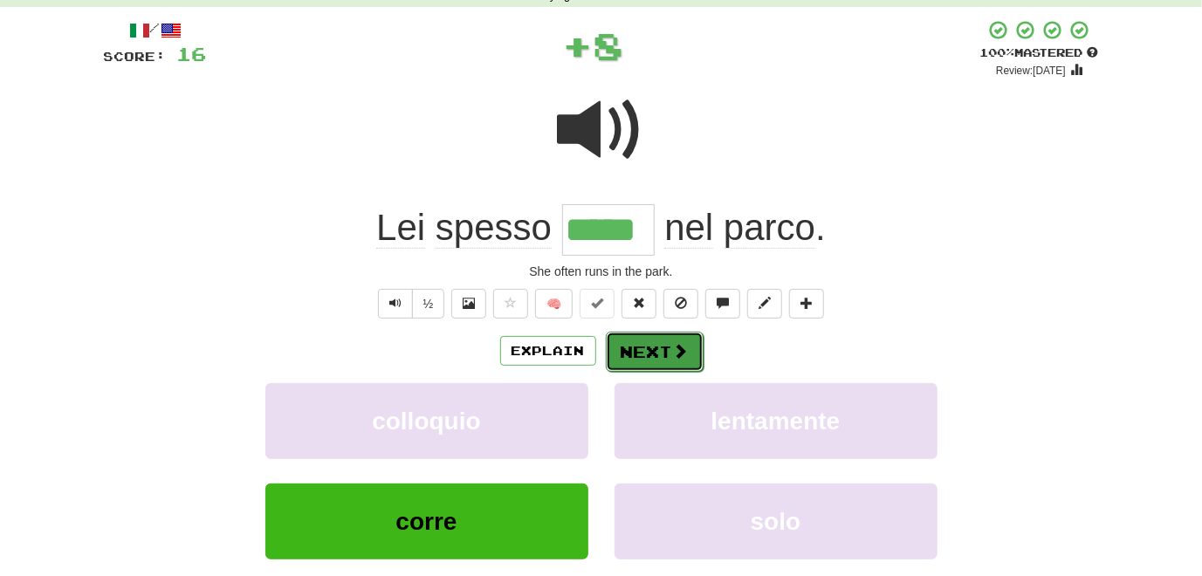
click at [645, 351] on button "Next" at bounding box center [655, 352] width 98 height 40
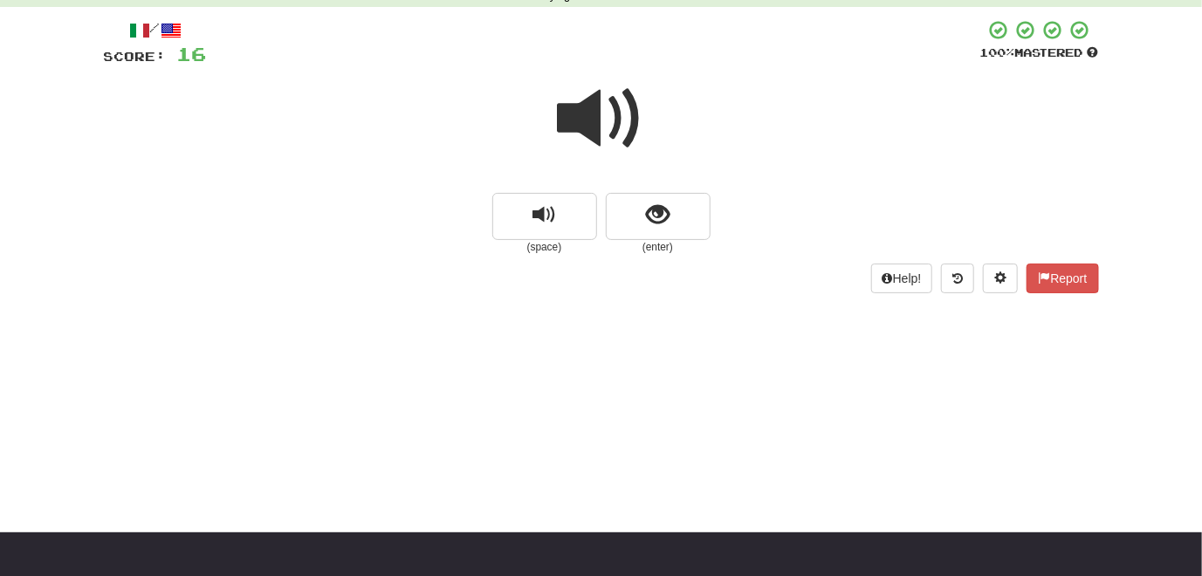
click at [715, 457] on div "Dashboard Clozemaster RICIASCONE / Toggle Dropdown Dashboard Leaderboard Activi…" at bounding box center [601, 201] width 1202 height 576
click at [541, 215] on span "replay audio" at bounding box center [545, 215] width 24 height 24
click at [545, 220] on span "replay audio" at bounding box center [545, 215] width 24 height 24
click at [571, 137] on span at bounding box center [601, 118] width 87 height 87
click at [637, 225] on button "show sentence" at bounding box center [658, 216] width 105 height 47
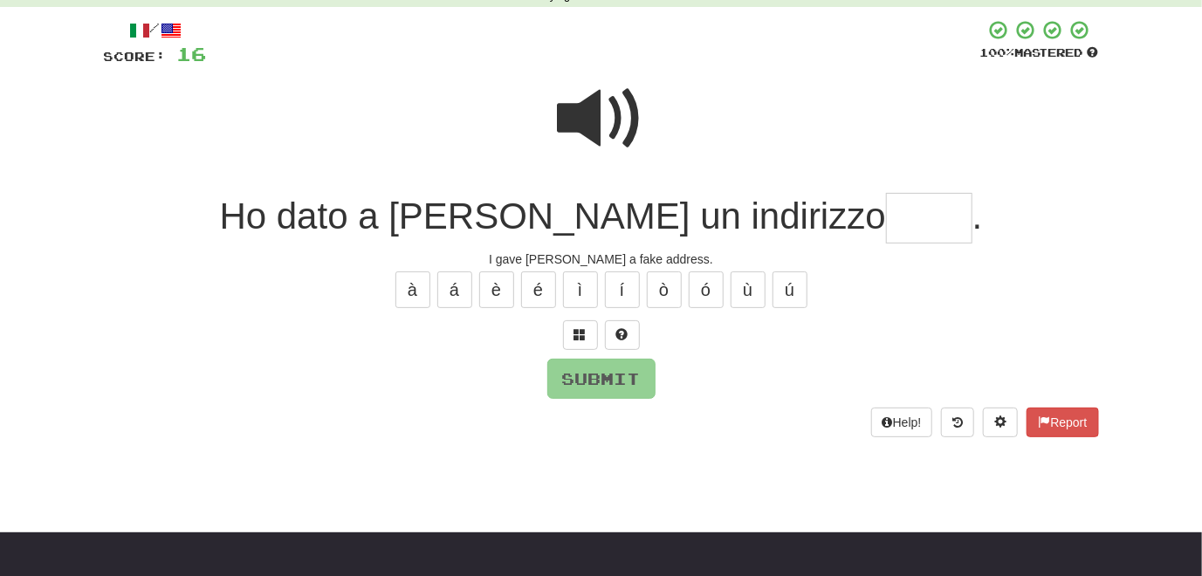
click at [587, 133] on span at bounding box center [601, 118] width 87 height 87
click at [573, 334] on button at bounding box center [580, 335] width 35 height 30
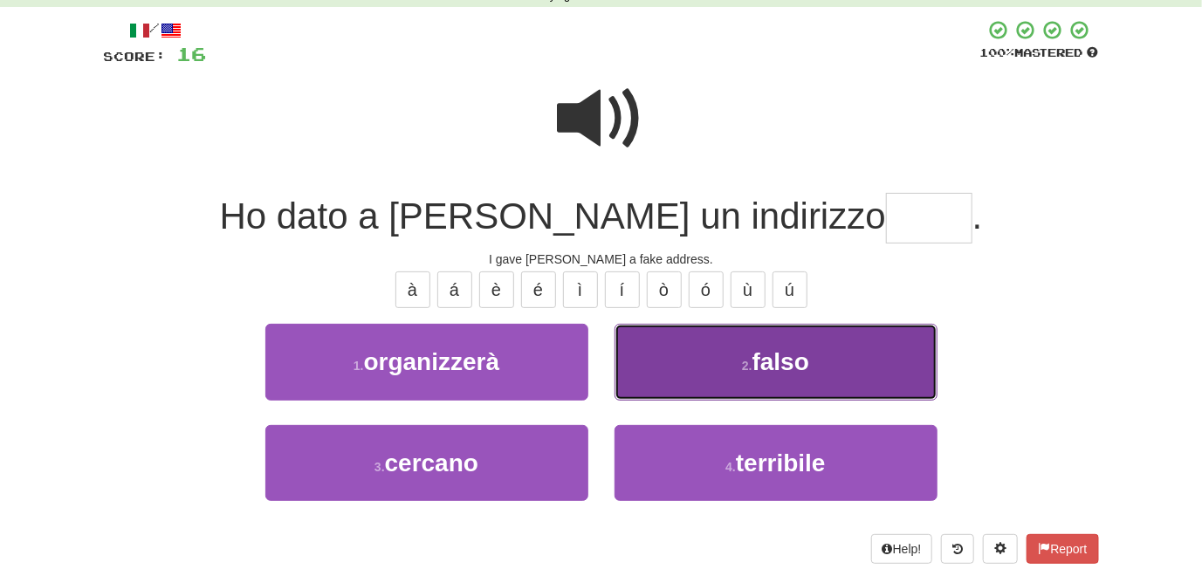
click at [643, 375] on button "2 . falso" at bounding box center [776, 362] width 323 height 76
type input "*****"
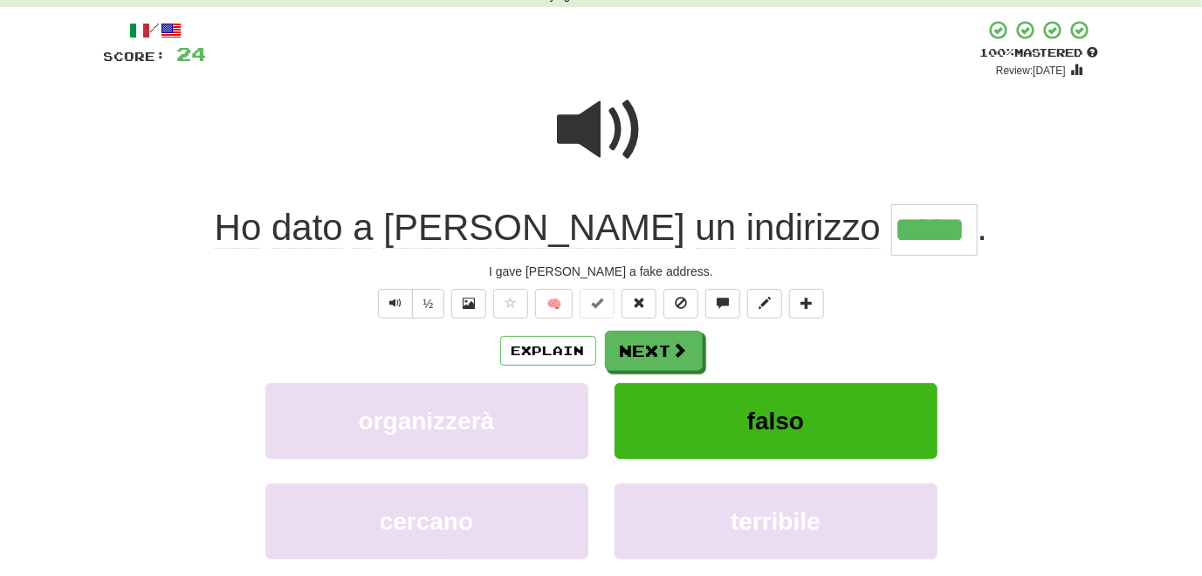
click at [565, 130] on span at bounding box center [601, 129] width 87 height 87
click at [652, 360] on button "Next" at bounding box center [655, 352] width 98 height 40
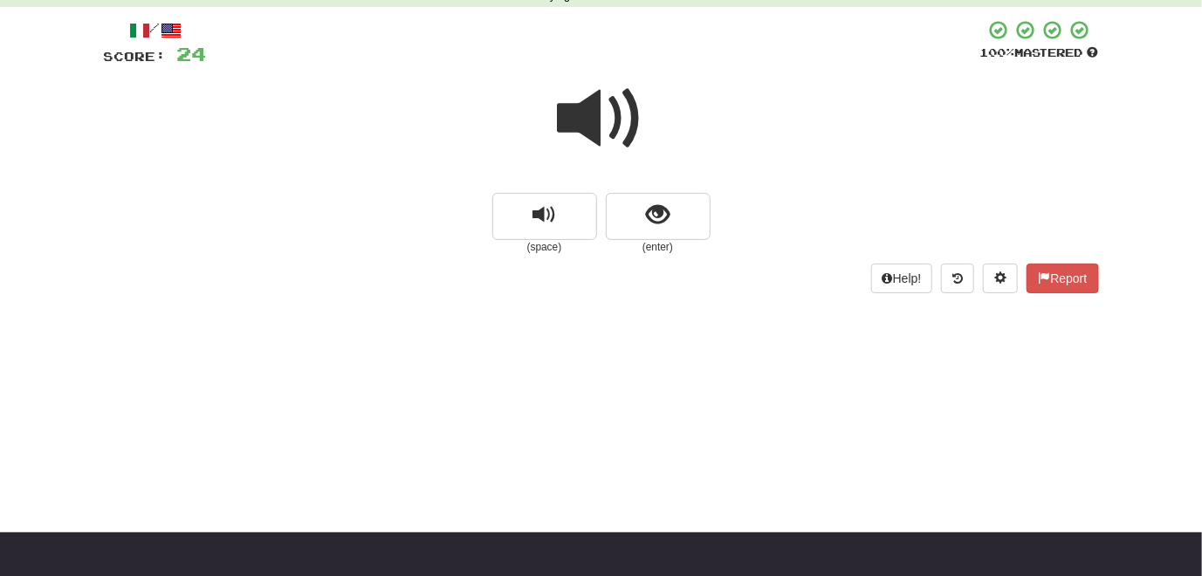
click at [602, 144] on span at bounding box center [601, 118] width 87 height 87
click at [588, 134] on span at bounding box center [601, 118] width 87 height 87
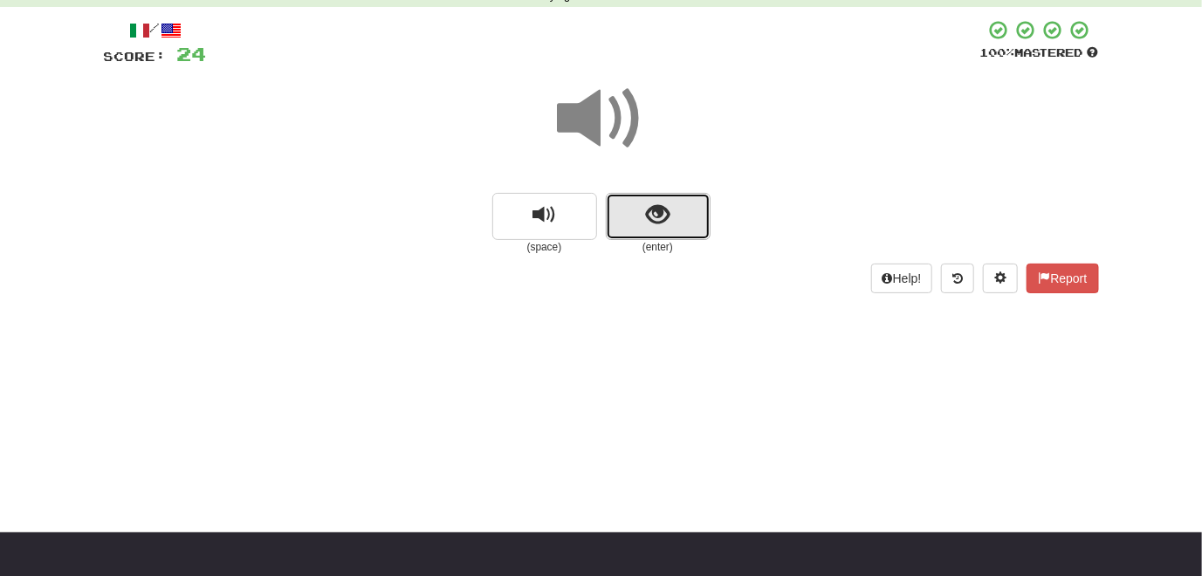
click at [646, 237] on button "show sentence" at bounding box center [658, 216] width 105 height 47
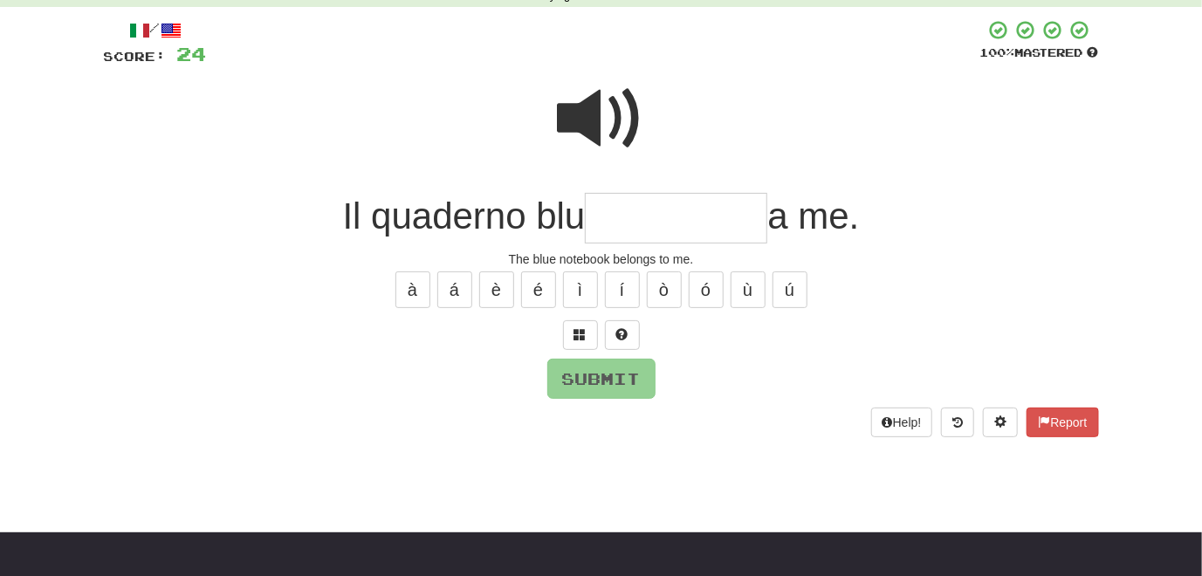
click at [585, 120] on span at bounding box center [601, 118] width 87 height 87
click at [609, 134] on span at bounding box center [601, 118] width 87 height 87
click at [574, 133] on span at bounding box center [601, 118] width 87 height 87
click at [584, 334] on span at bounding box center [580, 334] width 12 height 12
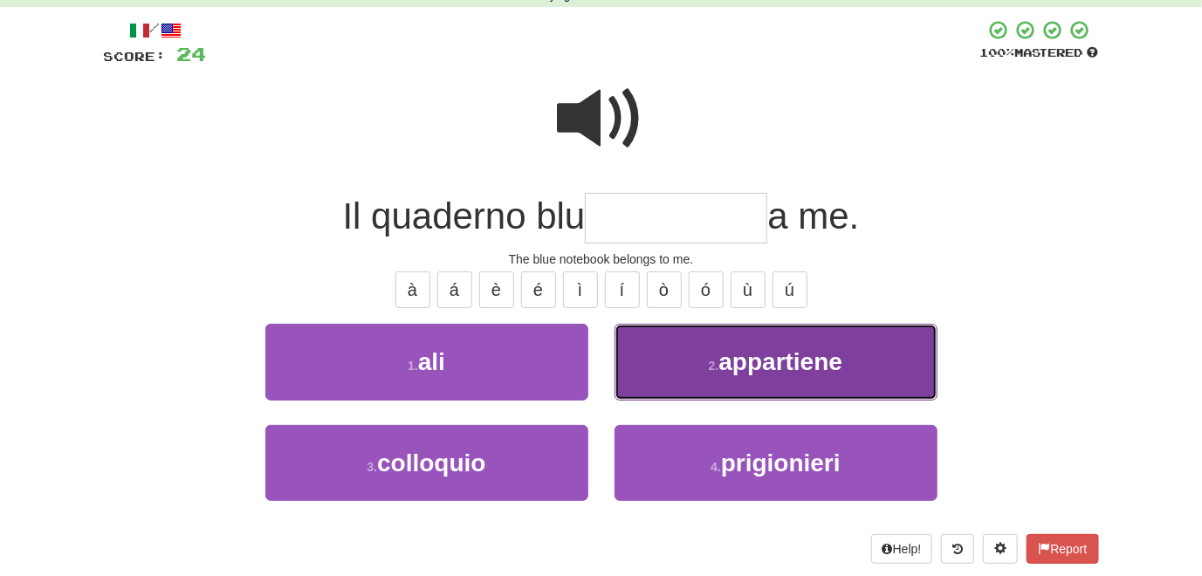
click at [646, 368] on button "2 . appartiene" at bounding box center [776, 362] width 323 height 76
type input "**********"
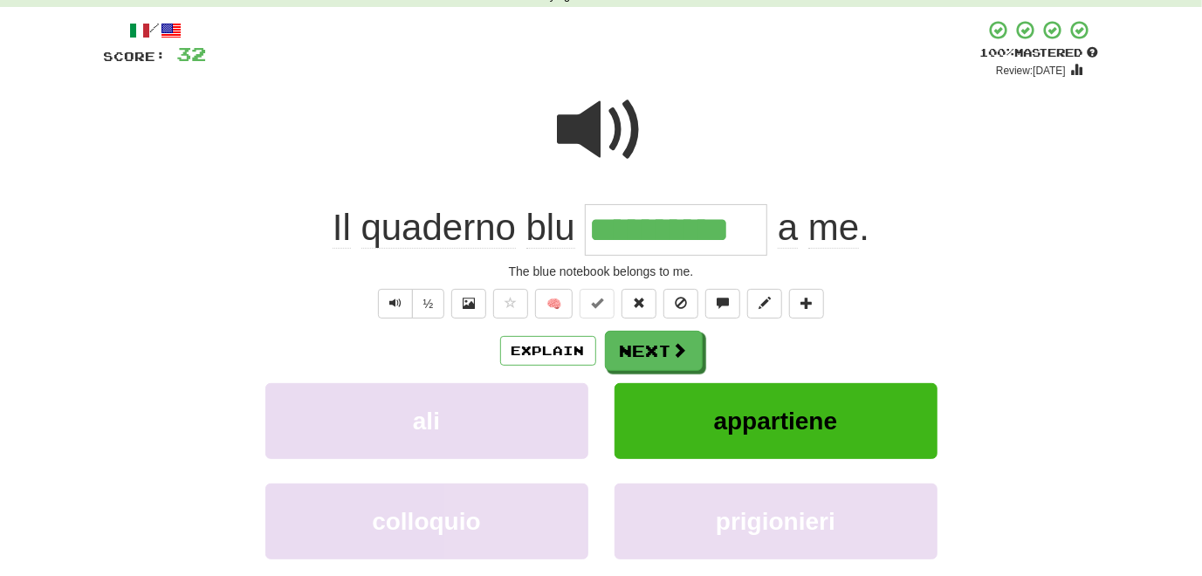
click at [579, 141] on span at bounding box center [601, 129] width 87 height 87
click at [645, 350] on button "Next" at bounding box center [655, 352] width 98 height 40
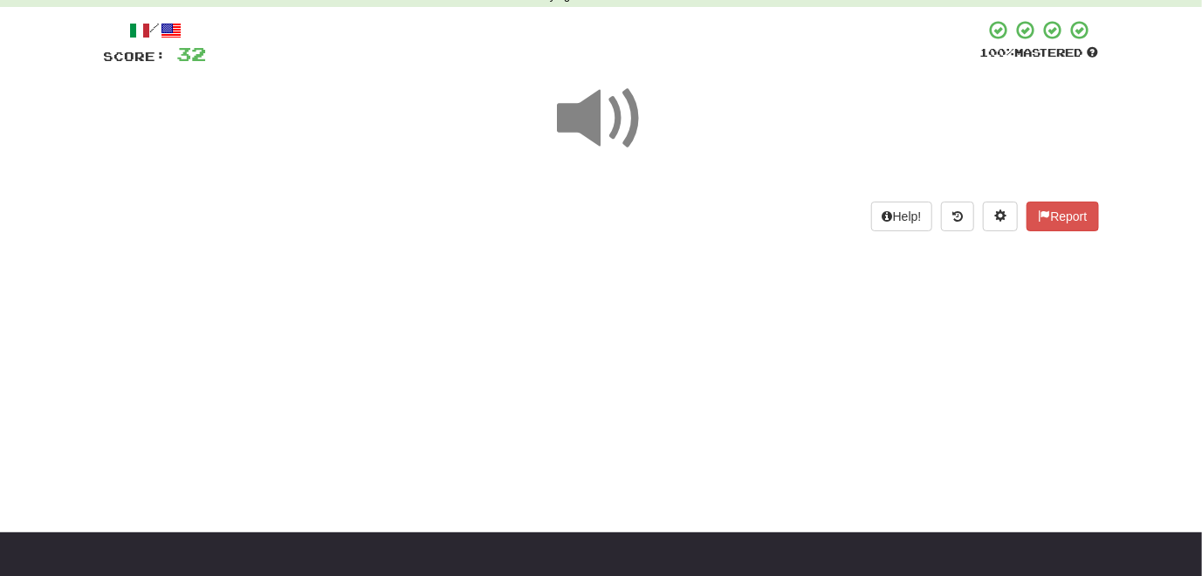
click at [584, 126] on span at bounding box center [601, 118] width 87 height 87
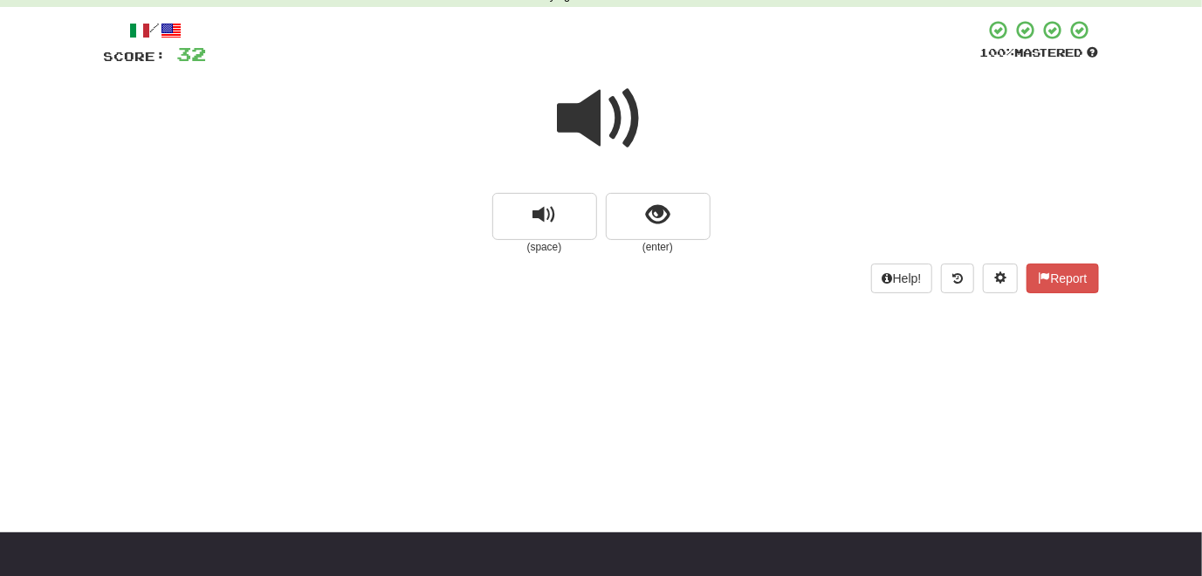
click at [588, 132] on span at bounding box center [601, 118] width 87 height 87
click at [638, 231] on button "show sentence" at bounding box center [658, 216] width 105 height 47
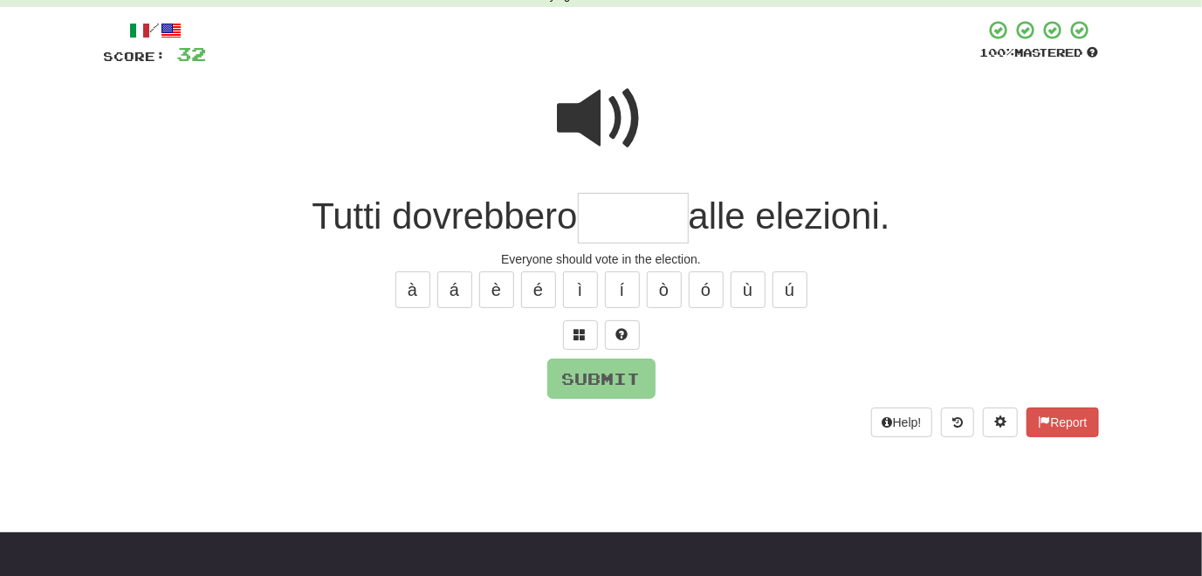
click at [615, 132] on span at bounding box center [601, 118] width 87 height 87
click at [581, 334] on span at bounding box center [580, 334] width 12 height 12
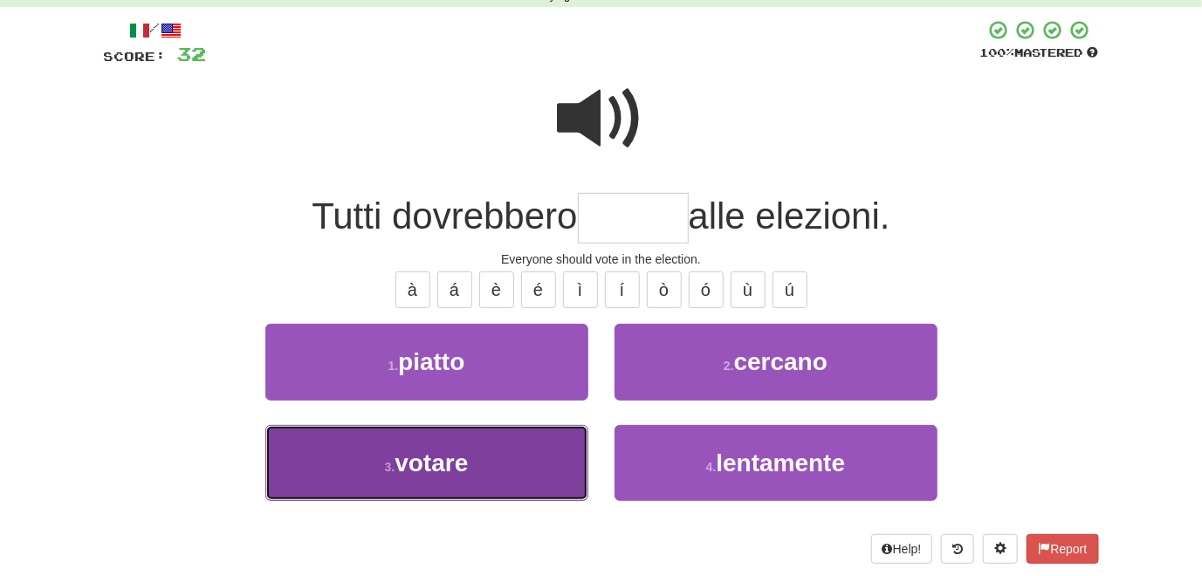
click at [574, 449] on button "3 . votare" at bounding box center [426, 463] width 323 height 76
type input "******"
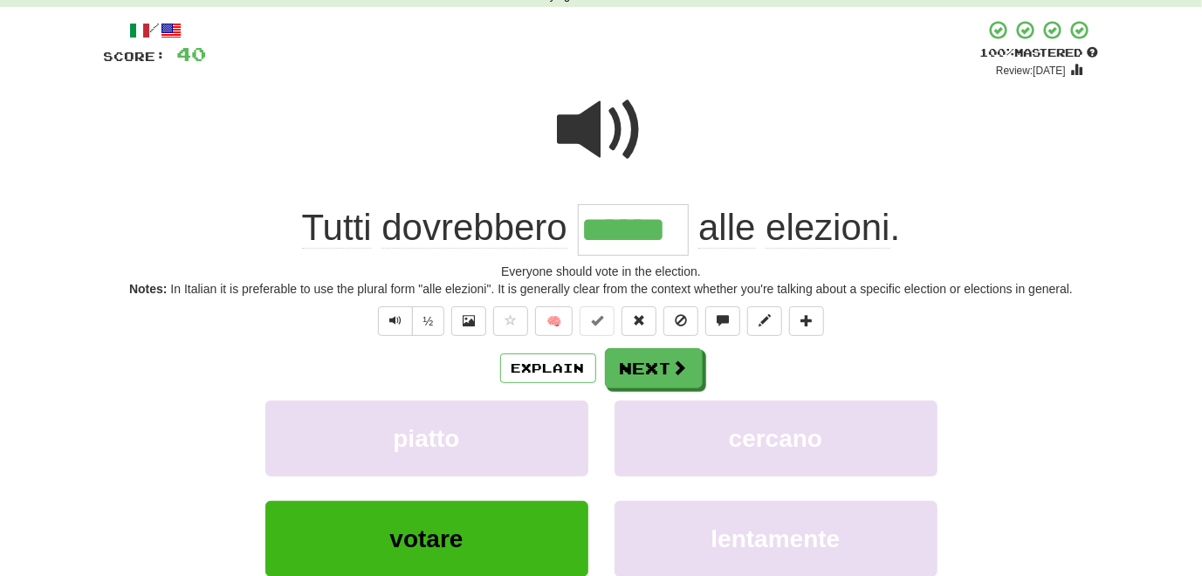
click at [584, 129] on span at bounding box center [601, 129] width 87 height 87
click at [592, 130] on span at bounding box center [601, 129] width 87 height 87
click at [643, 373] on button "Next" at bounding box center [655, 369] width 98 height 40
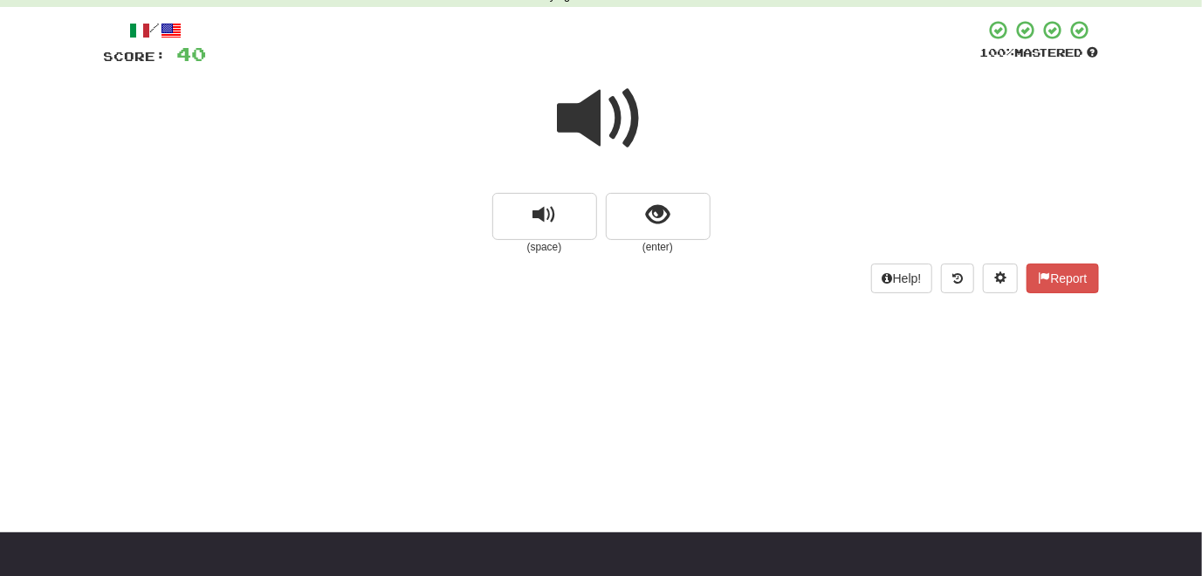
click at [616, 123] on span at bounding box center [601, 118] width 87 height 87
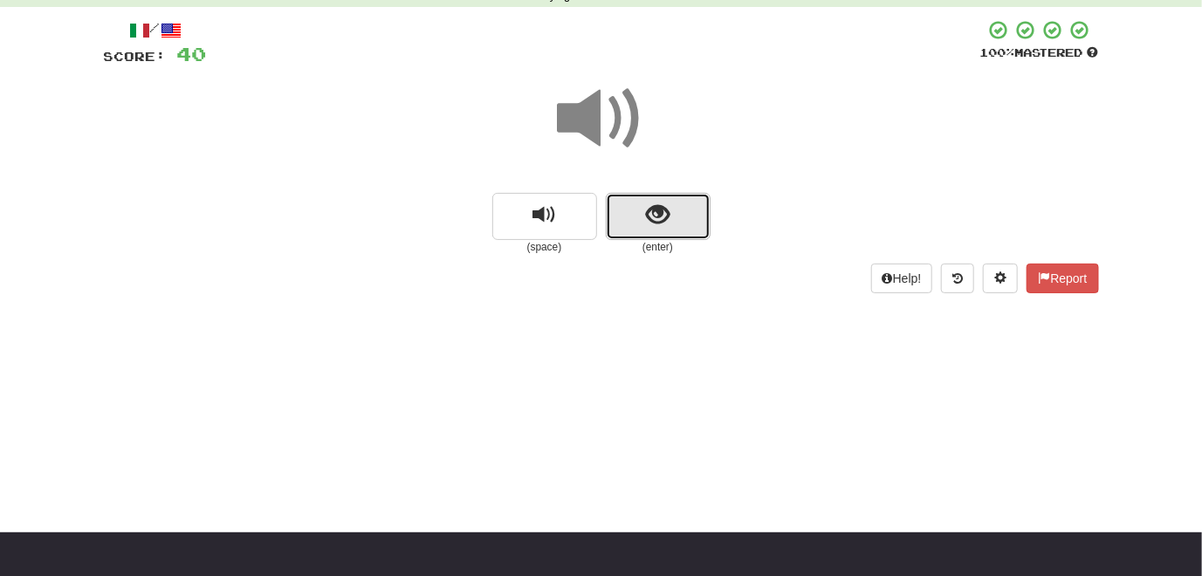
click at [657, 220] on span "show sentence" at bounding box center [658, 215] width 24 height 24
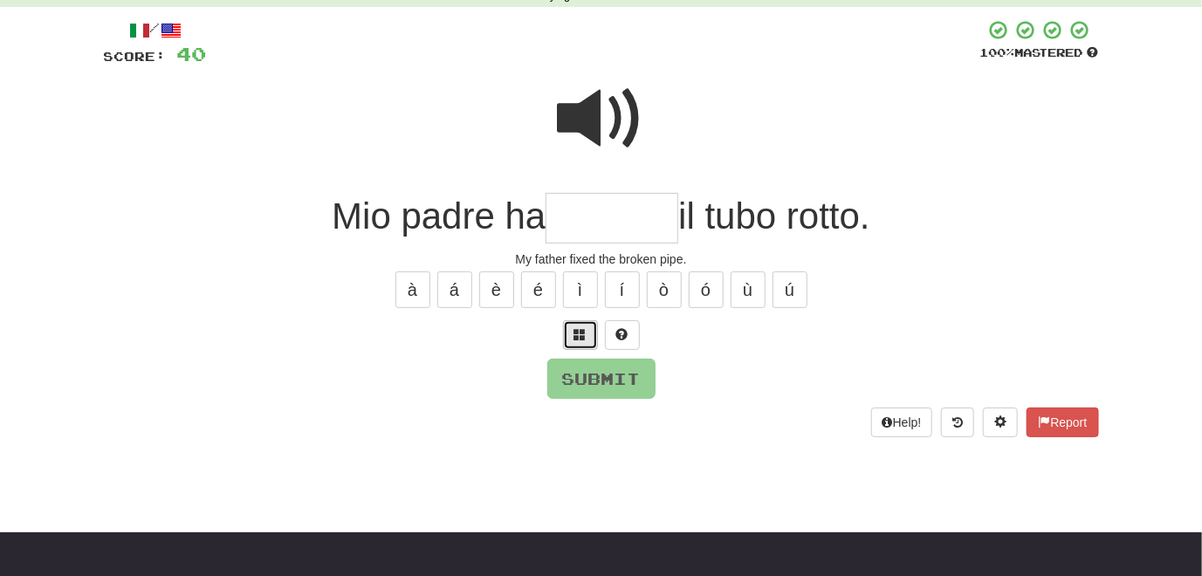
click at [578, 336] on span at bounding box center [580, 334] width 12 height 12
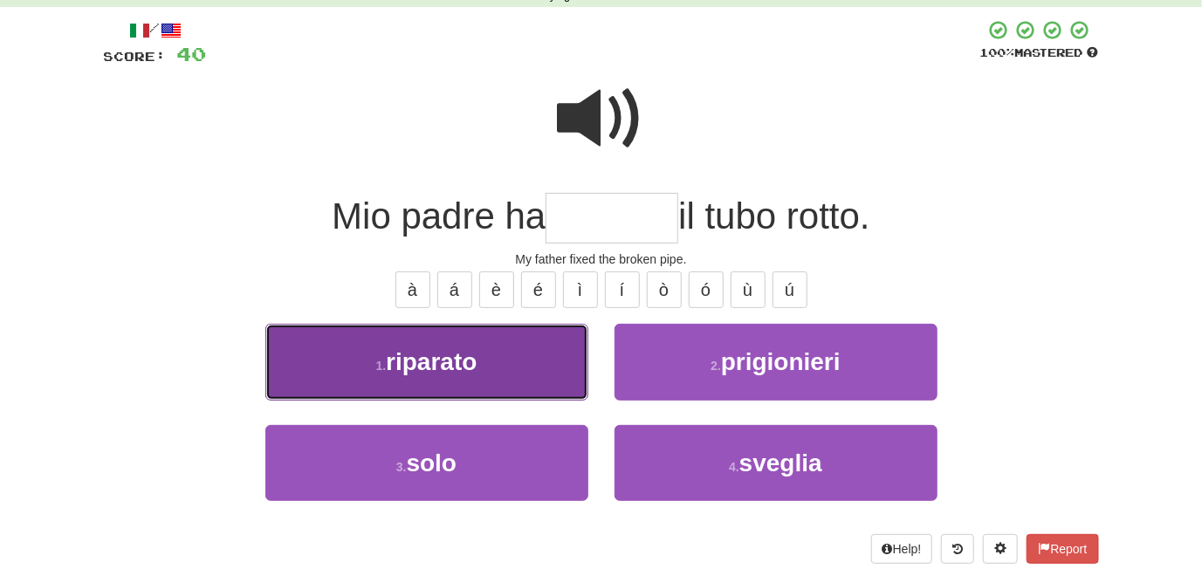
click at [557, 380] on button "1 . riparato" at bounding box center [426, 362] width 323 height 76
type input "********"
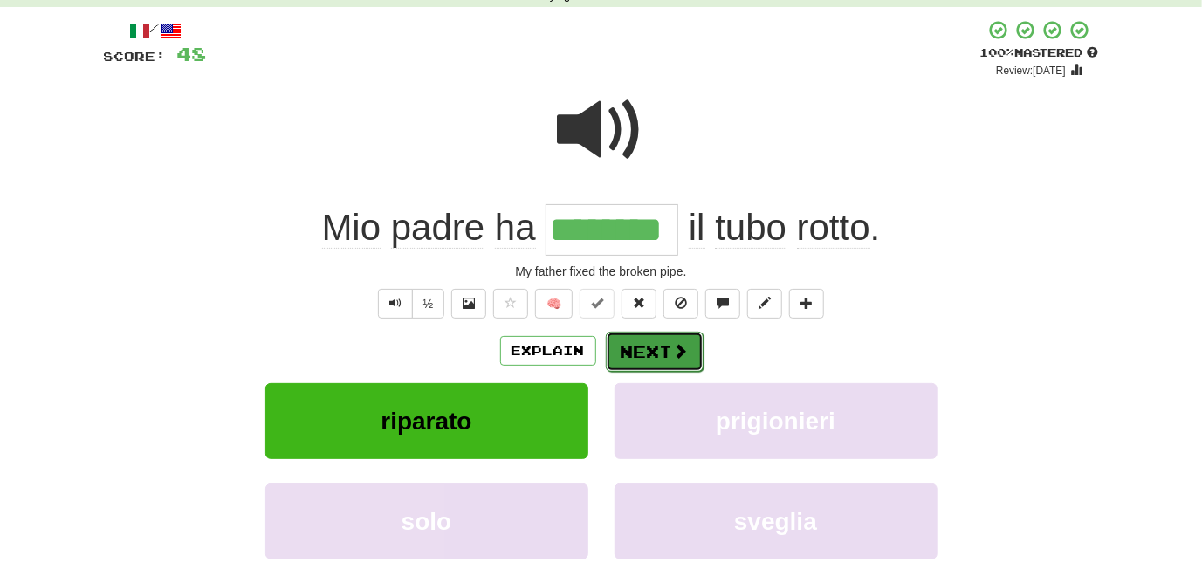
click at [657, 364] on button "Next" at bounding box center [655, 352] width 98 height 40
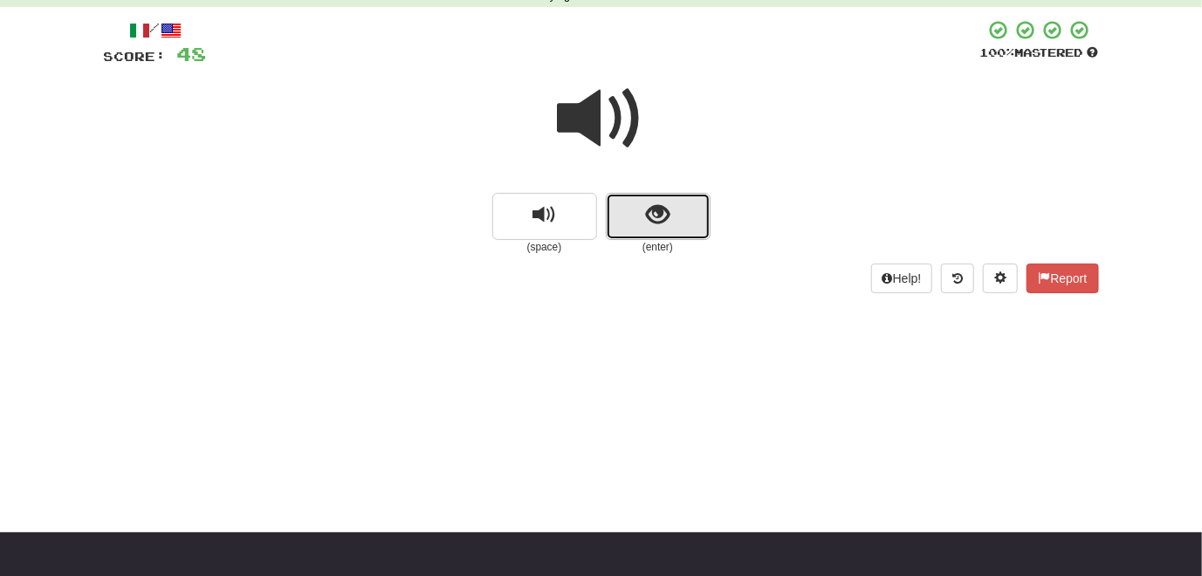
click at [644, 222] on button "show sentence" at bounding box center [658, 216] width 105 height 47
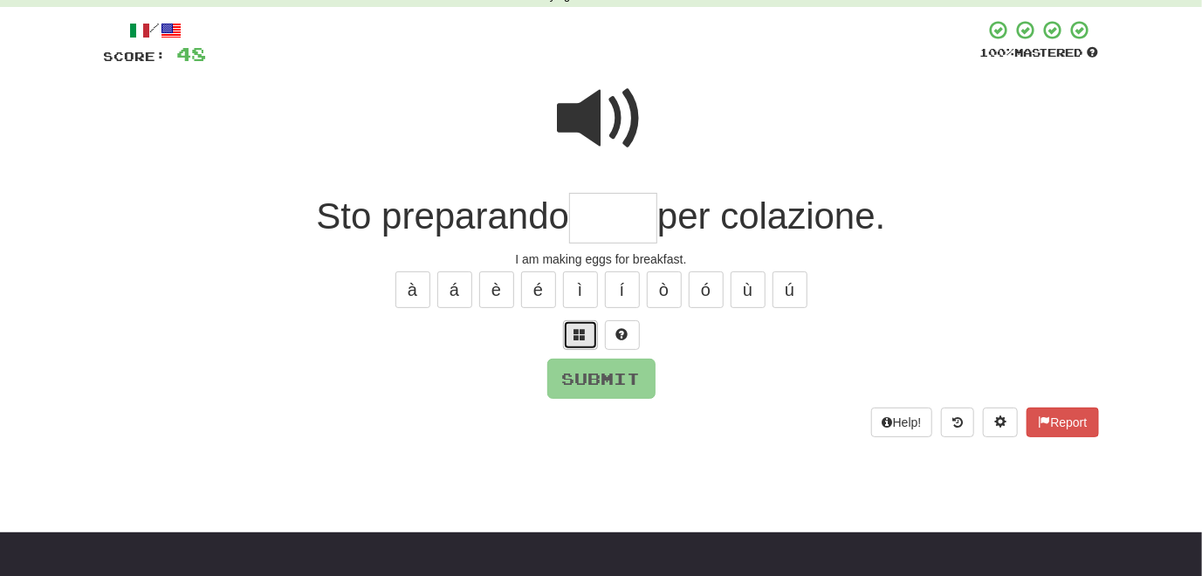
click at [587, 338] on button at bounding box center [580, 335] width 35 height 30
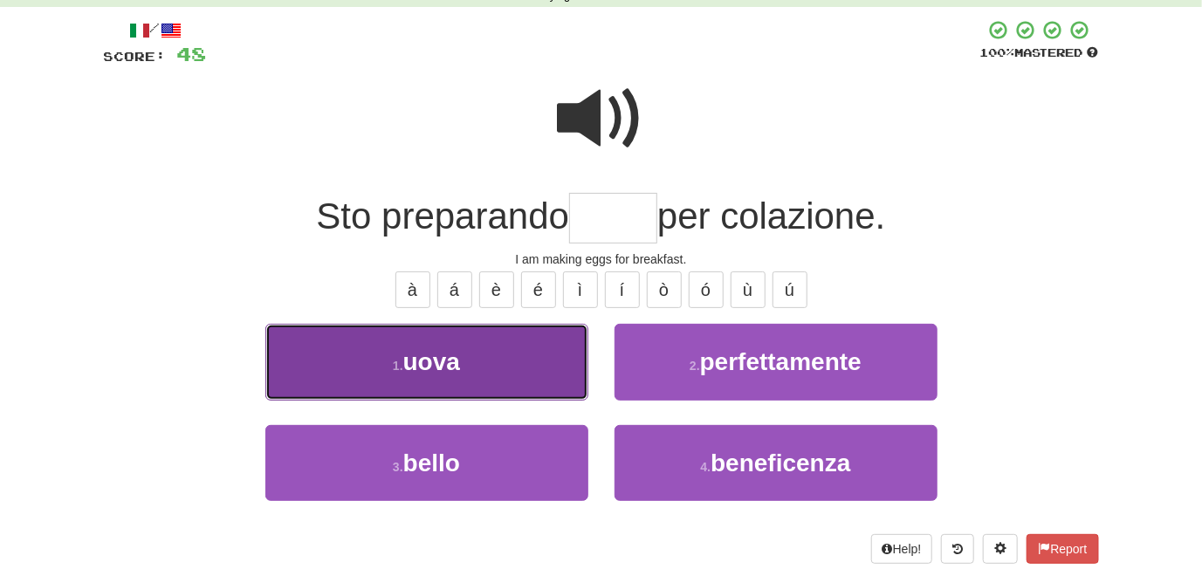
click at [545, 369] on button "1 . uova" at bounding box center [426, 362] width 323 height 76
type input "****"
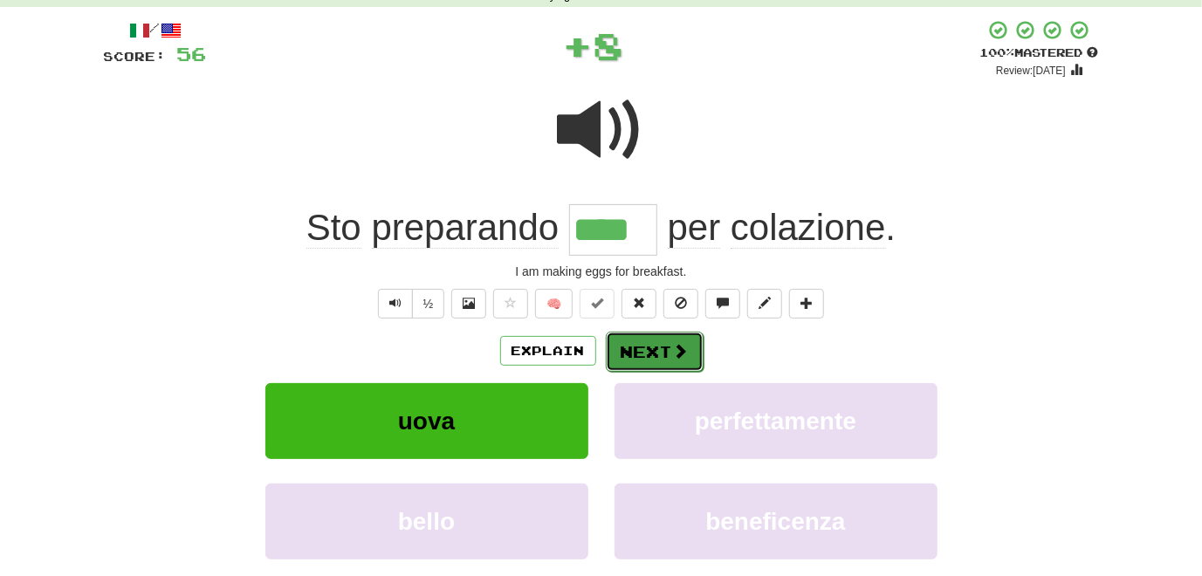
click at [650, 347] on button "Next" at bounding box center [655, 352] width 98 height 40
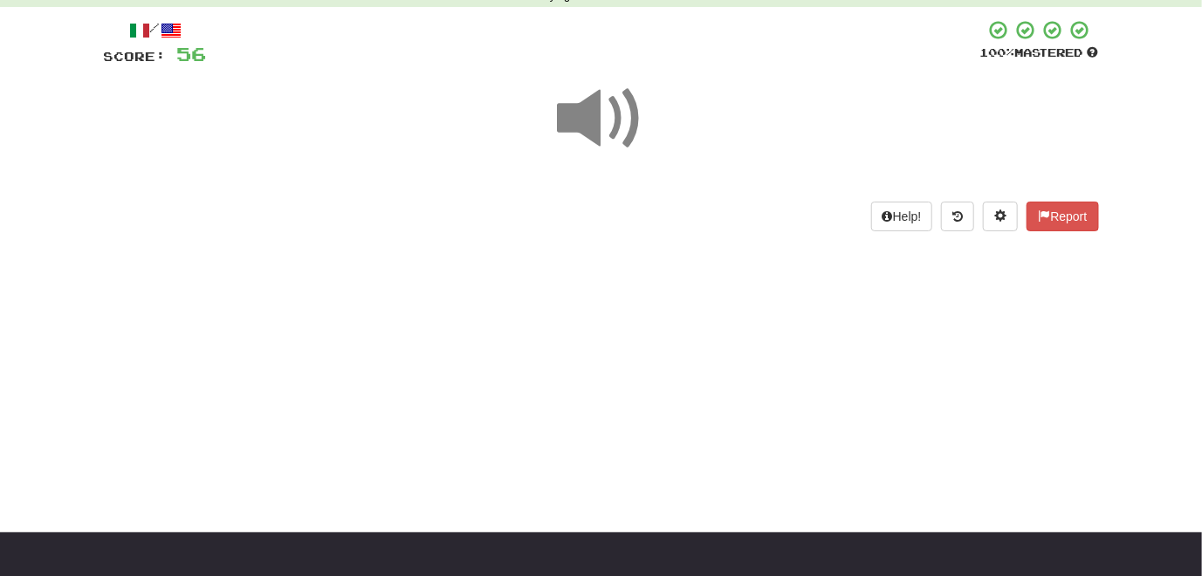
click at [580, 124] on span at bounding box center [601, 118] width 87 height 87
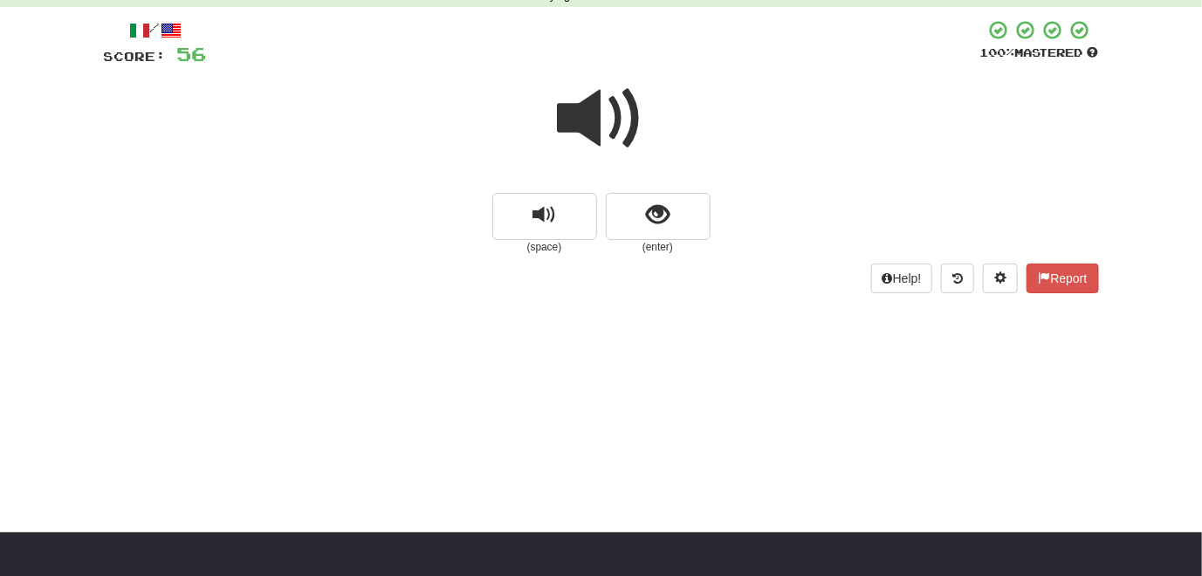
click at [588, 123] on span at bounding box center [601, 118] width 87 height 87
click at [607, 127] on span at bounding box center [601, 118] width 87 height 87
click at [646, 225] on span "show sentence" at bounding box center [658, 215] width 24 height 24
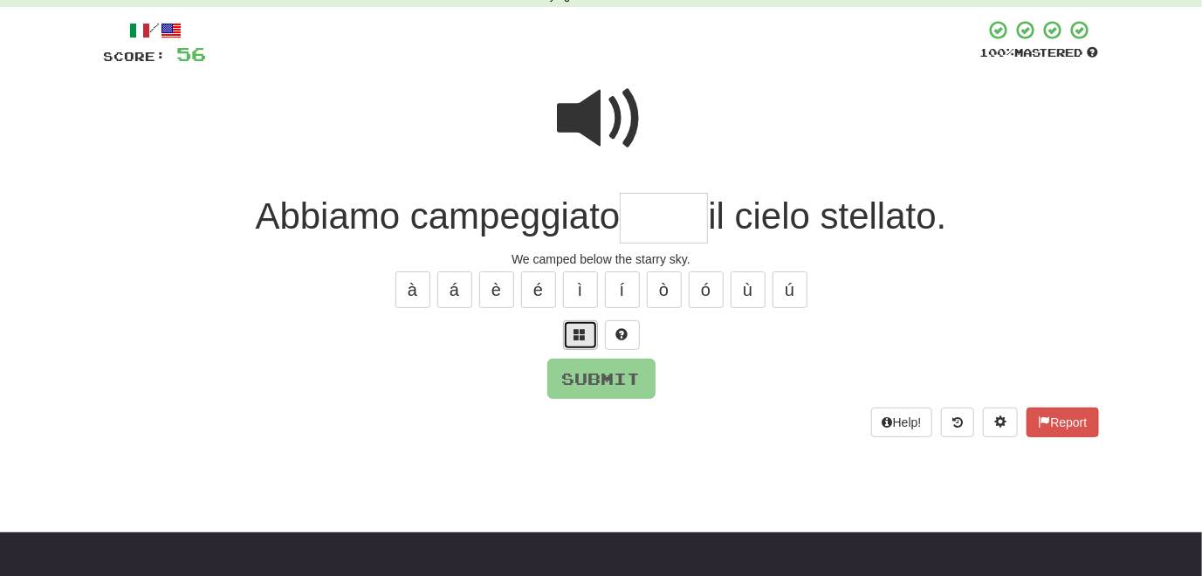
click at [585, 331] on span at bounding box center [580, 334] width 12 height 12
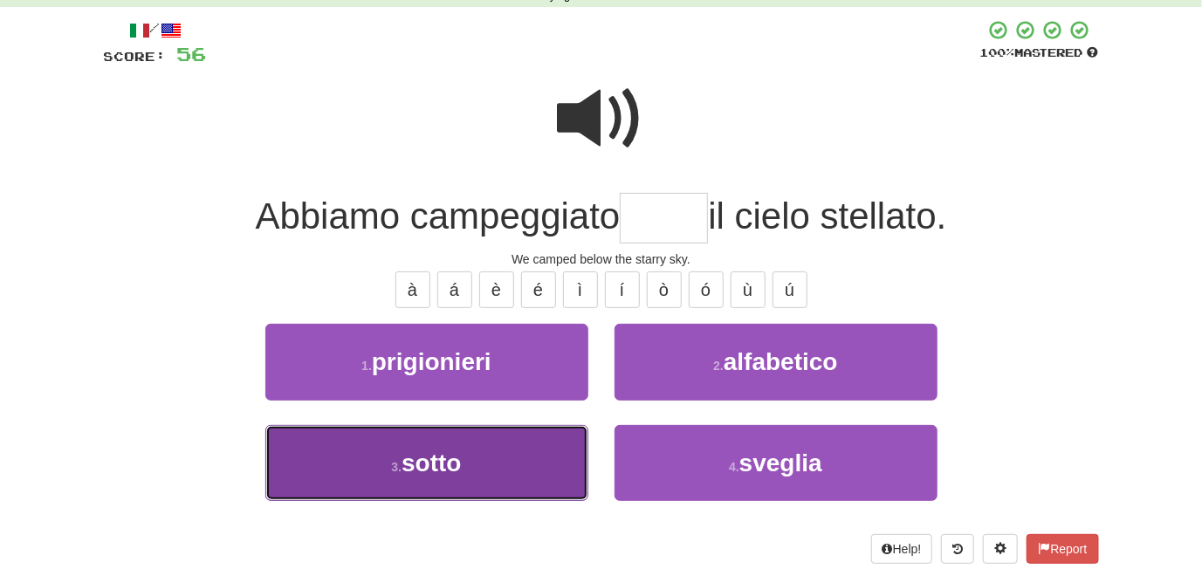
click at [541, 451] on button "3 . sotto" at bounding box center [426, 463] width 323 height 76
type input "*****"
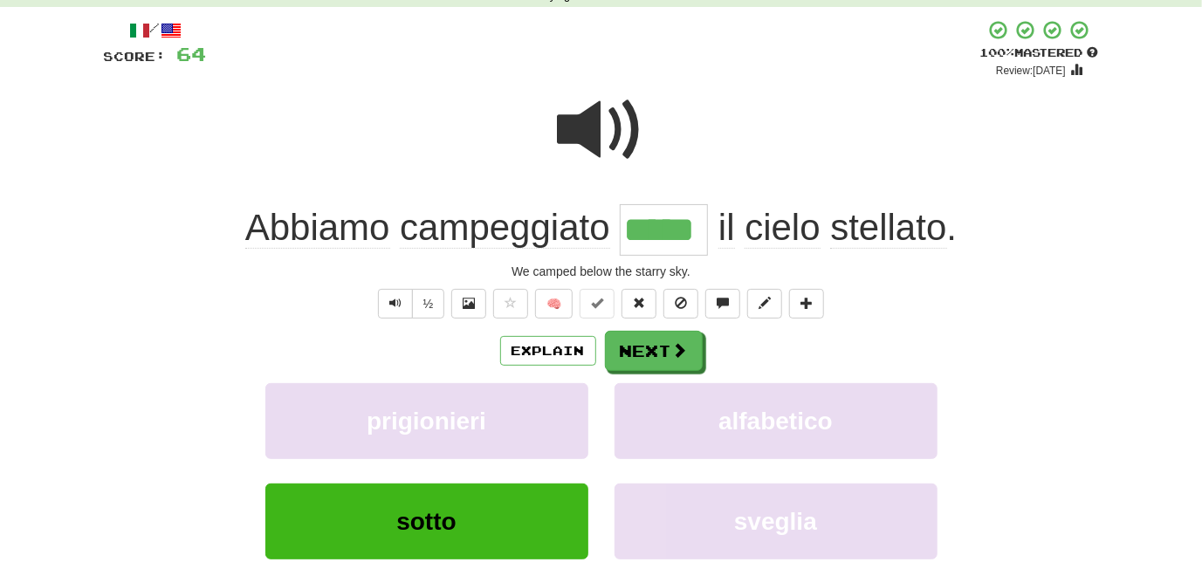
click at [597, 141] on span at bounding box center [601, 129] width 87 height 87
click at [660, 354] on button "Next" at bounding box center [655, 352] width 98 height 40
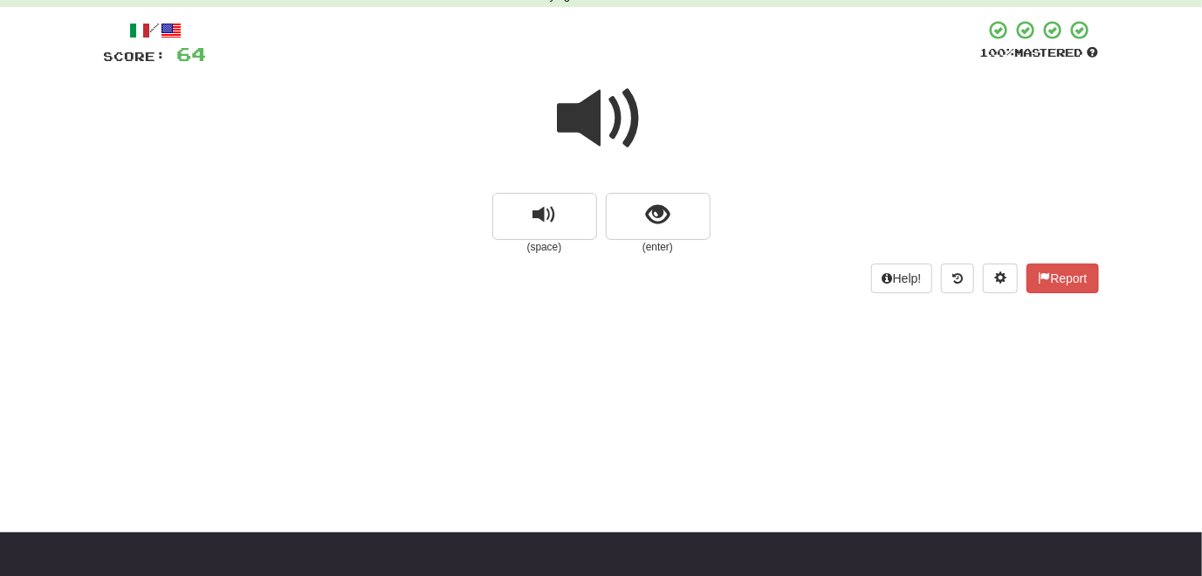
click at [595, 139] on span at bounding box center [601, 118] width 87 height 87
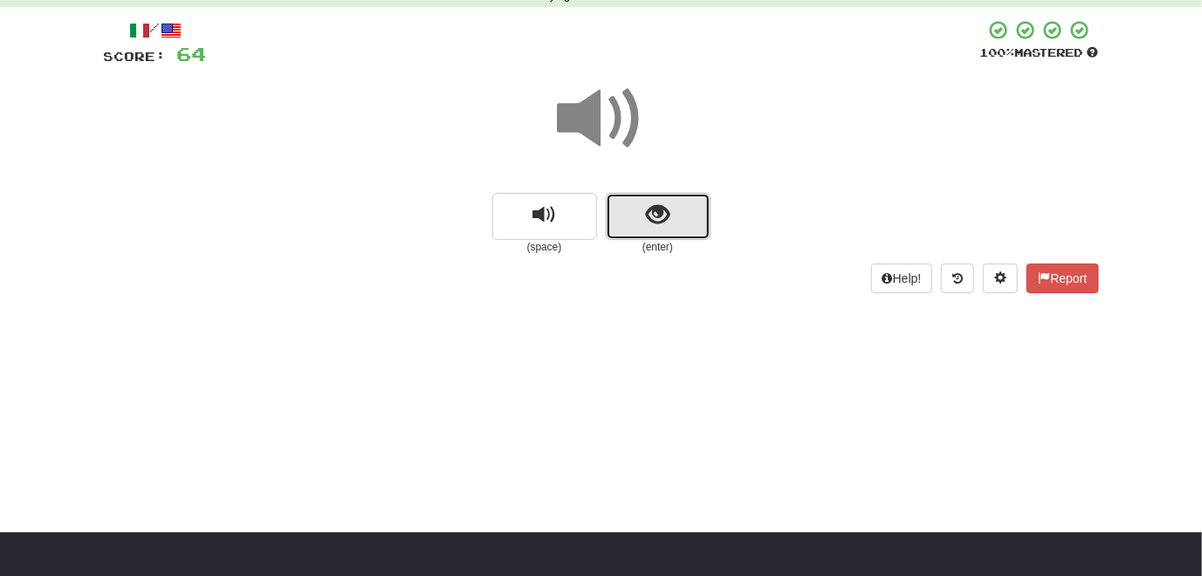
click at [639, 218] on button "show sentence" at bounding box center [658, 216] width 105 height 47
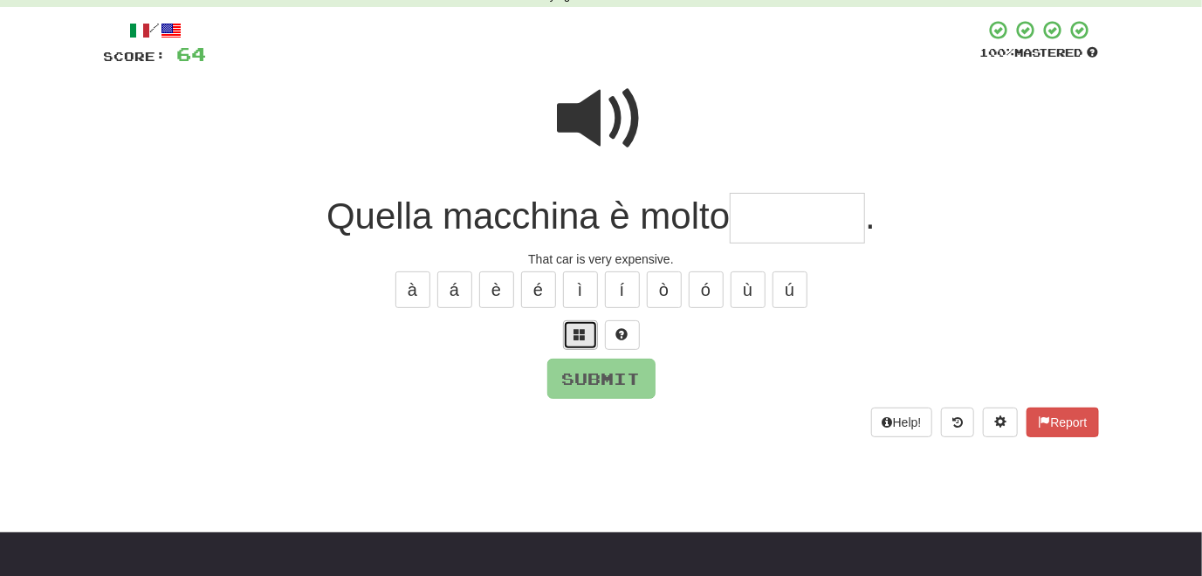
click at [576, 334] on span at bounding box center [580, 334] width 12 height 12
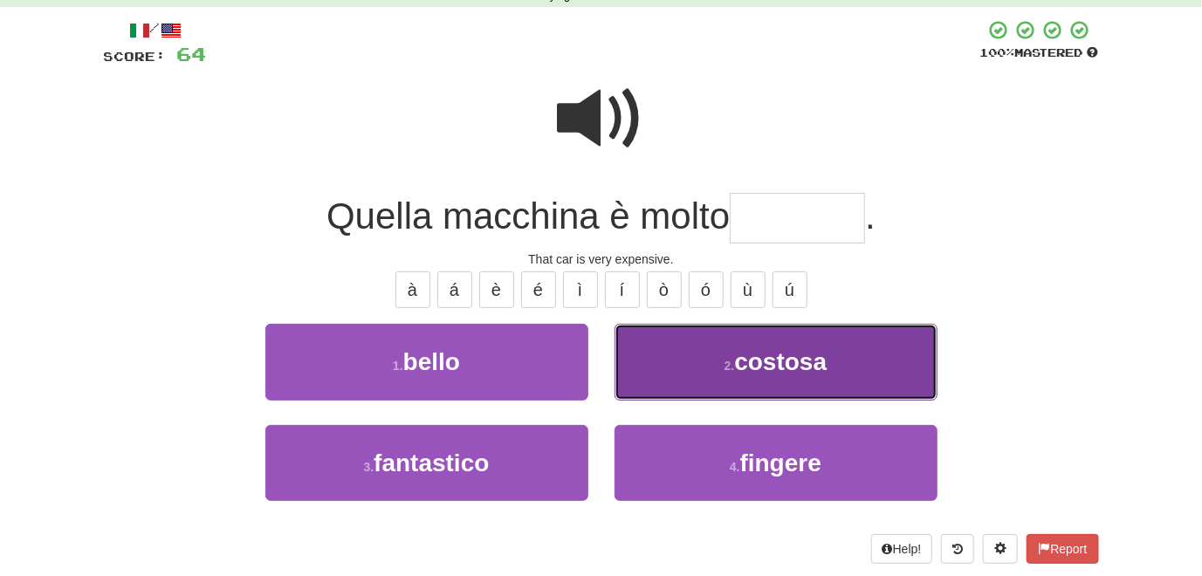
click at [717, 361] on button "2 . costosa" at bounding box center [776, 362] width 323 height 76
type input "*******"
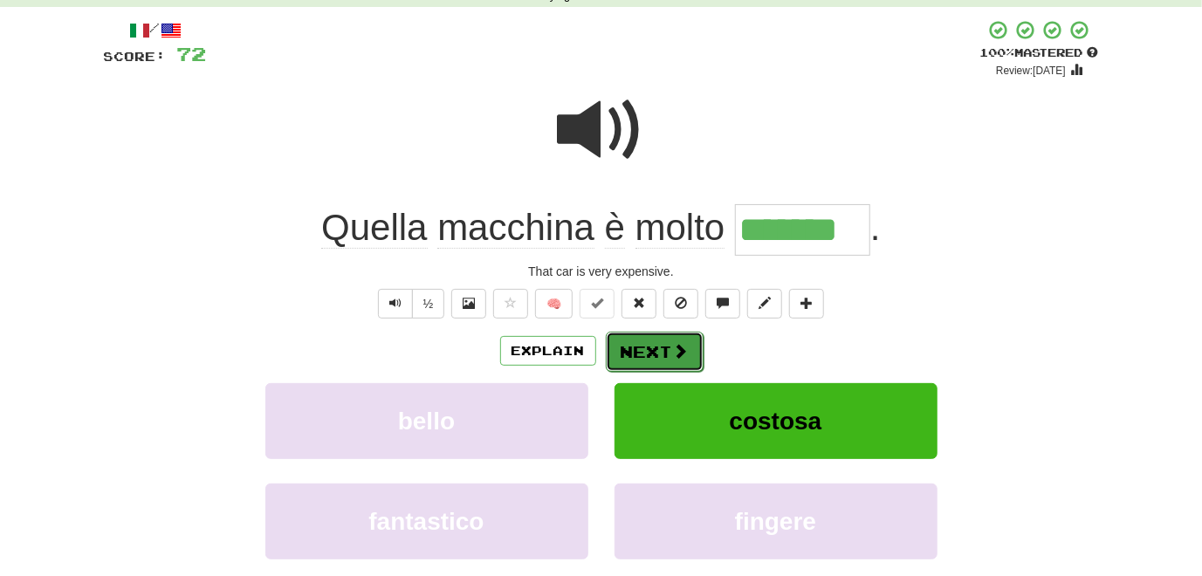
click at [640, 351] on button "Next" at bounding box center [655, 352] width 98 height 40
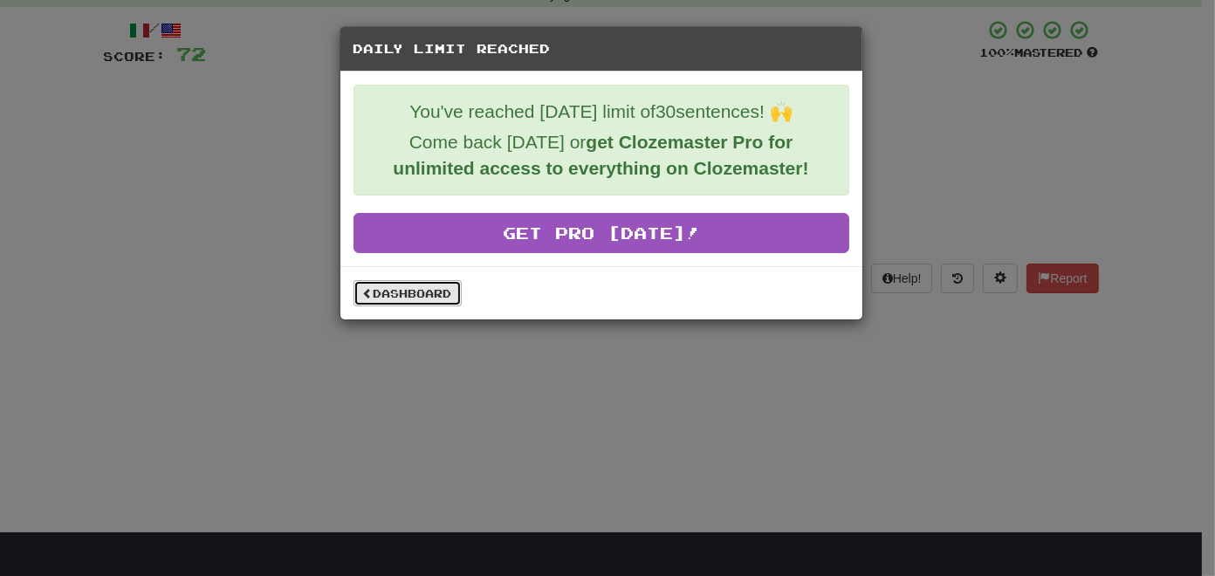
click at [404, 291] on link "Dashboard" at bounding box center [408, 293] width 108 height 26
